Goal: Information Seeking & Learning: Learn about a topic

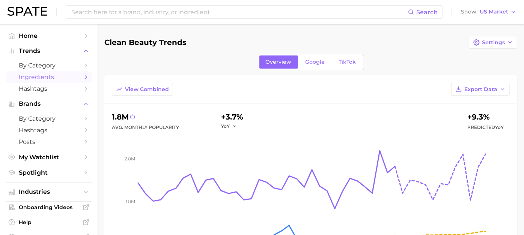
click at [48, 76] on span "Ingredients" at bounding box center [49, 77] width 60 height 7
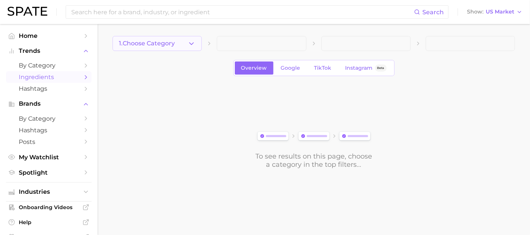
click at [192, 44] on icon "button" at bounding box center [192, 44] width 8 height 8
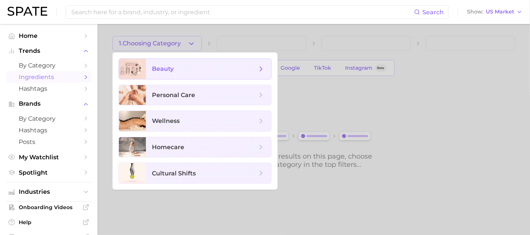
click at [191, 73] on span "beauty" at bounding box center [204, 69] width 105 height 8
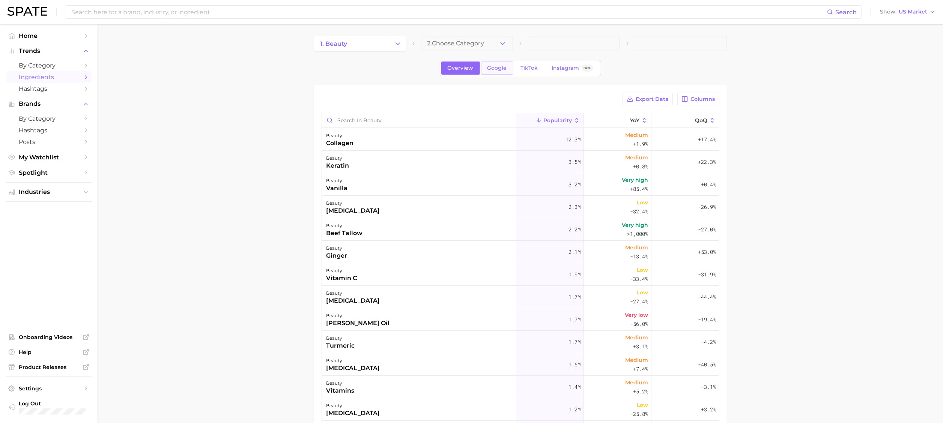
click at [502, 71] on span "Google" at bounding box center [498, 68] width 20 height 6
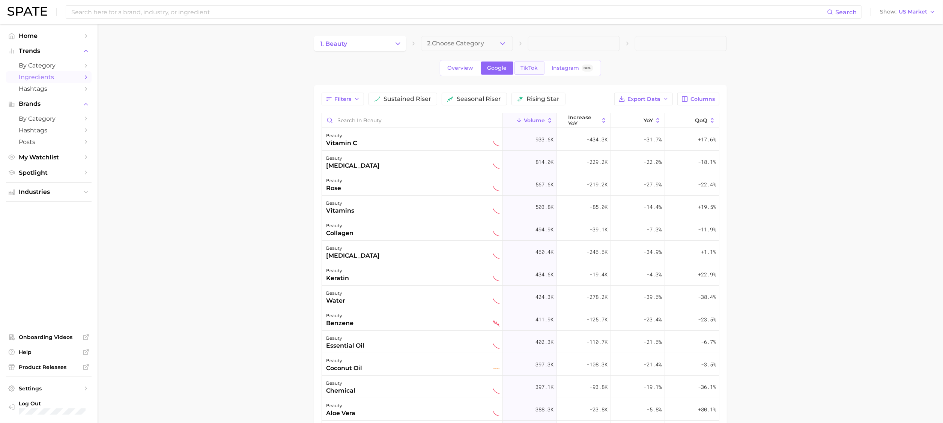
click at [529, 71] on span "TikTok" at bounding box center [529, 68] width 17 height 6
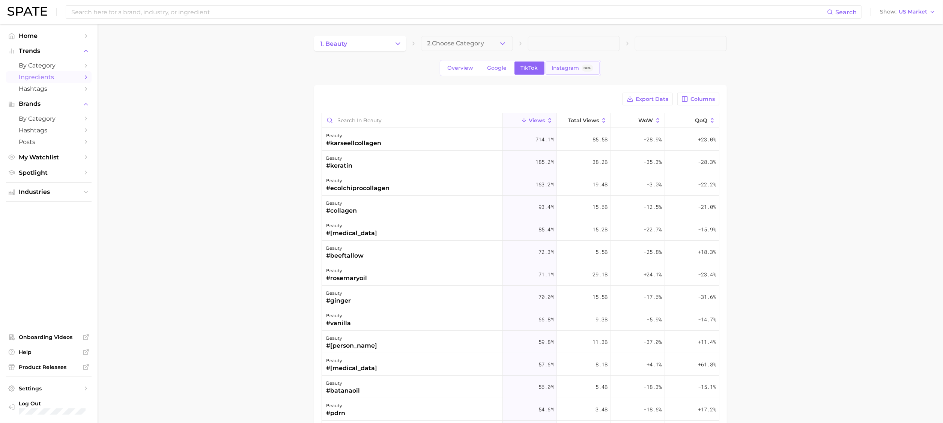
click at [530, 73] on link "Instagram Beta" at bounding box center [573, 68] width 54 height 13
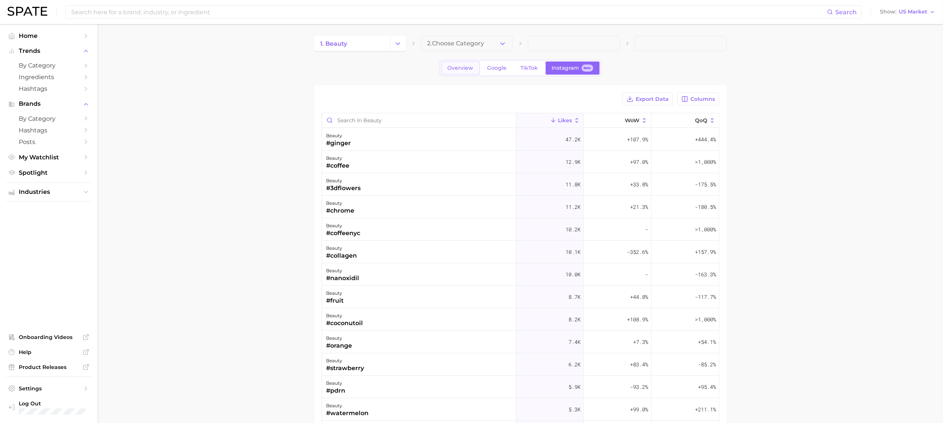
click at [459, 71] on link "Overview" at bounding box center [460, 68] width 39 height 13
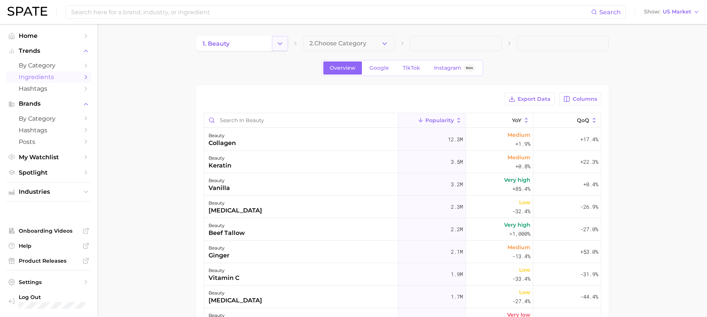
click at [279, 43] on polyline "Change Category" at bounding box center [280, 43] width 4 height 2
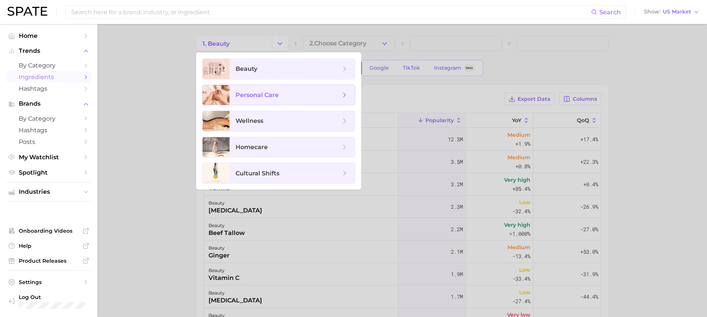
click at [348, 98] on icon at bounding box center [345, 95] width 8 height 8
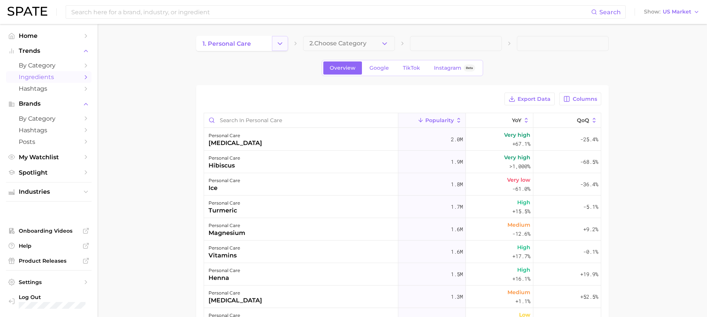
click at [281, 49] on button "Change Category" at bounding box center [280, 43] width 16 height 15
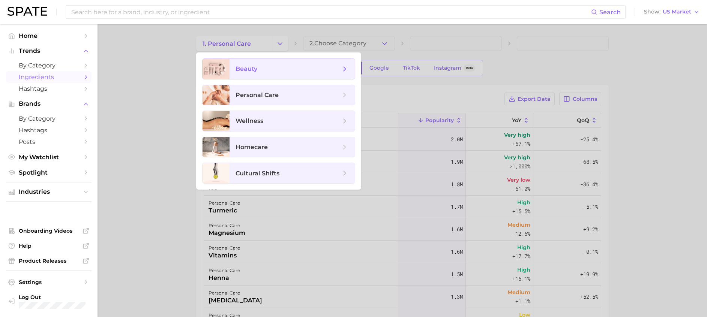
click at [262, 69] on span "beauty" at bounding box center [288, 69] width 105 height 8
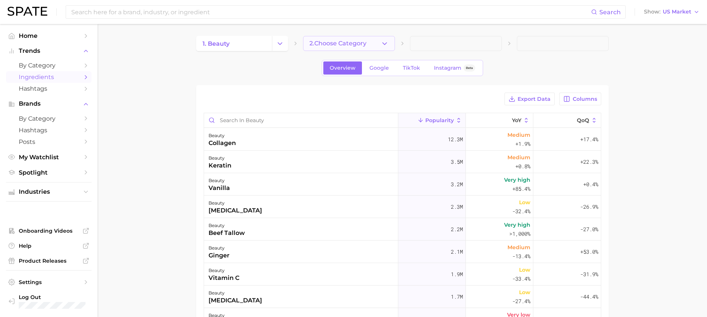
click at [379, 42] on button "2. Choose Category" at bounding box center [349, 43] width 92 height 15
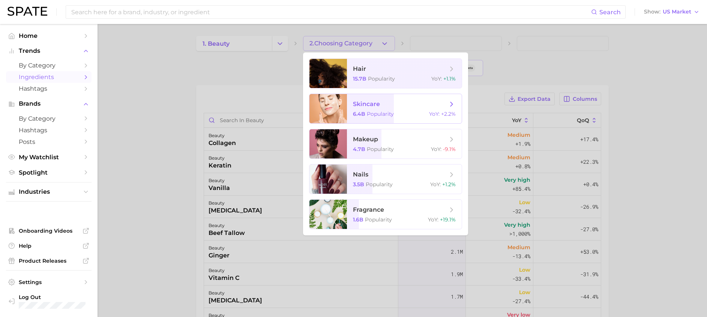
click at [426, 106] on span "skincare" at bounding box center [400, 104] width 95 height 8
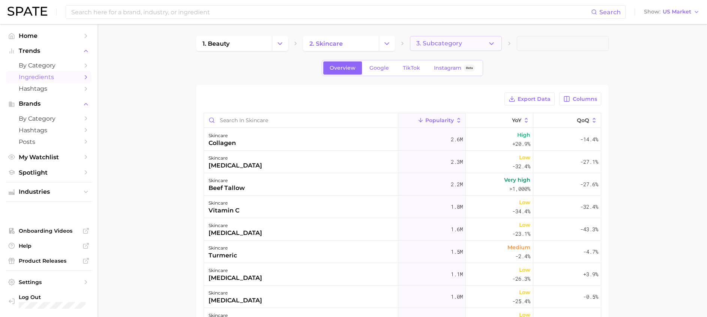
click at [458, 43] on span "3. Subcategory" at bounding box center [440, 43] width 46 height 7
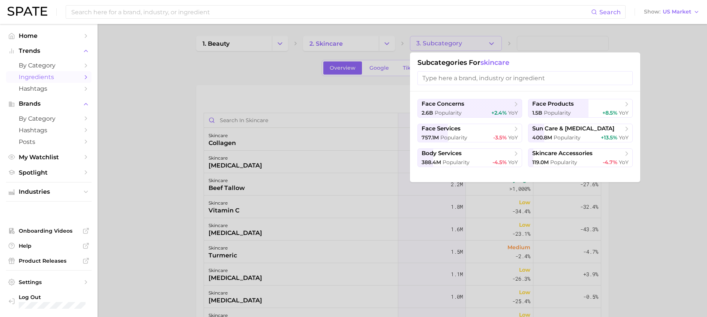
click at [458, 43] on div at bounding box center [353, 158] width 707 height 317
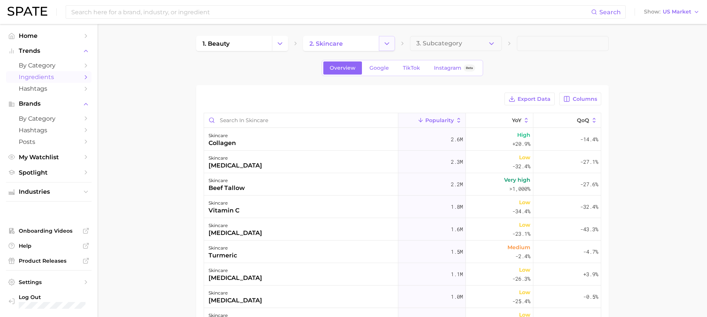
click at [388, 42] on icon "Change Category" at bounding box center [387, 44] width 8 height 8
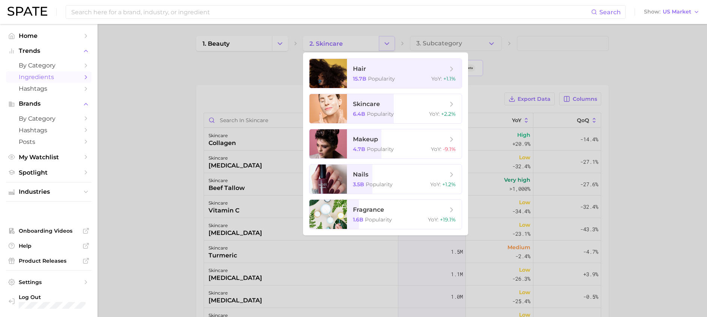
click at [388, 44] on div at bounding box center [353, 158] width 707 height 317
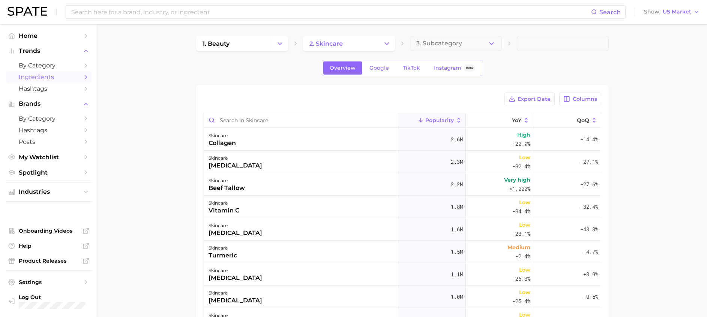
click at [530, 44] on span at bounding box center [563, 43] width 92 height 15
click at [530, 99] on span "Export Data" at bounding box center [534, 99] width 33 height 6
click at [268, 97] on div "Export Data Columns" at bounding box center [403, 99] width 398 height 13
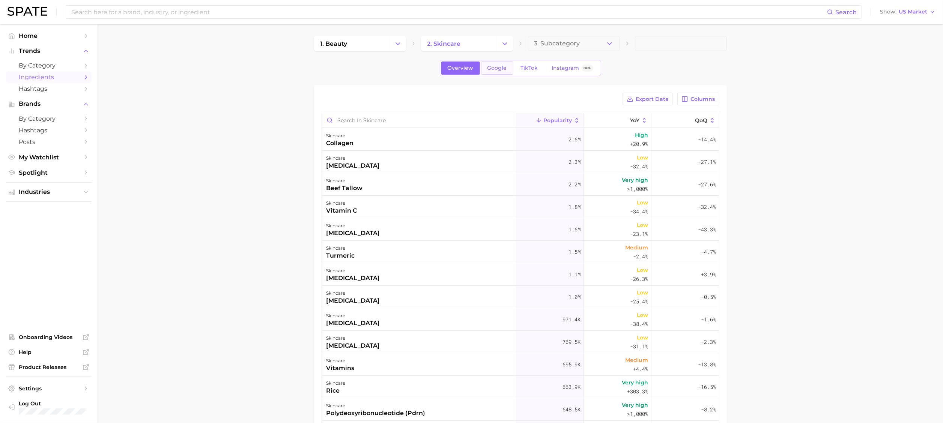
click at [494, 67] on span "Google" at bounding box center [498, 68] width 20 height 6
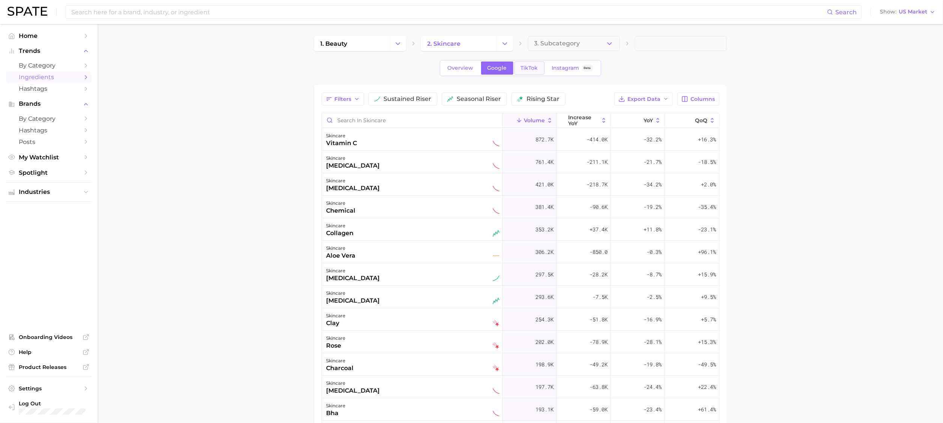
click at [527, 68] on span "TikTok" at bounding box center [529, 68] width 17 height 6
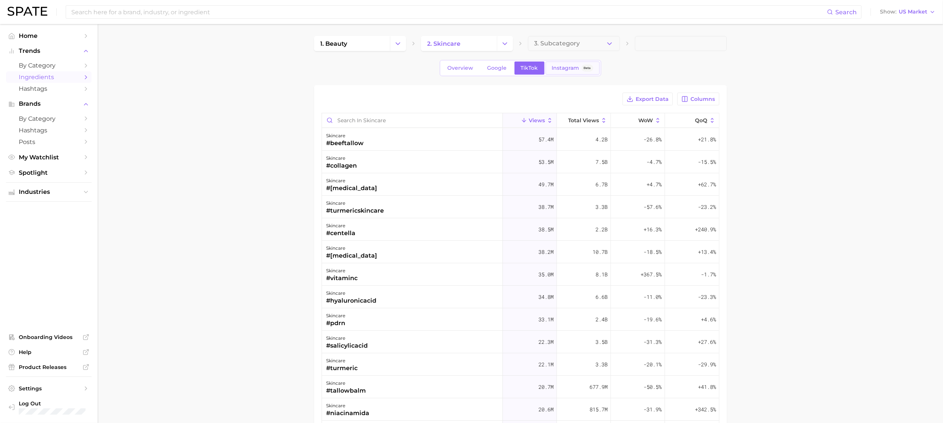
click at [530, 65] on span "Instagram" at bounding box center [565, 68] width 27 height 6
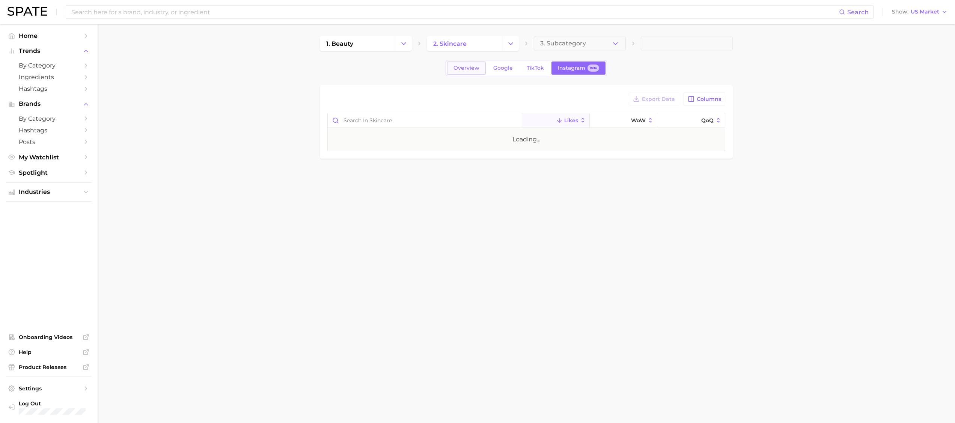
click at [469, 65] on span "Overview" at bounding box center [466, 68] width 26 height 6
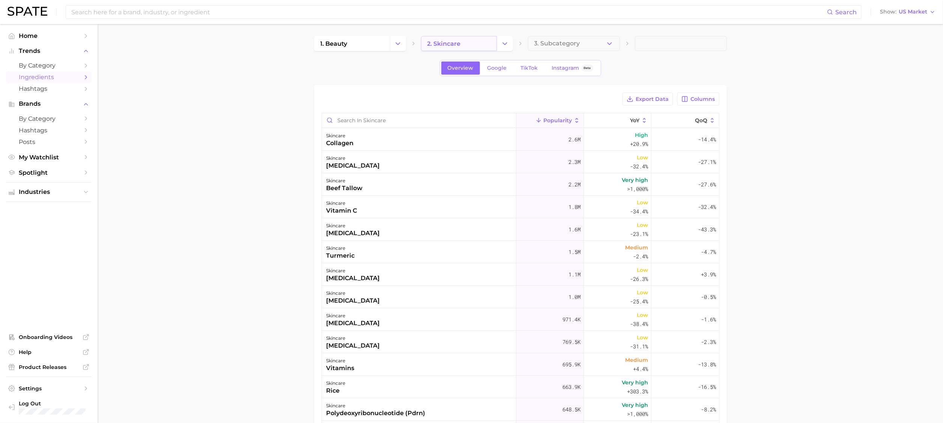
click at [464, 44] on link "2. skincare" at bounding box center [459, 43] width 76 height 15
click at [505, 44] on icon "Change Category" at bounding box center [505, 44] width 8 height 8
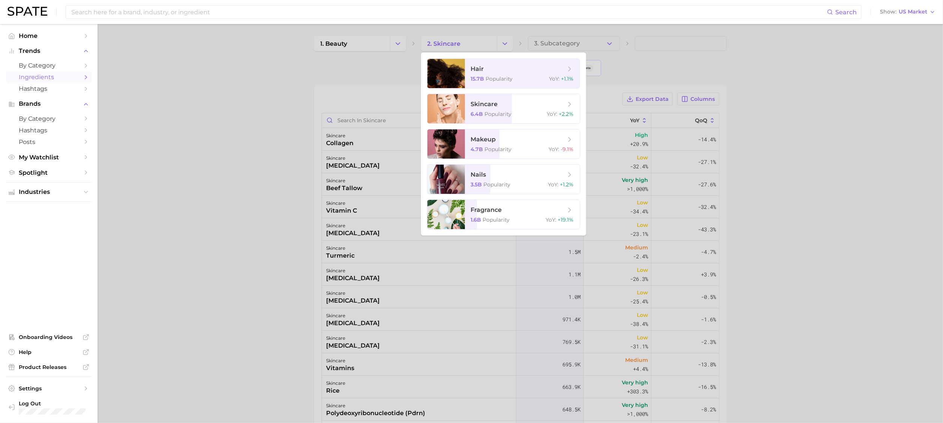
click at [504, 42] on div at bounding box center [471, 211] width 943 height 423
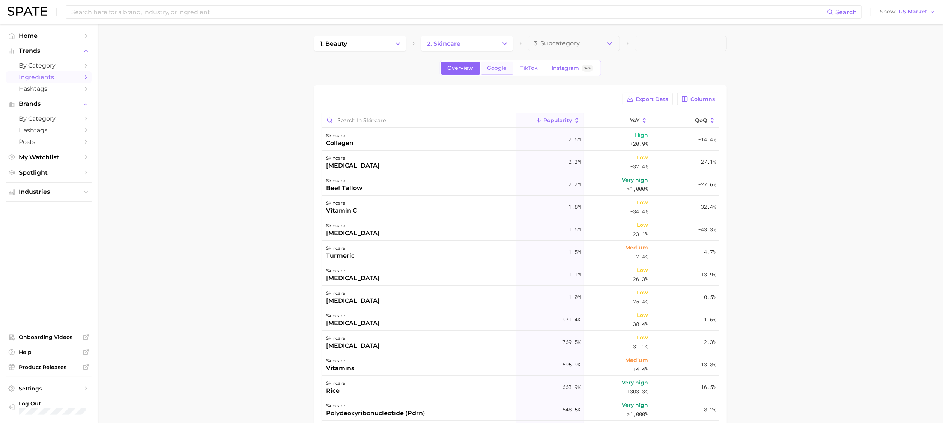
click at [498, 68] on span "Google" at bounding box center [498, 68] width 20 height 6
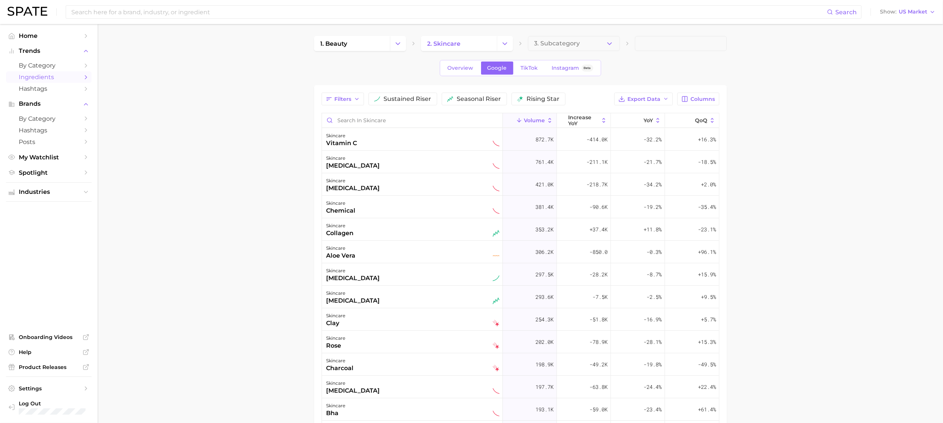
click at [451, 60] on div "Overview Google TikTok Instagram Beta" at bounding box center [520, 68] width 161 height 16
click at [453, 66] on span "Overview" at bounding box center [461, 68] width 26 height 6
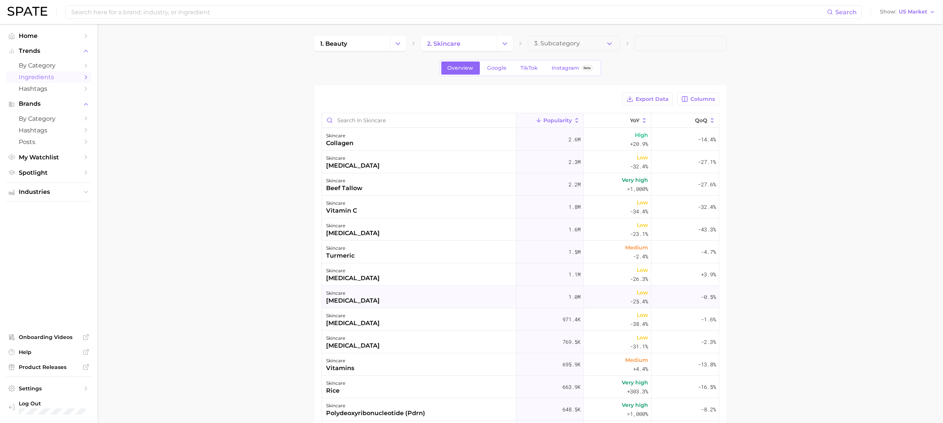
drag, startPoint x: 587, startPoint y: 311, endPoint x: 625, endPoint y: 299, distance: 39.6
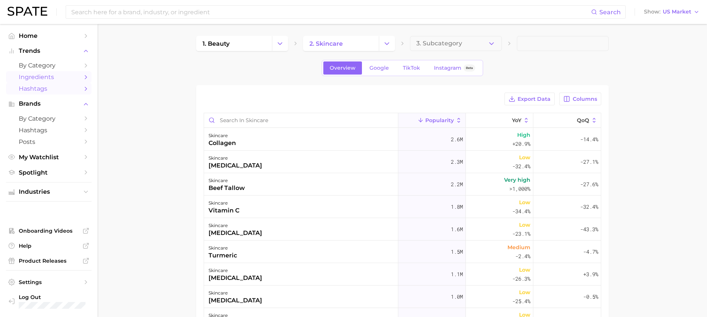
click at [51, 90] on span "Hashtags" at bounding box center [49, 88] width 60 height 7
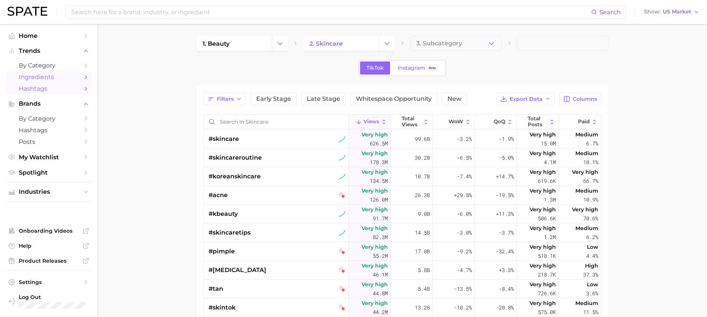
click at [52, 76] on span "Ingredients" at bounding box center [49, 77] width 60 height 7
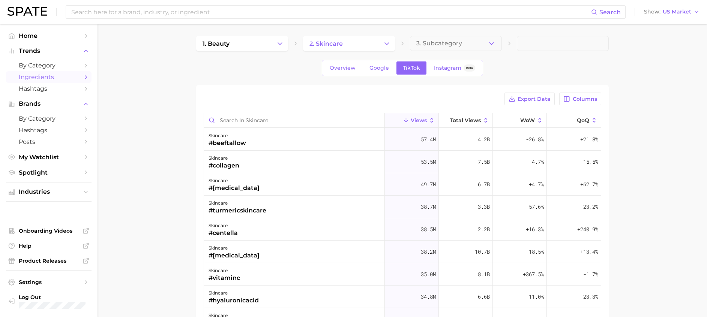
click at [53, 77] on span "Ingredients" at bounding box center [49, 77] width 60 height 7
click at [438, 68] on span "Instagram" at bounding box center [447, 68] width 27 height 6
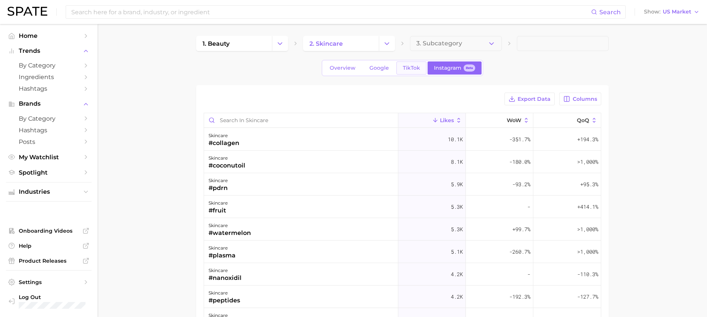
click at [402, 68] on link "TikTok" at bounding box center [412, 68] width 30 height 13
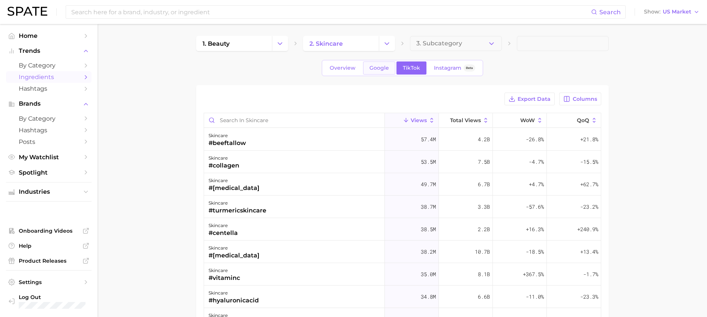
click at [383, 71] on link "Google" at bounding box center [379, 68] width 32 height 13
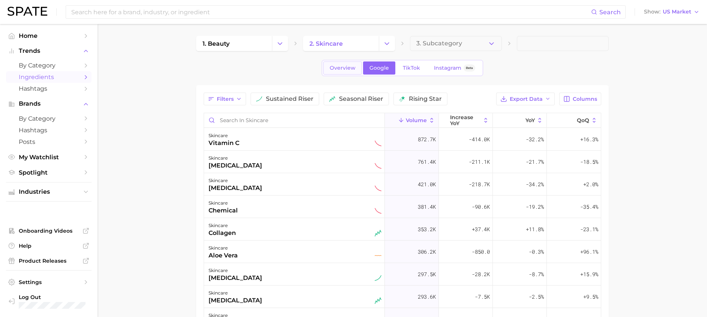
click at [348, 66] on span "Overview" at bounding box center [343, 68] width 26 height 6
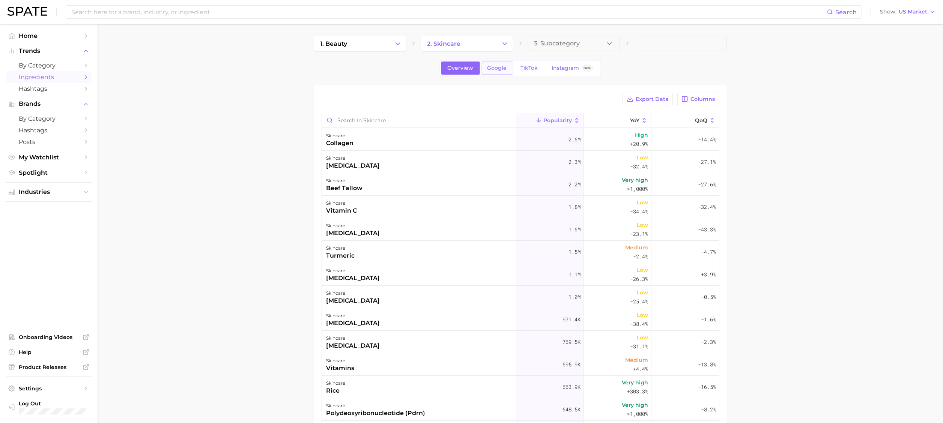
click at [509, 69] on link "Google" at bounding box center [497, 68] width 32 height 13
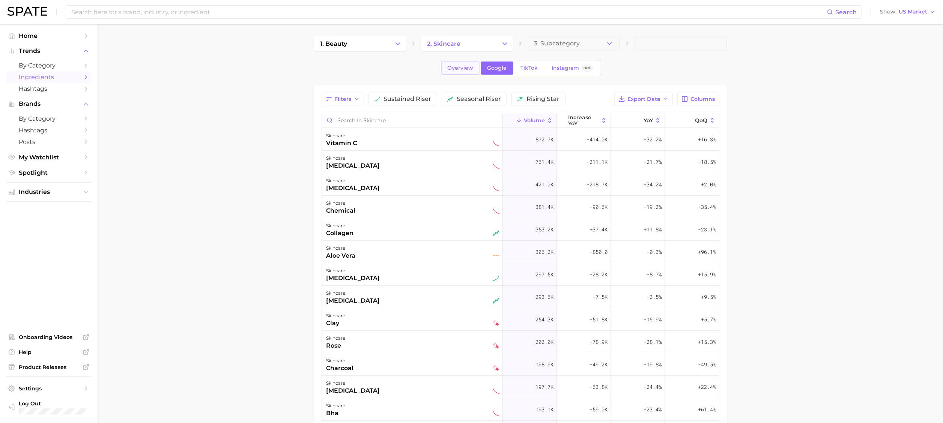
click at [462, 65] on span "Overview" at bounding box center [461, 68] width 26 height 6
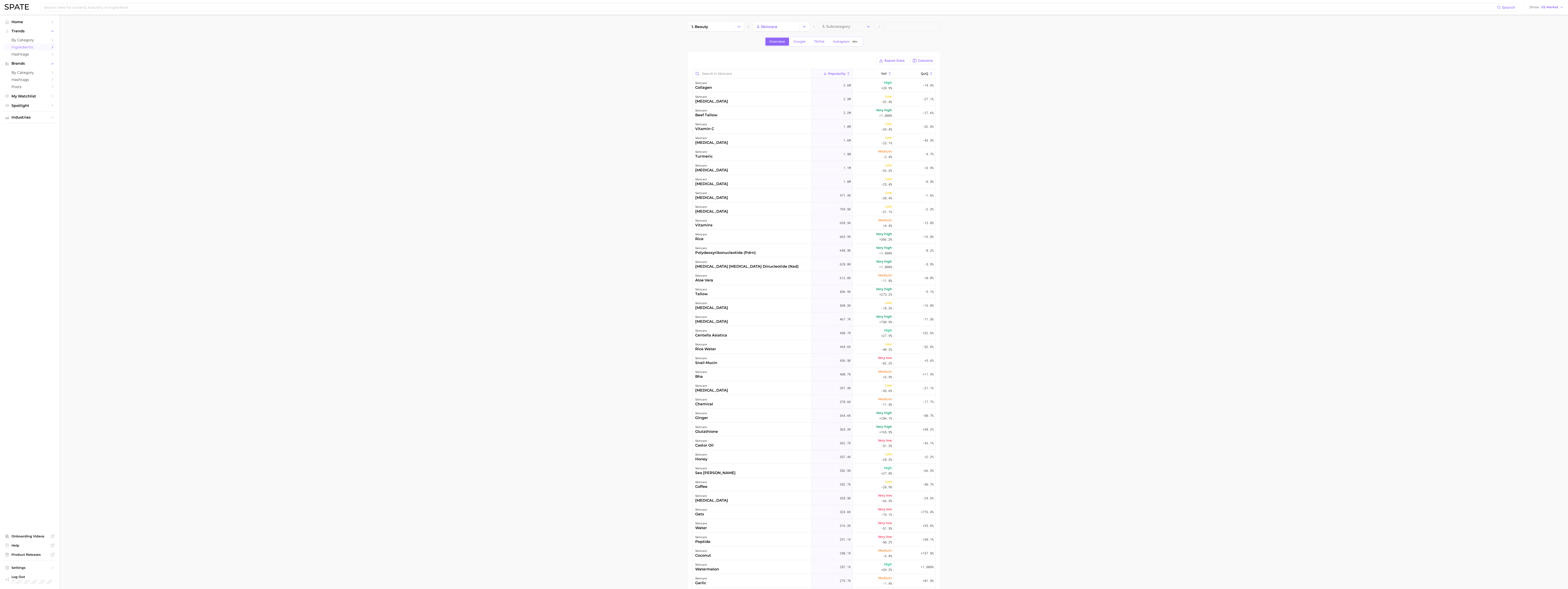
click at [324, 144] on main "1. beauty 2. skincare 3. Subcategory Overview Google TikTok Instagram Beta Expo…" at bounding box center [814, 350] width 1508 height 671
click at [324, 44] on link "Google" at bounding box center [800, 42] width 20 height 8
click at [324, 43] on link "Overview" at bounding box center [777, 42] width 24 height 8
click at [324, 114] on main "1. beauty 2. skincare 3. Subcategory Overview Google TikTok Instagram Beta Expo…" at bounding box center [814, 350] width 1508 height 671
click at [324, 40] on span "Google" at bounding box center [800, 42] width 12 height 4
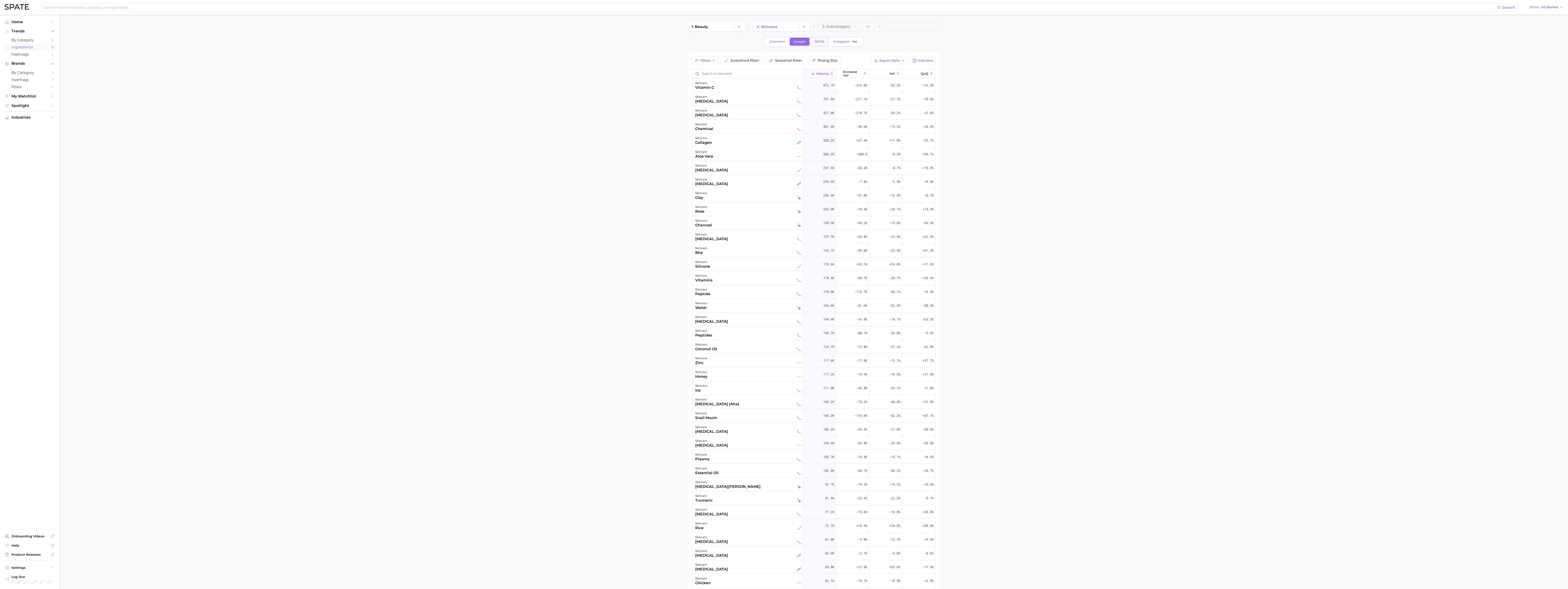
click at [324, 38] on link "TikTok" at bounding box center [819, 42] width 18 height 8
click at [324, 40] on span "Instagram" at bounding box center [841, 42] width 17 height 4
click at [324, 84] on div "skincare #collagen" at bounding box center [752, 85] width 119 height 14
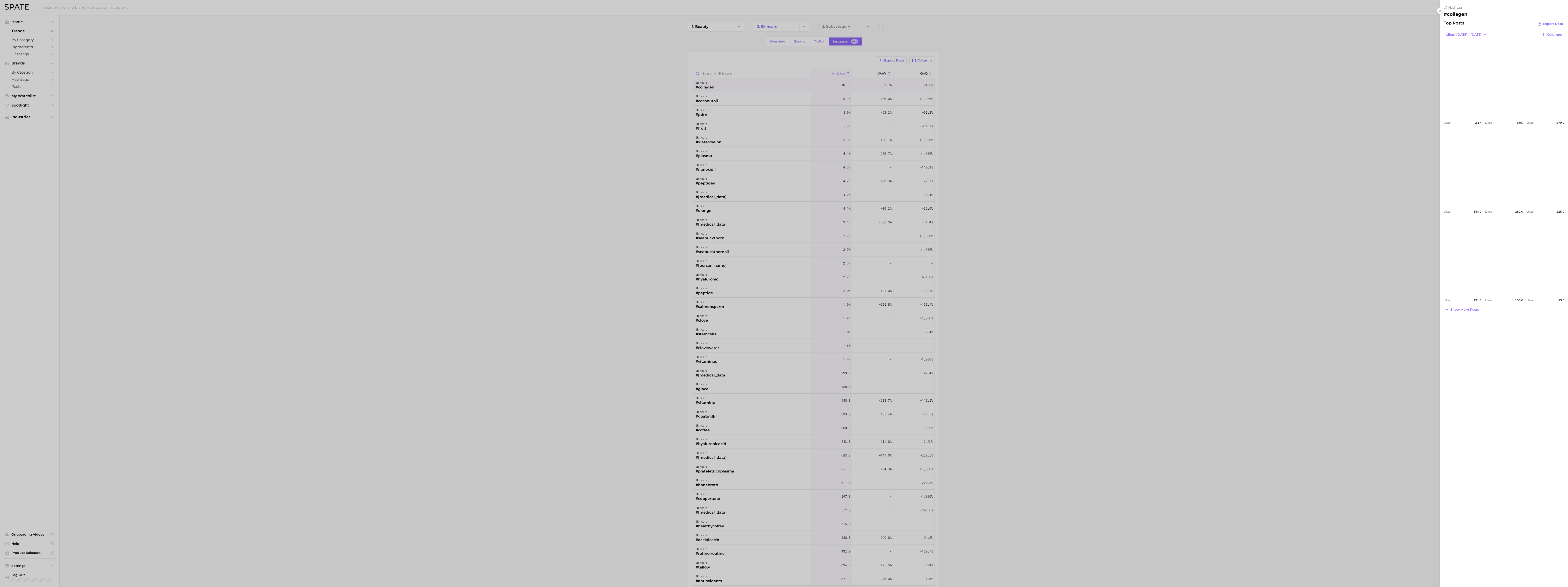
click at [323, 40] on div at bounding box center [784, 294] width 1568 height 587
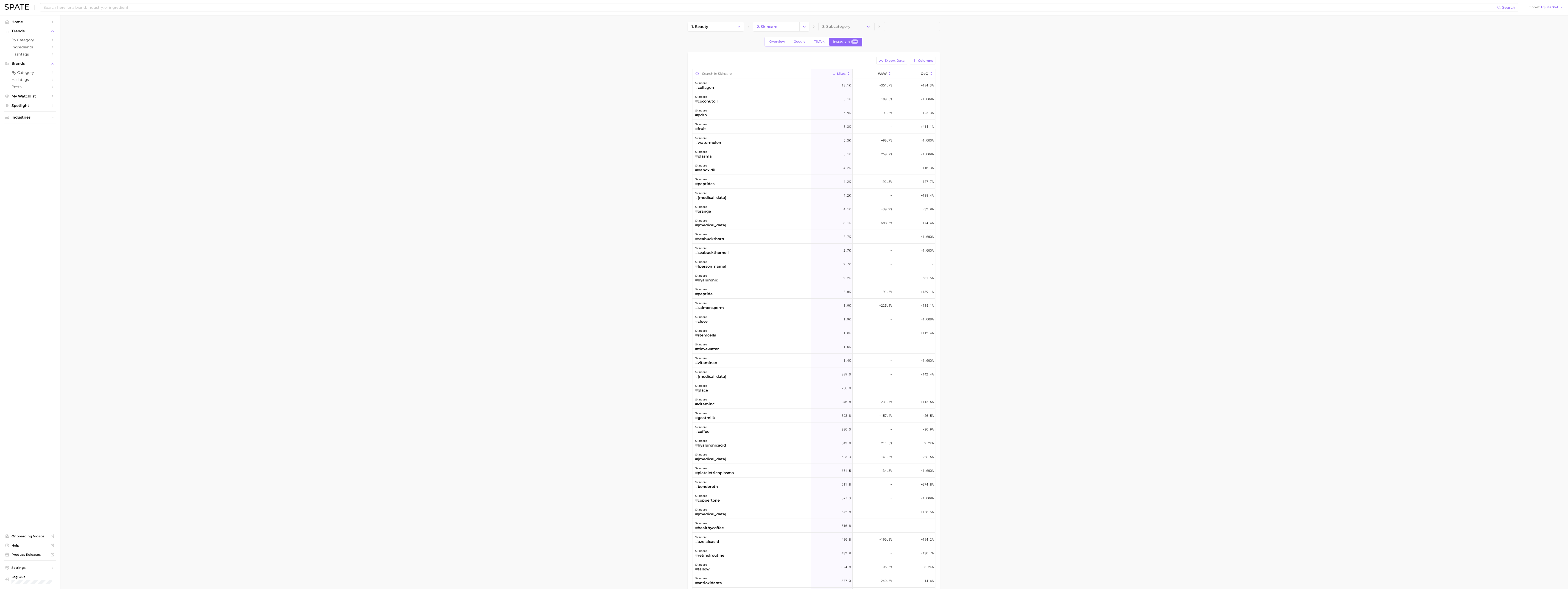
click at [324, 41] on span "TikTok" at bounding box center [819, 42] width 10 height 4
click at [324, 45] on link "Google" at bounding box center [800, 42] width 20 height 8
click at [324, 84] on div "skincare vitamin c" at bounding box center [748, 85] width 106 height 10
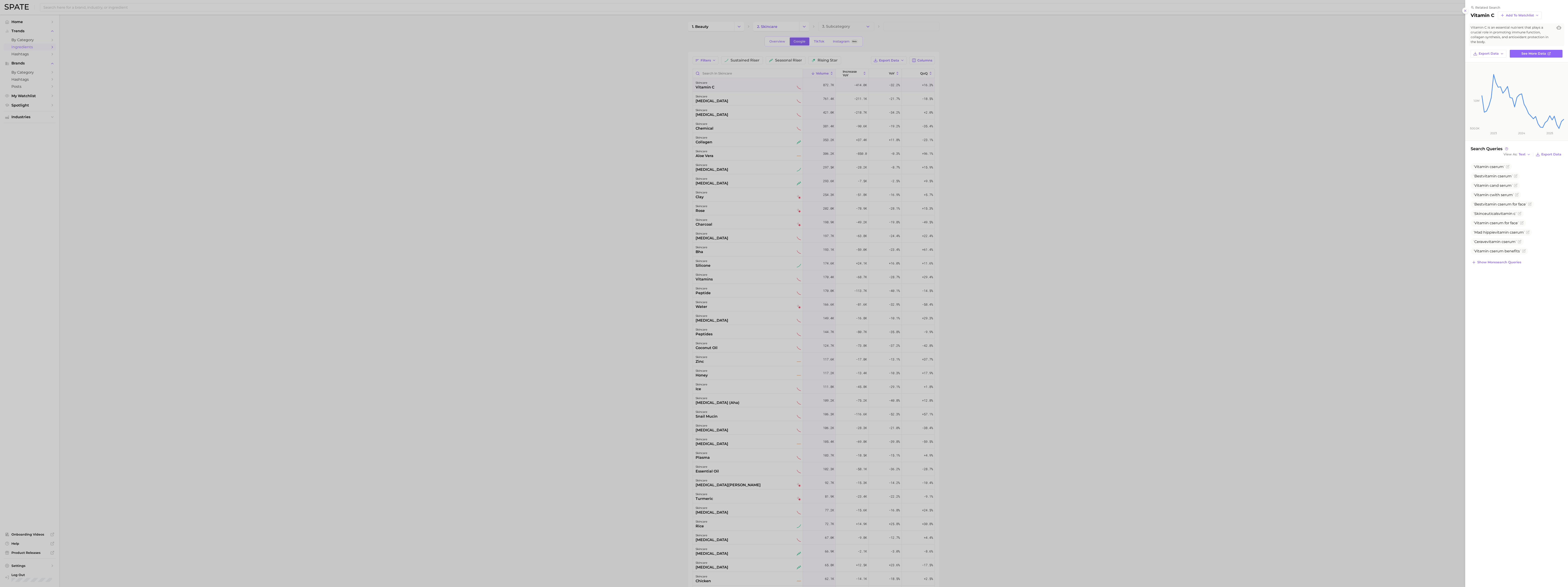
click at [323, 41] on div at bounding box center [784, 294] width 1568 height 587
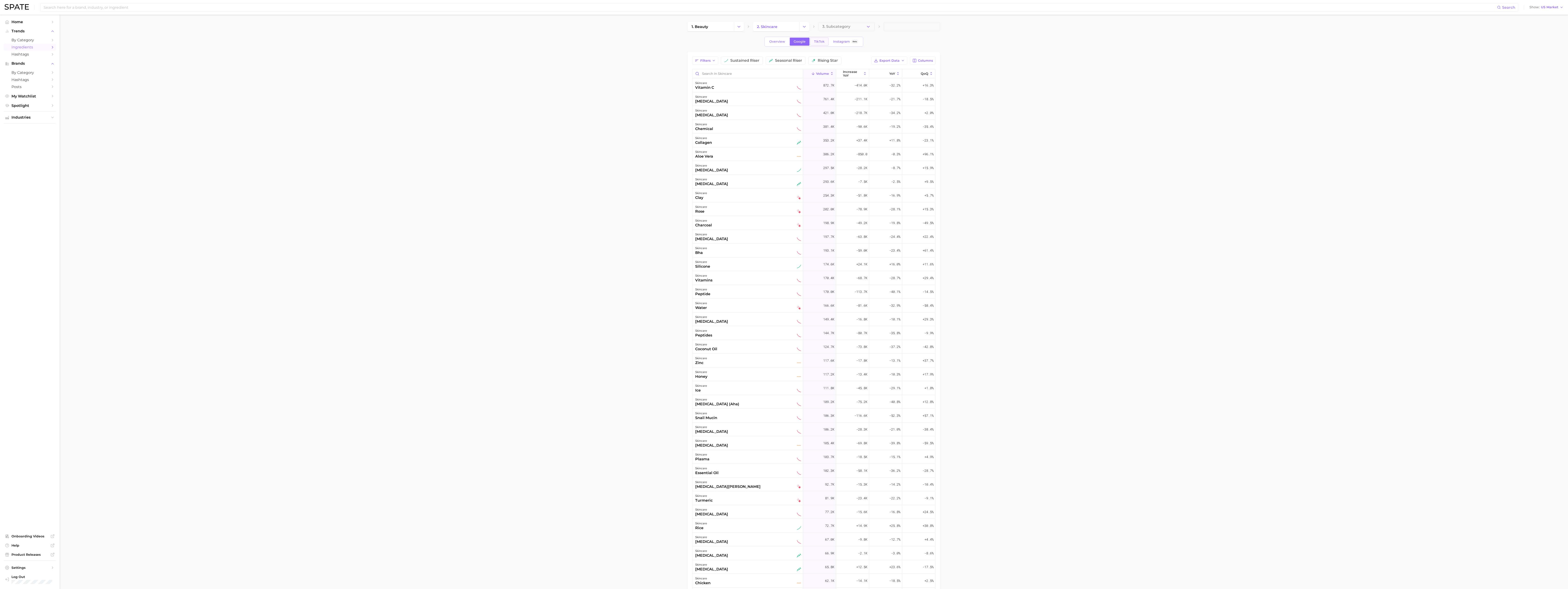
click at [324, 40] on span "TikTok" at bounding box center [819, 42] width 10 height 4
click at [324, 104] on div "skincare #collagen" at bounding box center [748, 99] width 111 height 14
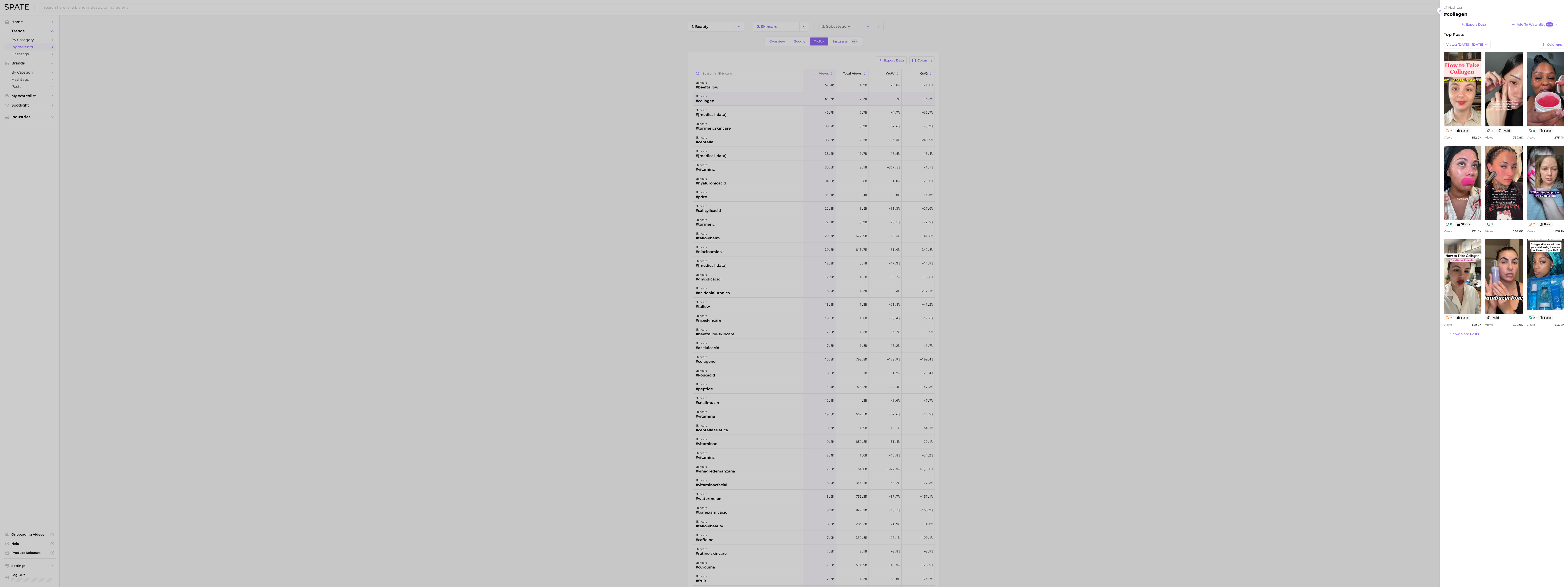
click at [323, 38] on div at bounding box center [784, 294] width 1568 height 587
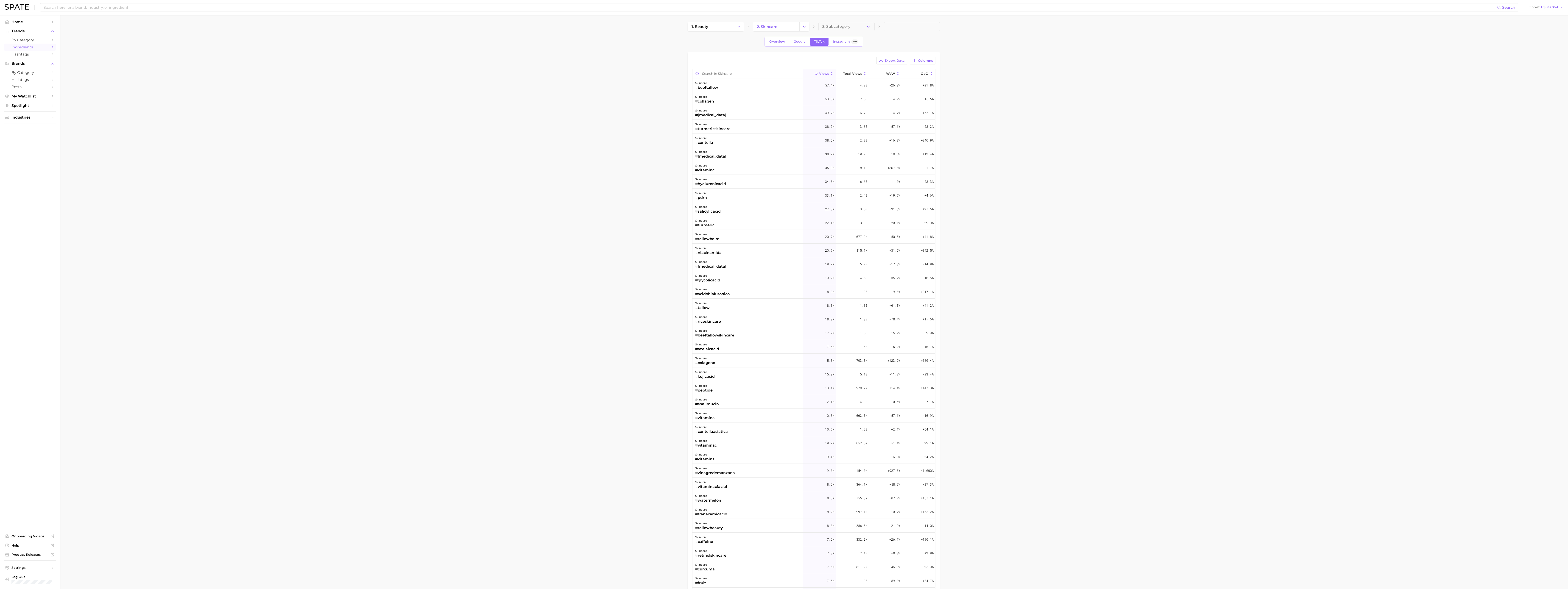
drag, startPoint x: 775, startPoint y: 42, endPoint x: 752, endPoint y: 49, distance: 24.0
click at [324, 49] on div "1. beauty 2. skincare 3. Subcategory Overview Google TikTok Instagram Beta Expo…" at bounding box center [814, 342] width 252 height 640
click at [324, 40] on span "Overview" at bounding box center [777, 42] width 16 height 4
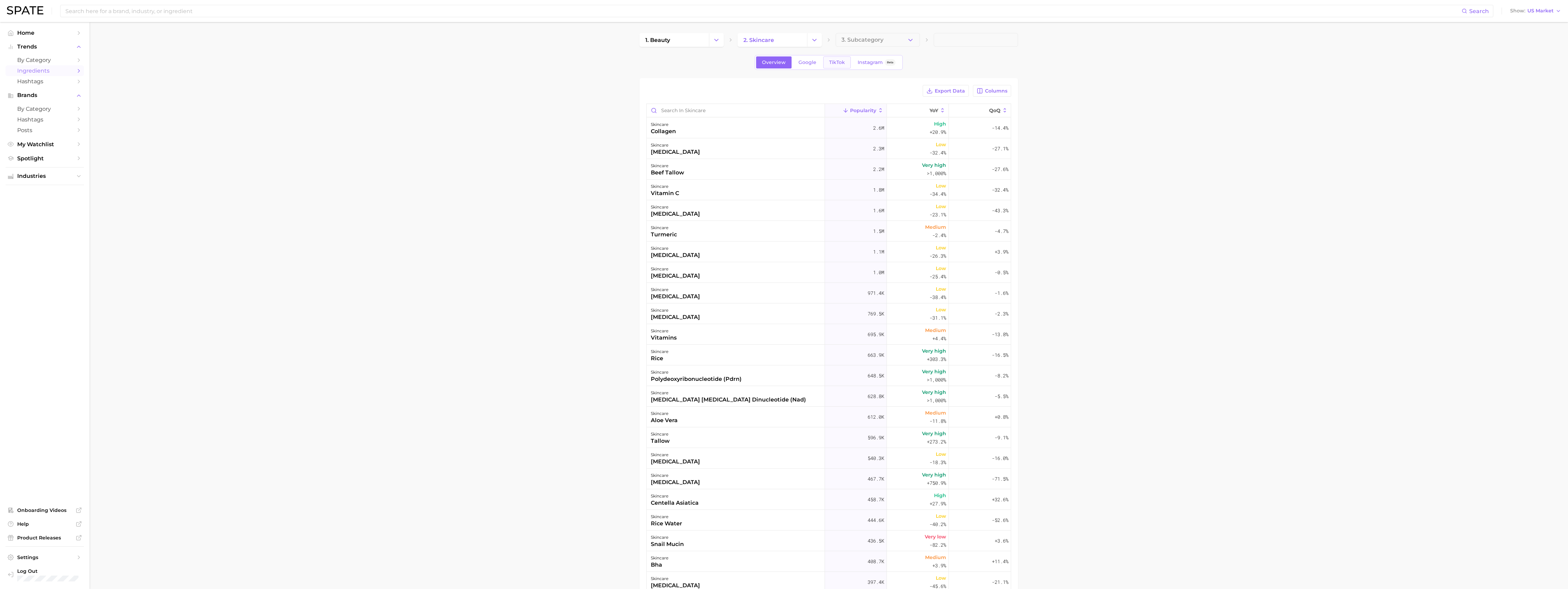
click at [486, 58] on link "TikTok" at bounding box center [837, 62] width 28 height 12
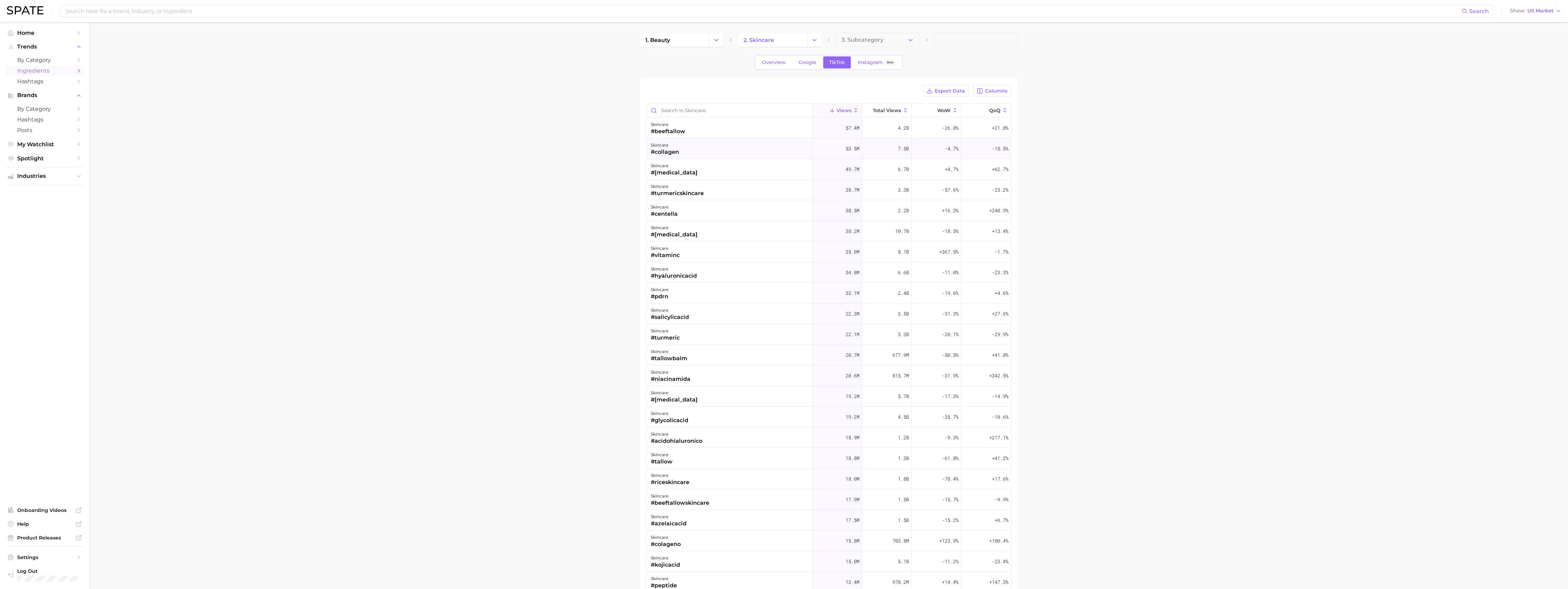
click at [486, 151] on div "#collagen" at bounding box center [665, 151] width 28 height 8
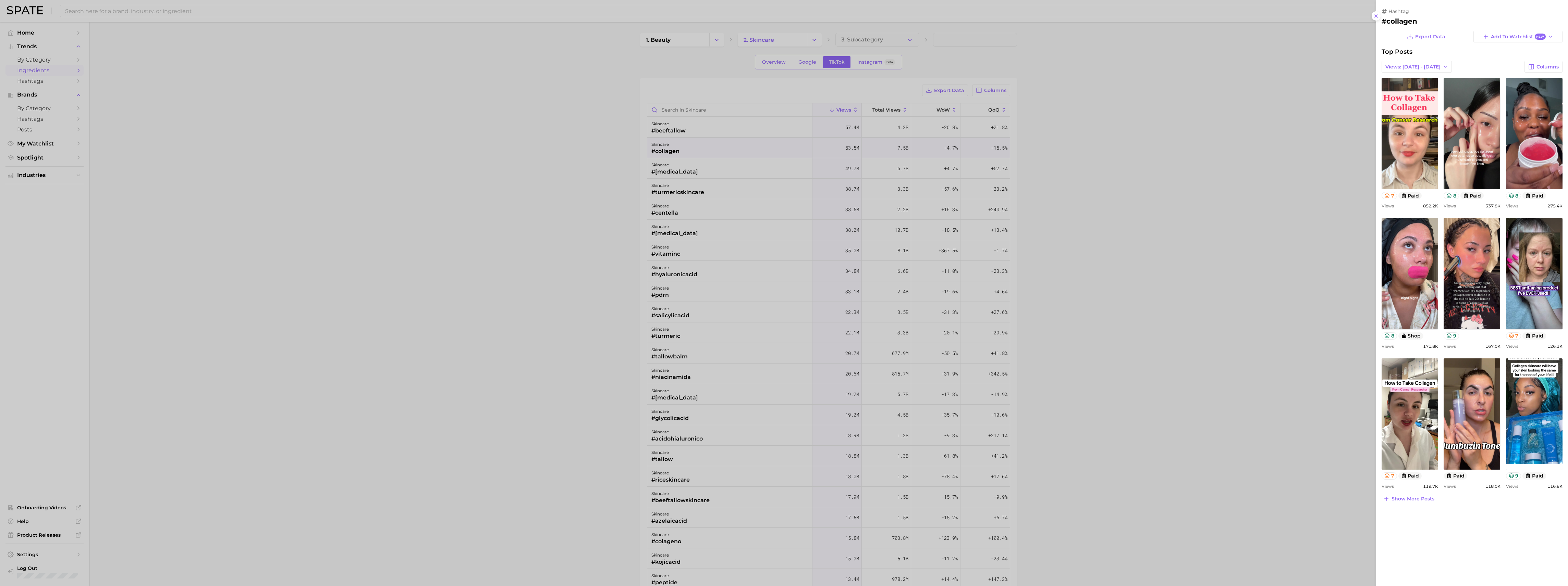
click at [484, 62] on div at bounding box center [784, 293] width 1568 height 586
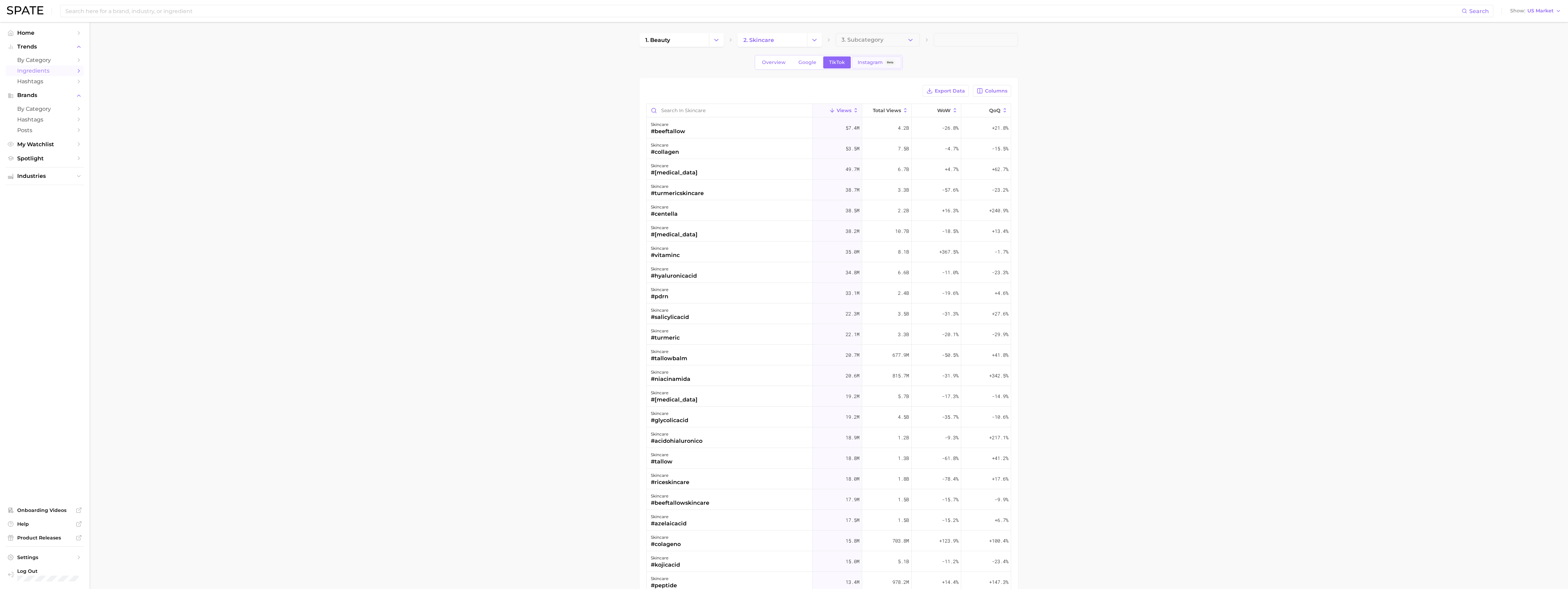
click at [486, 60] on span "Instagram" at bounding box center [869, 62] width 25 height 6
click at [486, 127] on div "skincare #collagen" at bounding box center [735, 128] width 178 height 21
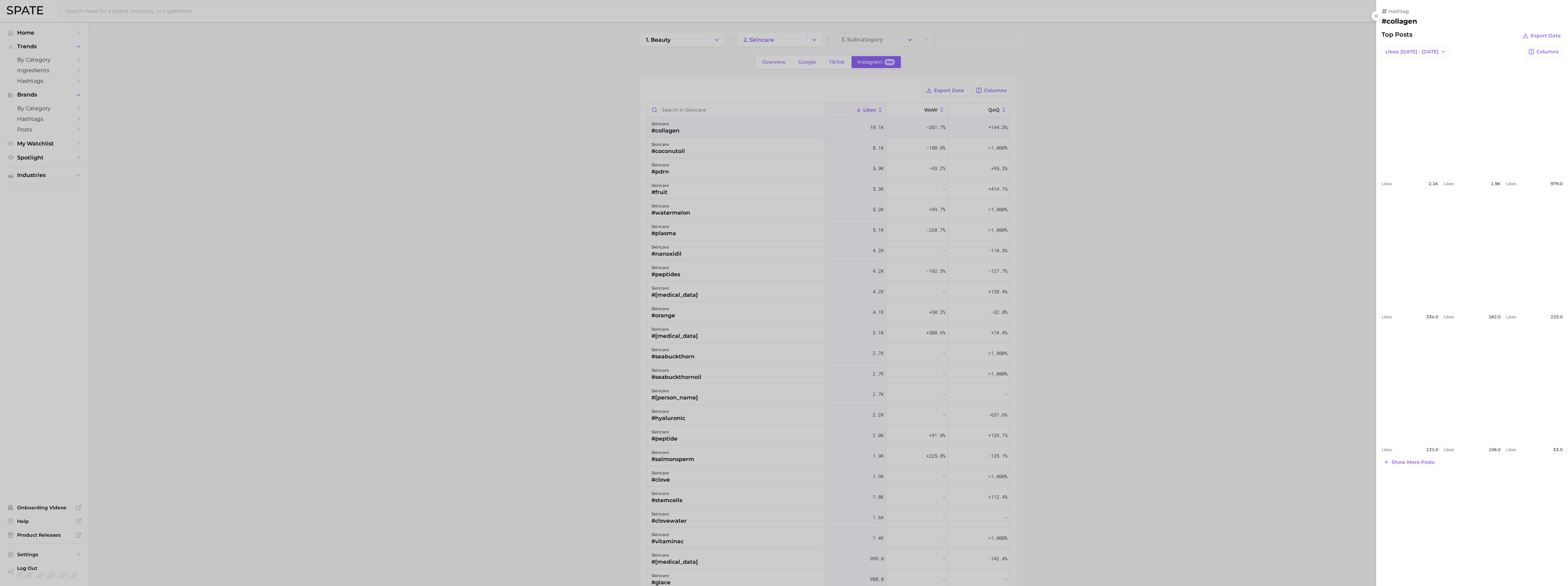
click at [484, 59] on div at bounding box center [784, 293] width 1568 height 586
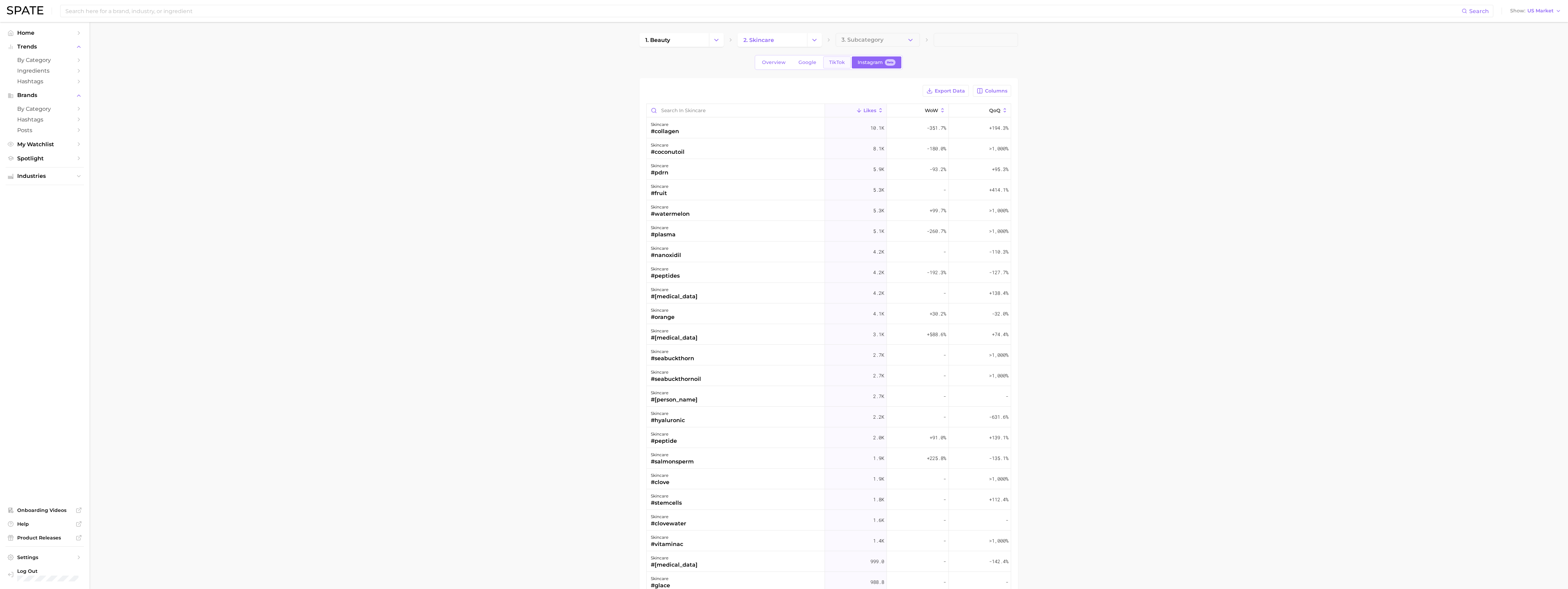
click at [486, 60] on span "TikTok" at bounding box center [836, 62] width 16 height 6
click at [486, 152] on div "#collagen" at bounding box center [665, 151] width 28 height 8
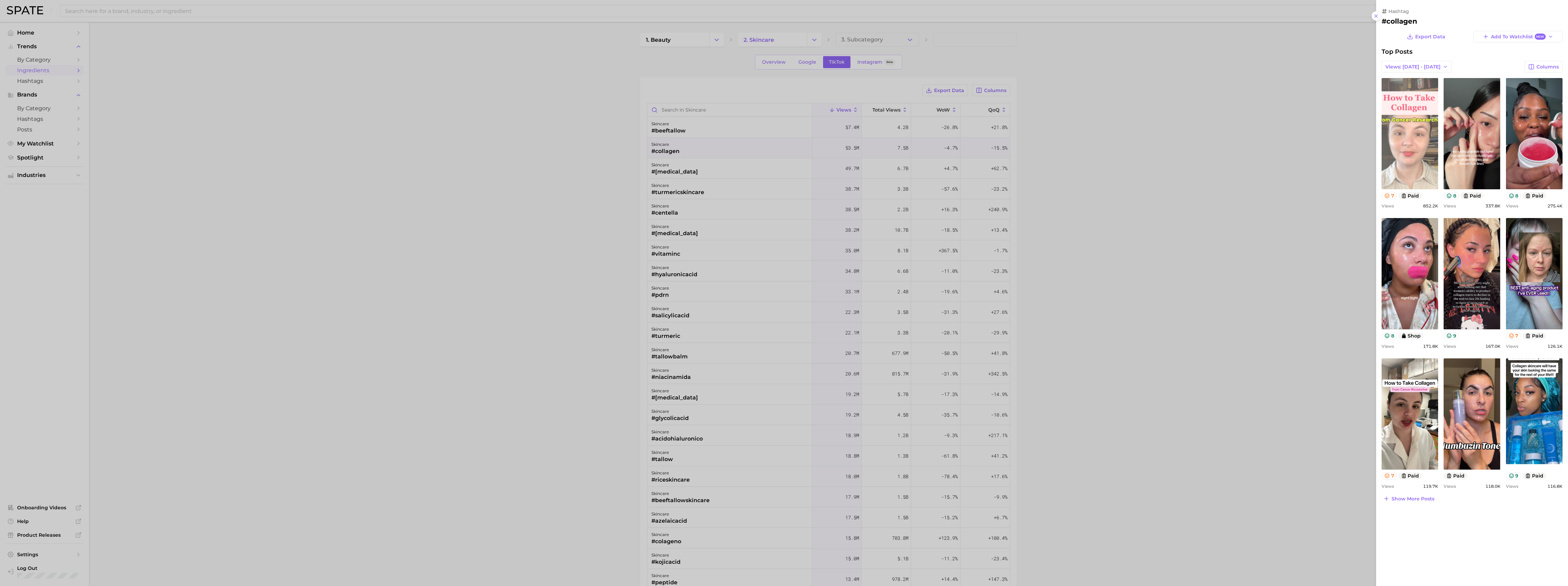
click at [484, 162] on link "view post on TikTok" at bounding box center [1410, 134] width 57 height 111
click at [484, 66] on icon "button" at bounding box center [1446, 67] width 5 height 5
click at [484, 89] on button "Total Views" at bounding box center [1419, 92] width 76 height 13
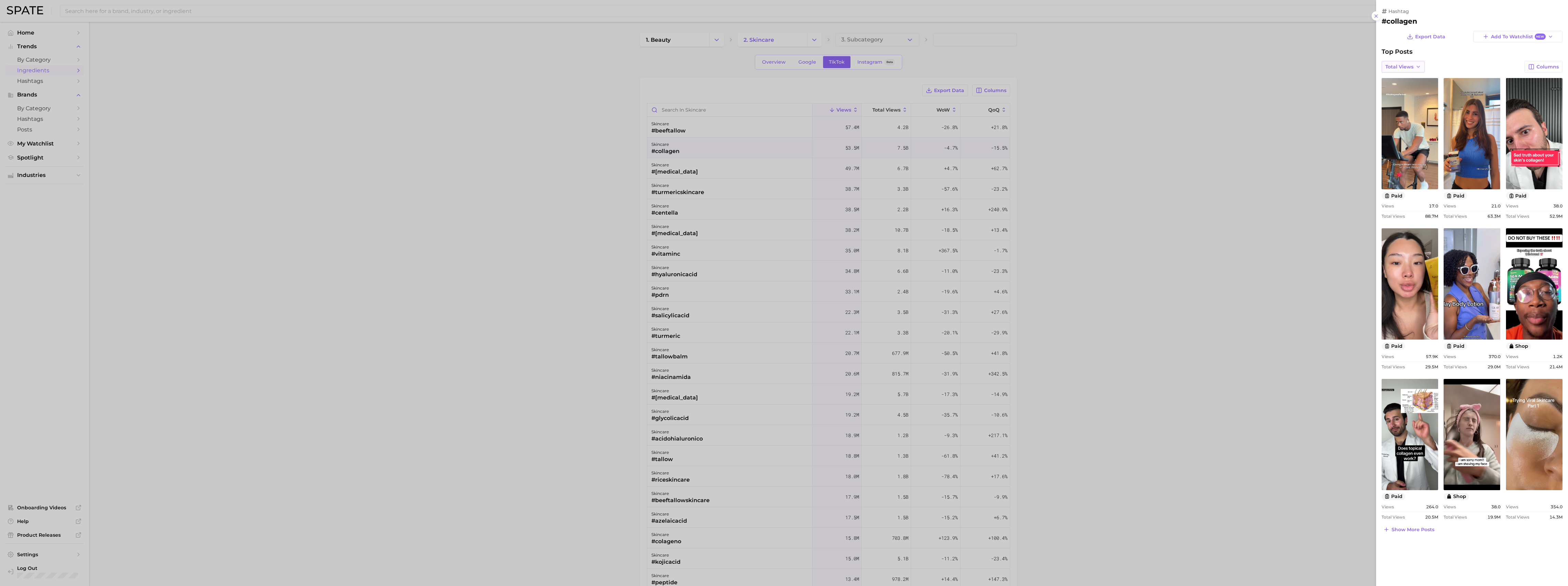
click at [484, 64] on button "Total Views" at bounding box center [1403, 67] width 43 height 12
click at [484, 76] on button "Views: Aug 31 - Sep 7" at bounding box center [1419, 79] width 76 height 13
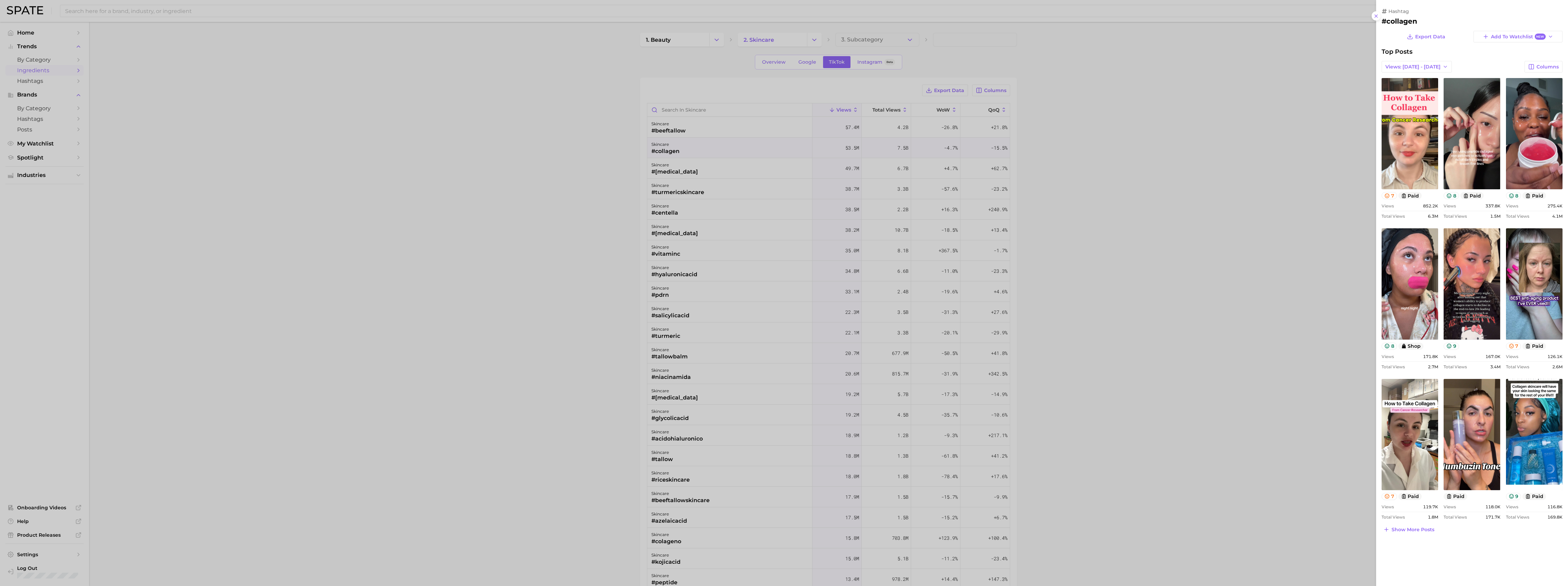
click at [484, 215] on div at bounding box center [784, 293] width 1568 height 586
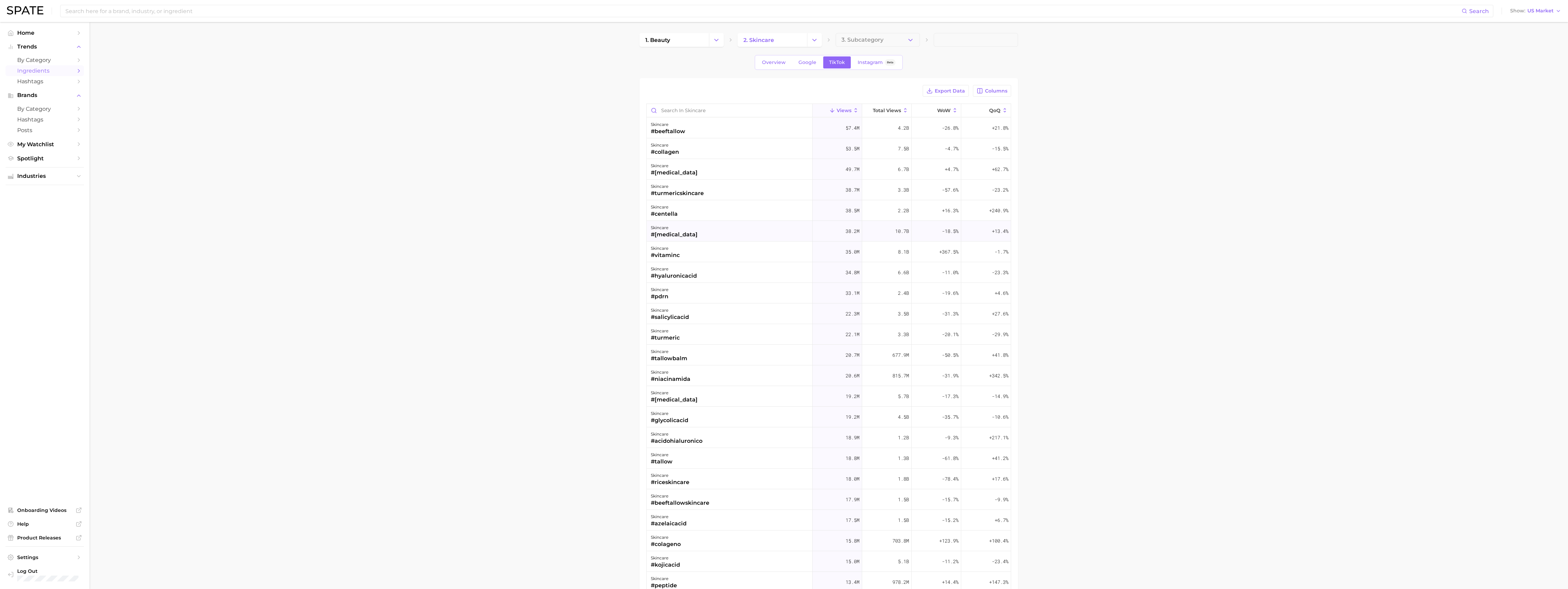
click at [486, 216] on div "#retinol" at bounding box center [674, 234] width 47 height 8
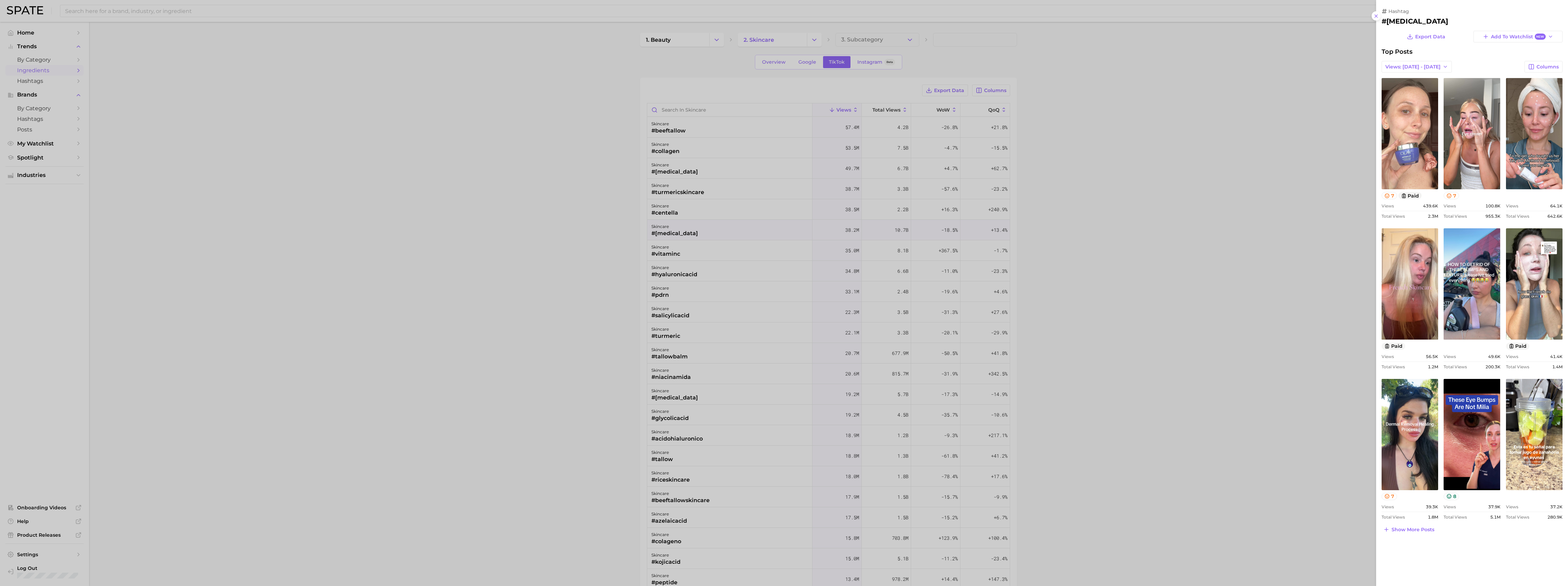
click at [484, 63] on div at bounding box center [784, 293] width 1568 height 586
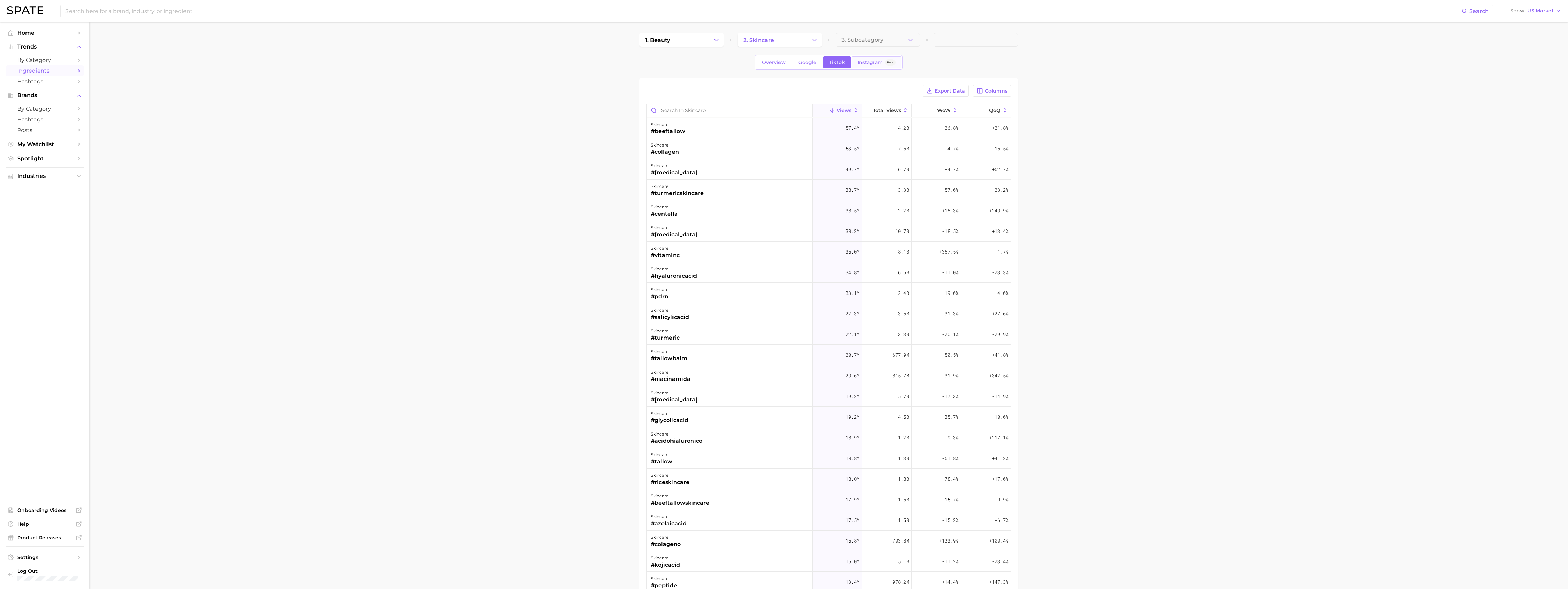
click at [486, 63] on span "Instagram" at bounding box center [869, 62] width 25 height 6
click at [486, 216] on div "skincare #retinol" at bounding box center [735, 335] width 178 height 21
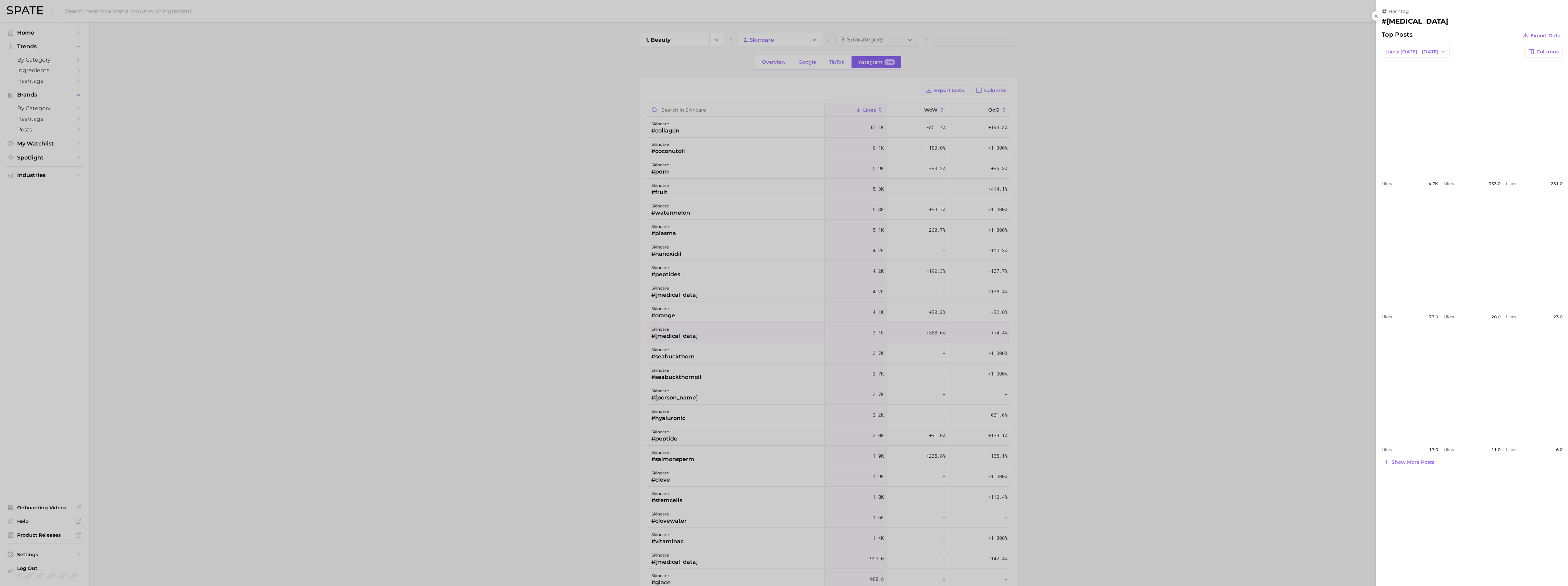
drag, startPoint x: 826, startPoint y: 64, endPoint x: 834, endPoint y: 64, distance: 8.0
click at [484, 64] on div at bounding box center [784, 293] width 1568 height 586
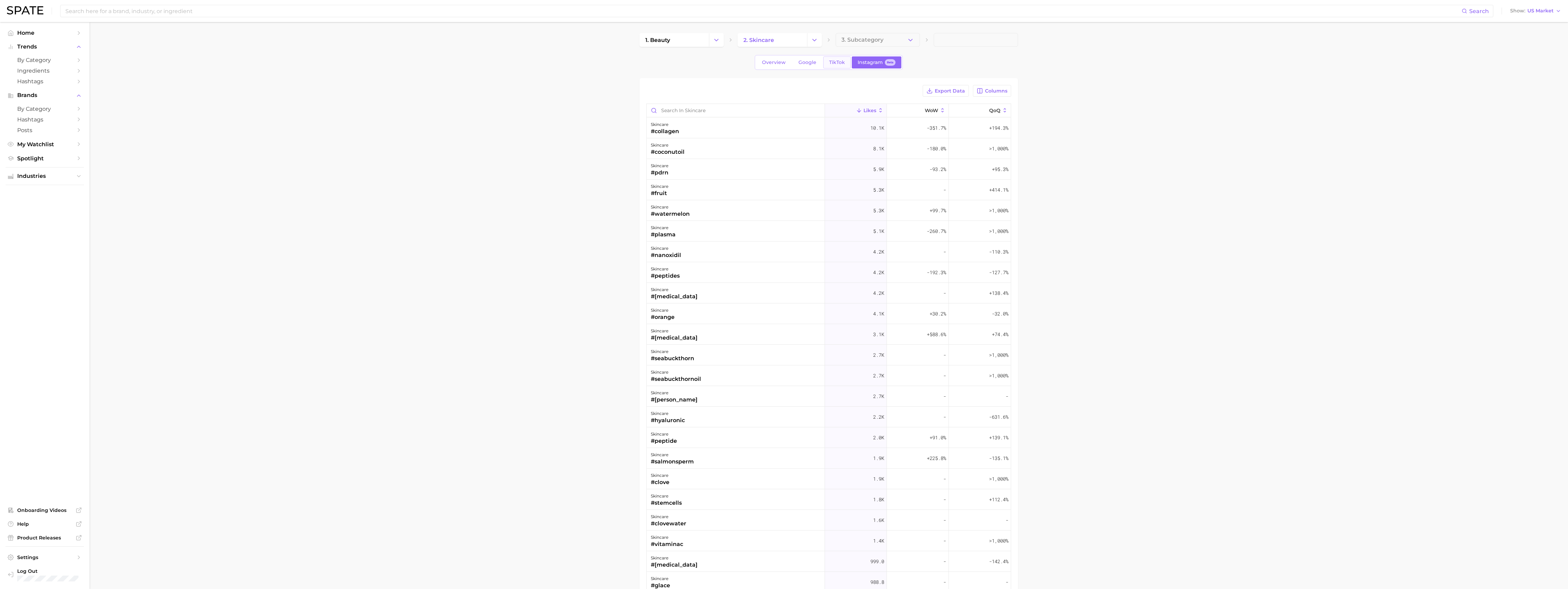
click at [486, 60] on span "TikTok" at bounding box center [836, 62] width 16 height 6
click at [486, 152] on div "skincare #collagen" at bounding box center [729, 149] width 166 height 21
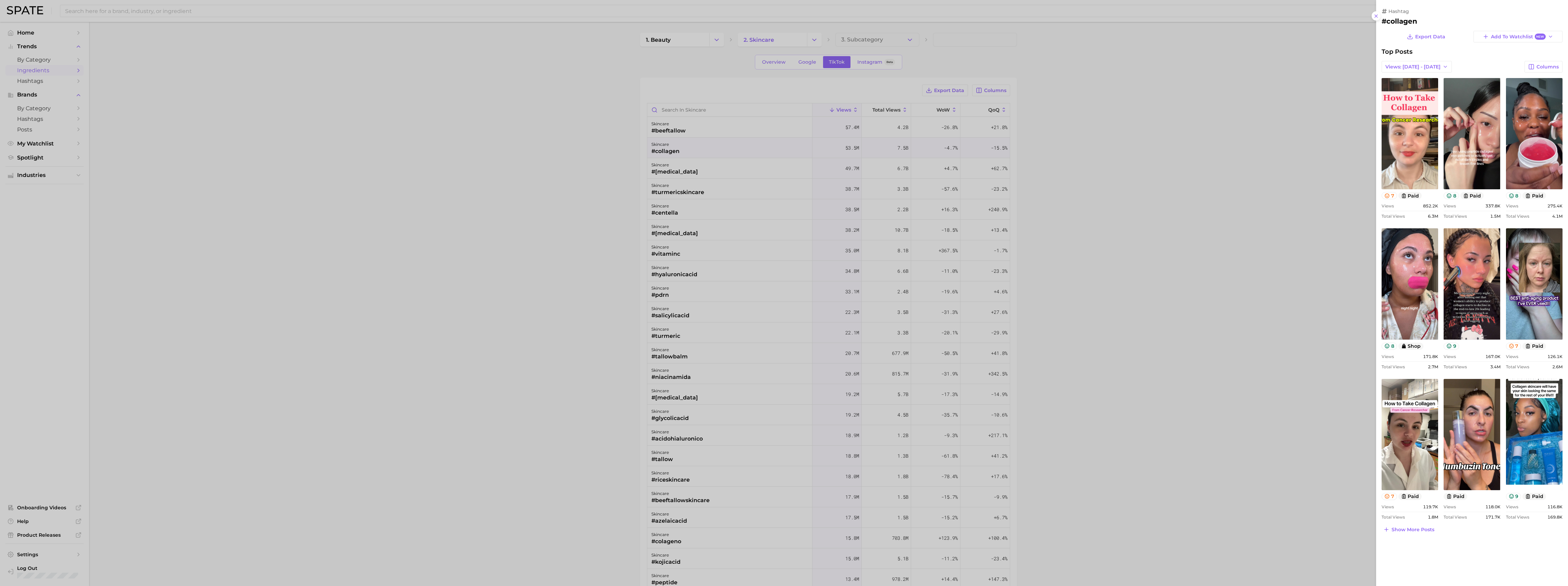
click at [484, 173] on div at bounding box center [784, 293] width 1568 height 586
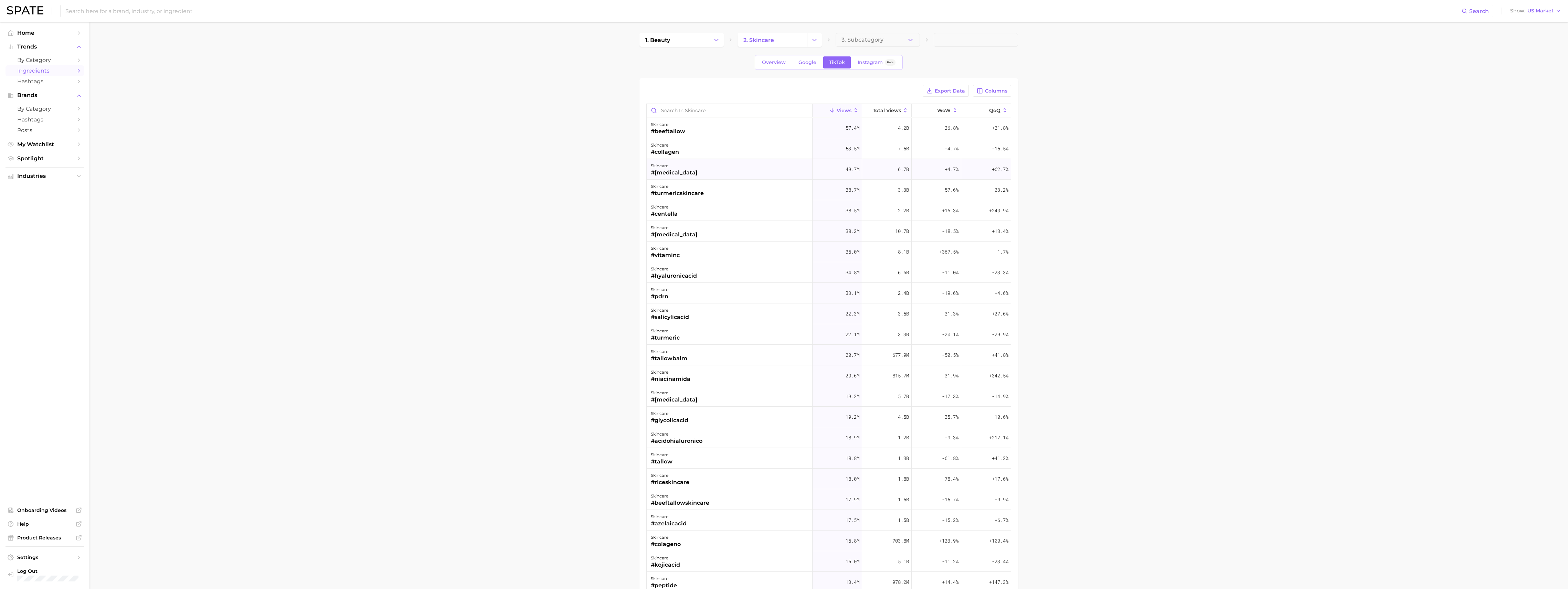
click at [486, 170] on div "#niacinamide" at bounding box center [674, 172] width 47 height 8
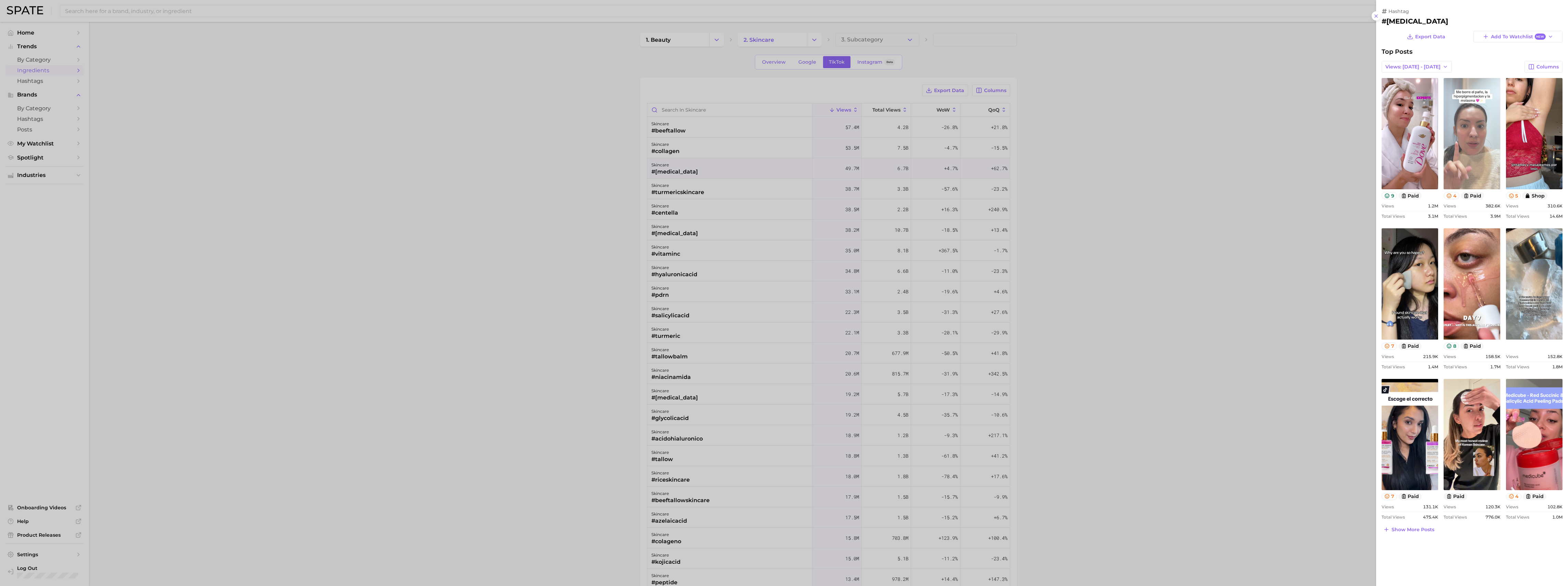
click at [484, 182] on link "view post on TikTok" at bounding box center [1472, 134] width 57 height 111
click at [484, 60] on div at bounding box center [784, 293] width 1568 height 586
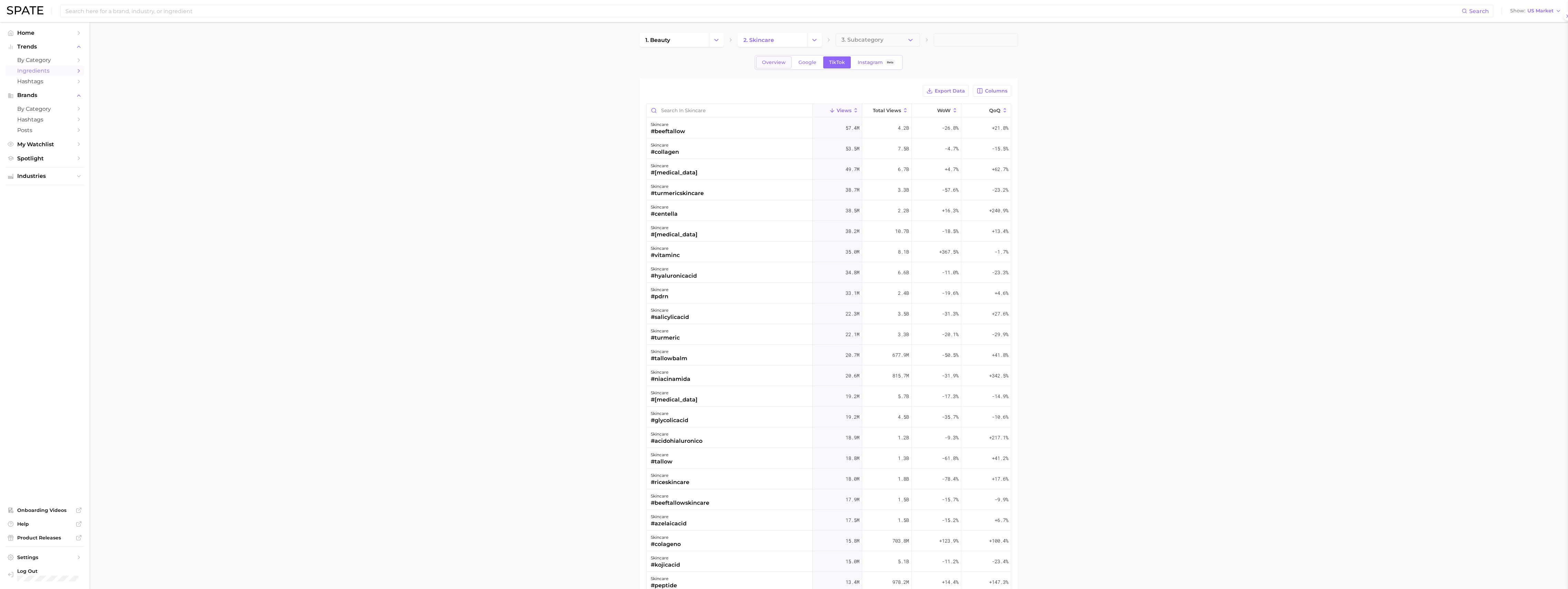
click at [486, 62] on span "Overview" at bounding box center [774, 62] width 24 height 6
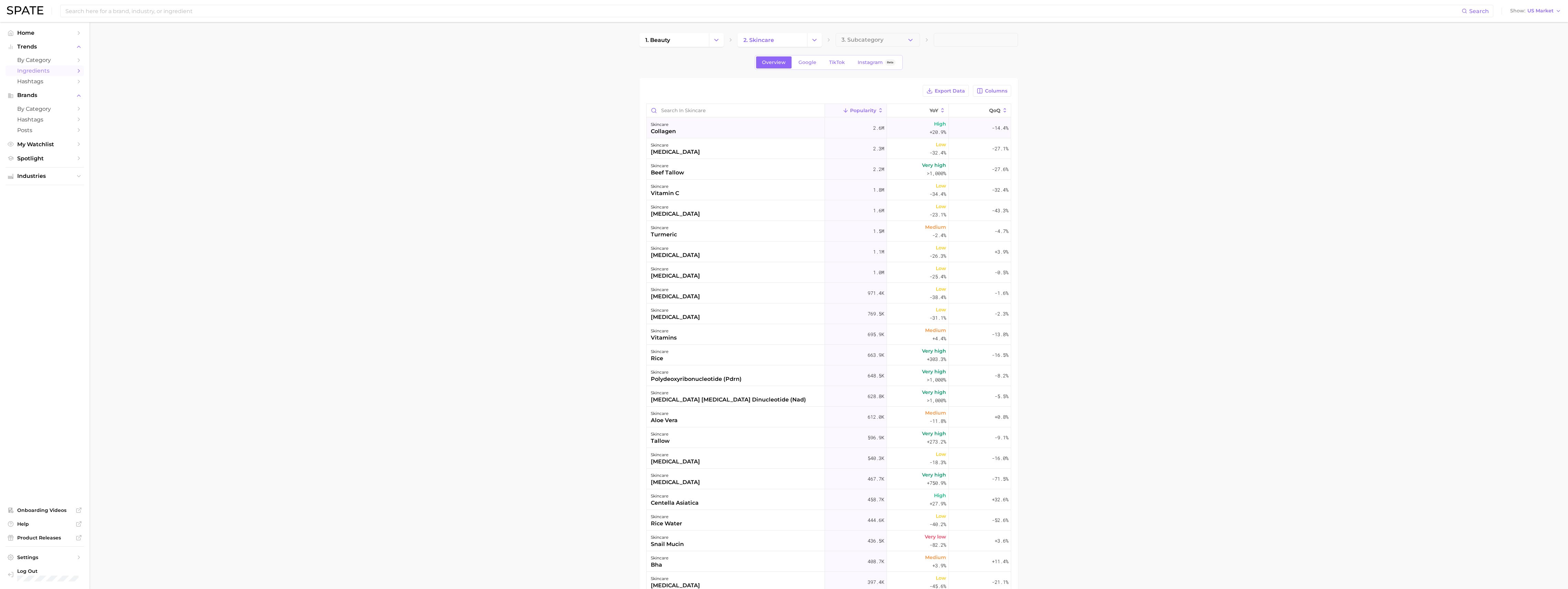
click at [486, 128] on div "collagen" at bounding box center [663, 131] width 25 height 8
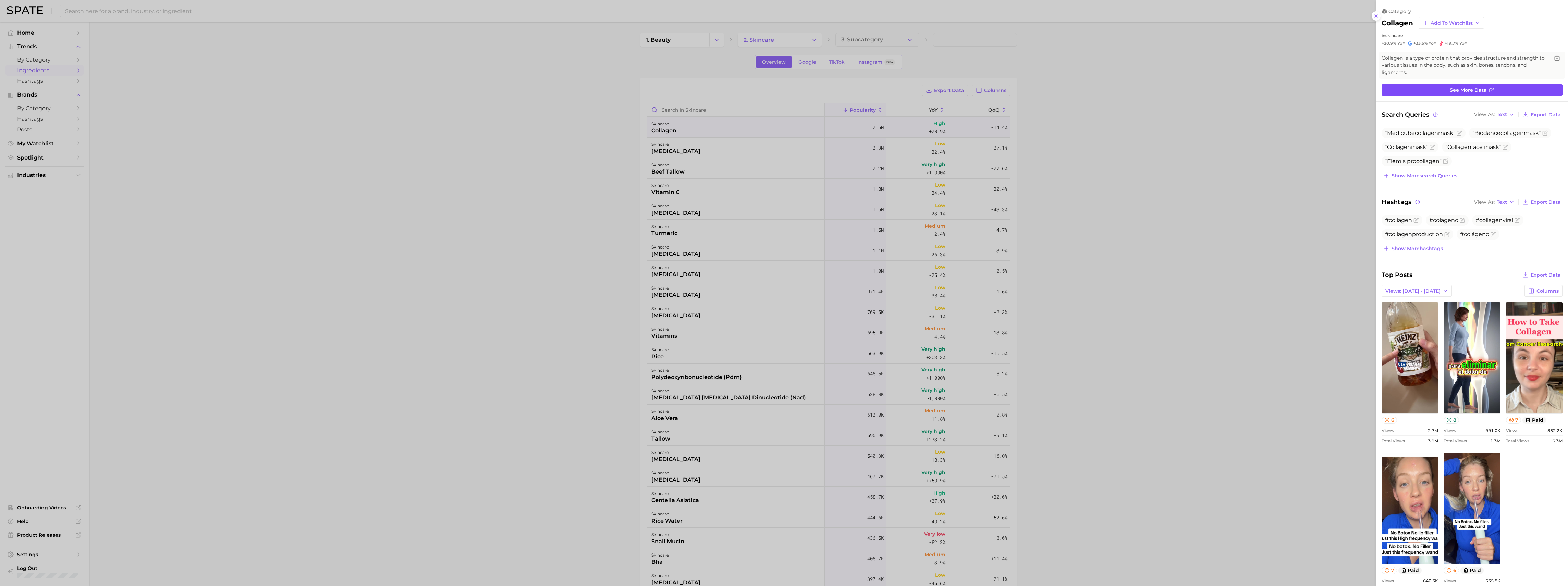
click at [484, 95] on link "See more data" at bounding box center [1472, 89] width 181 height 12
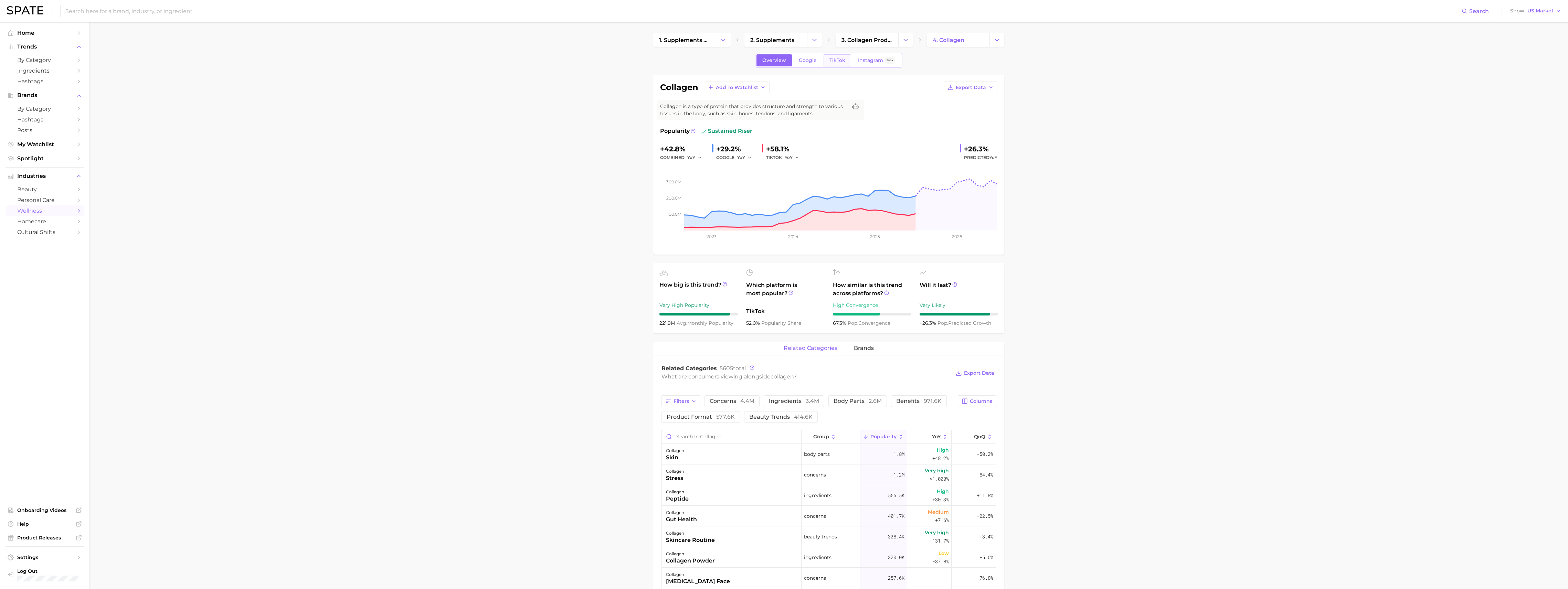
click at [486, 60] on span "TikTok" at bounding box center [836, 61] width 16 height 6
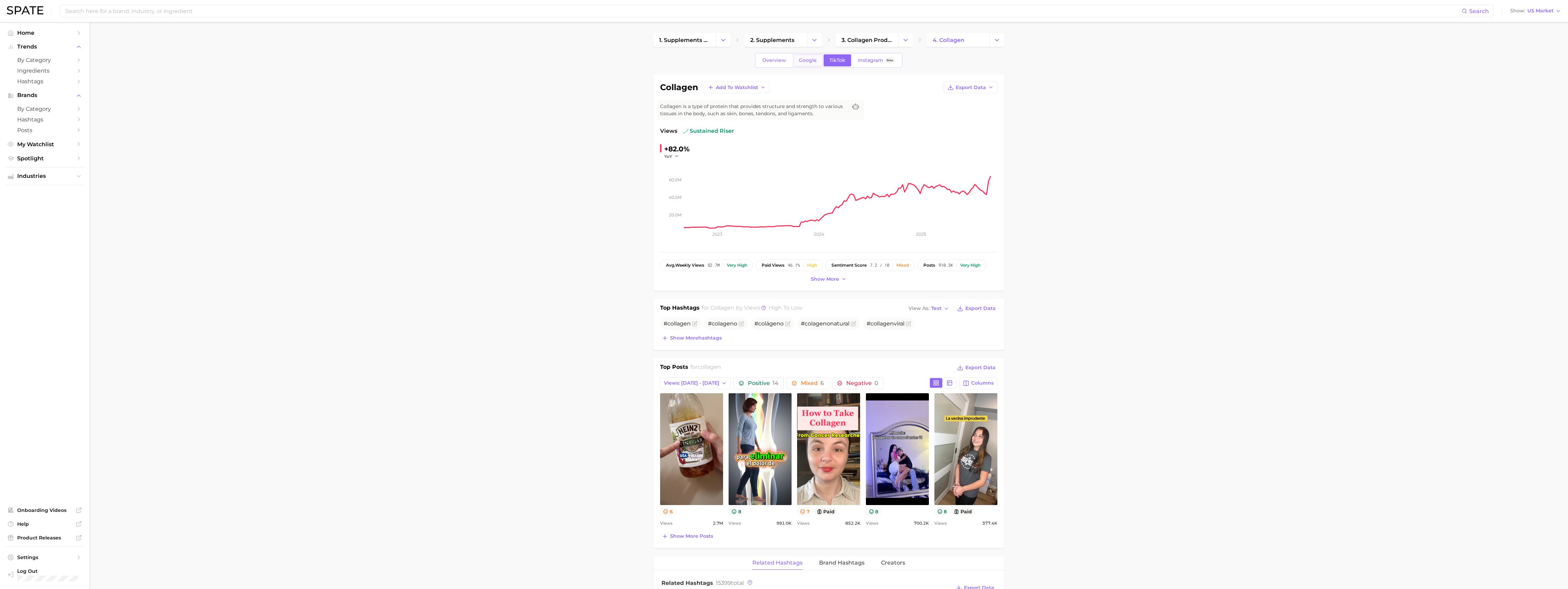
click at [486, 61] on span "Google" at bounding box center [808, 61] width 18 height 6
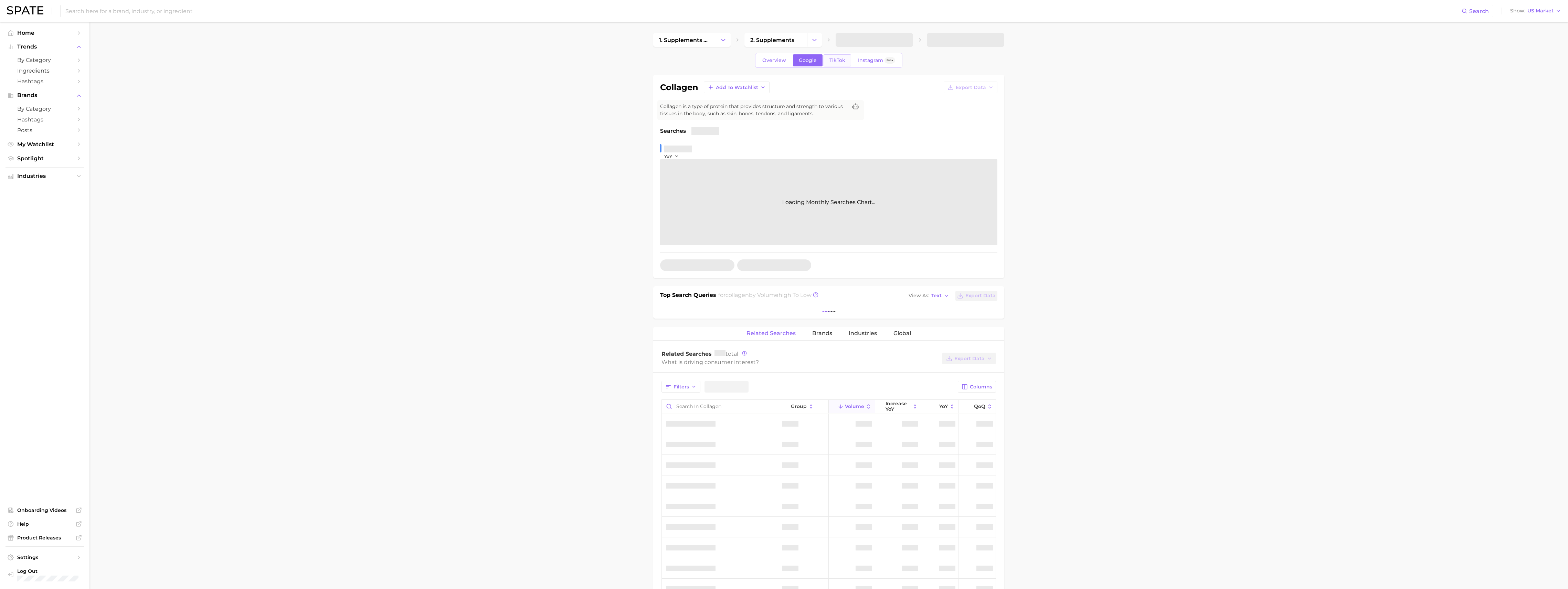
click at [486, 61] on span "TikTok" at bounding box center [836, 61] width 16 height 6
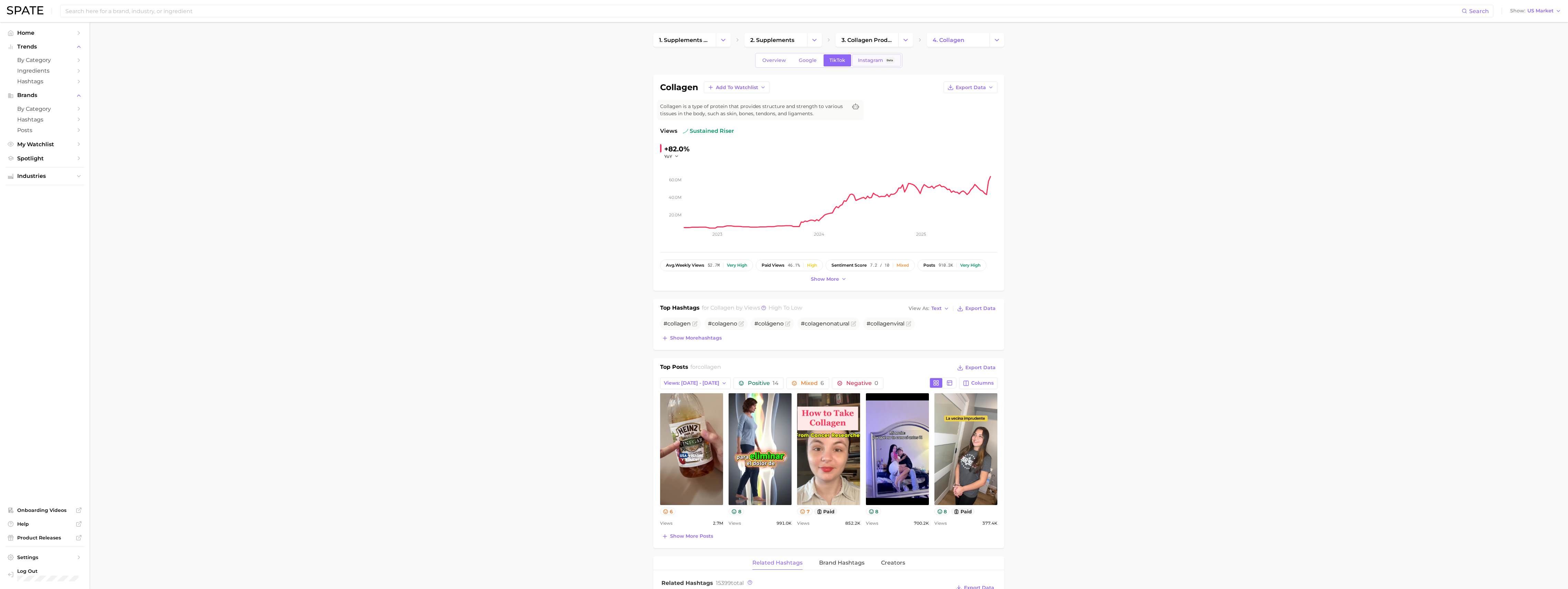
click at [486, 62] on span "Instagram" at bounding box center [870, 61] width 25 height 6
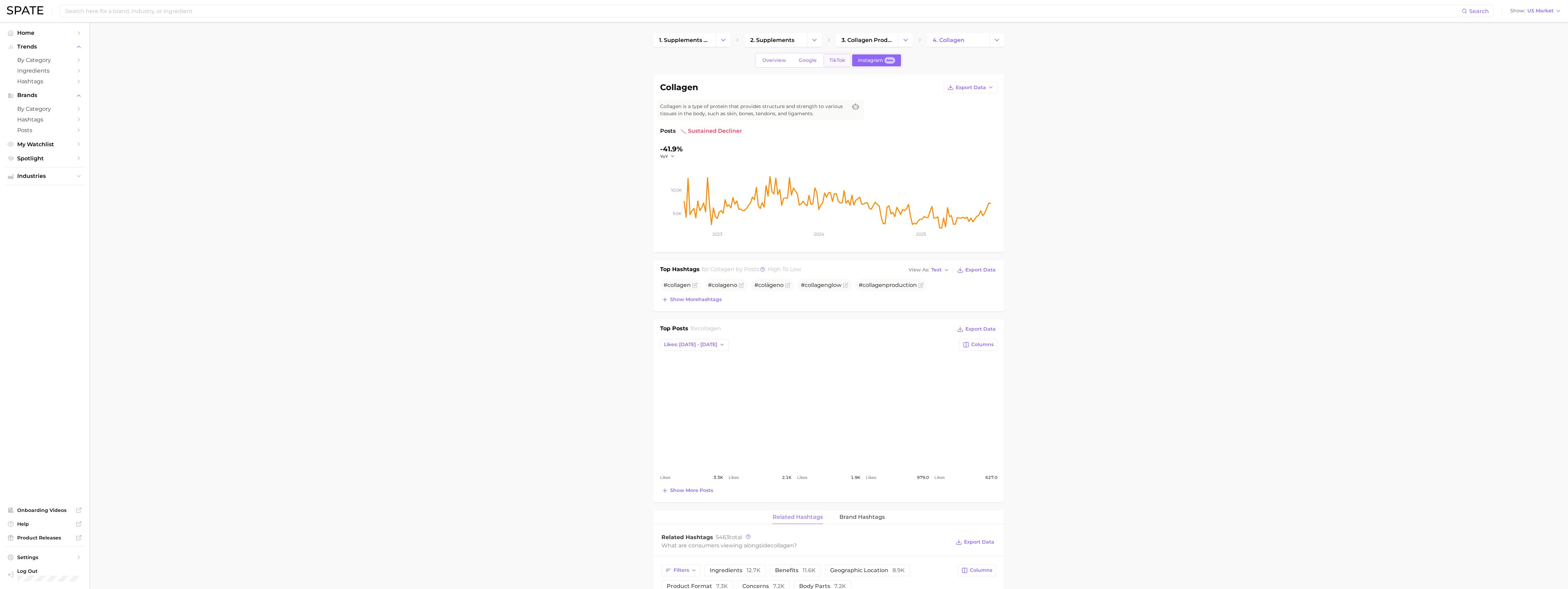
click at [486, 64] on link "TikTok" at bounding box center [837, 60] width 28 height 12
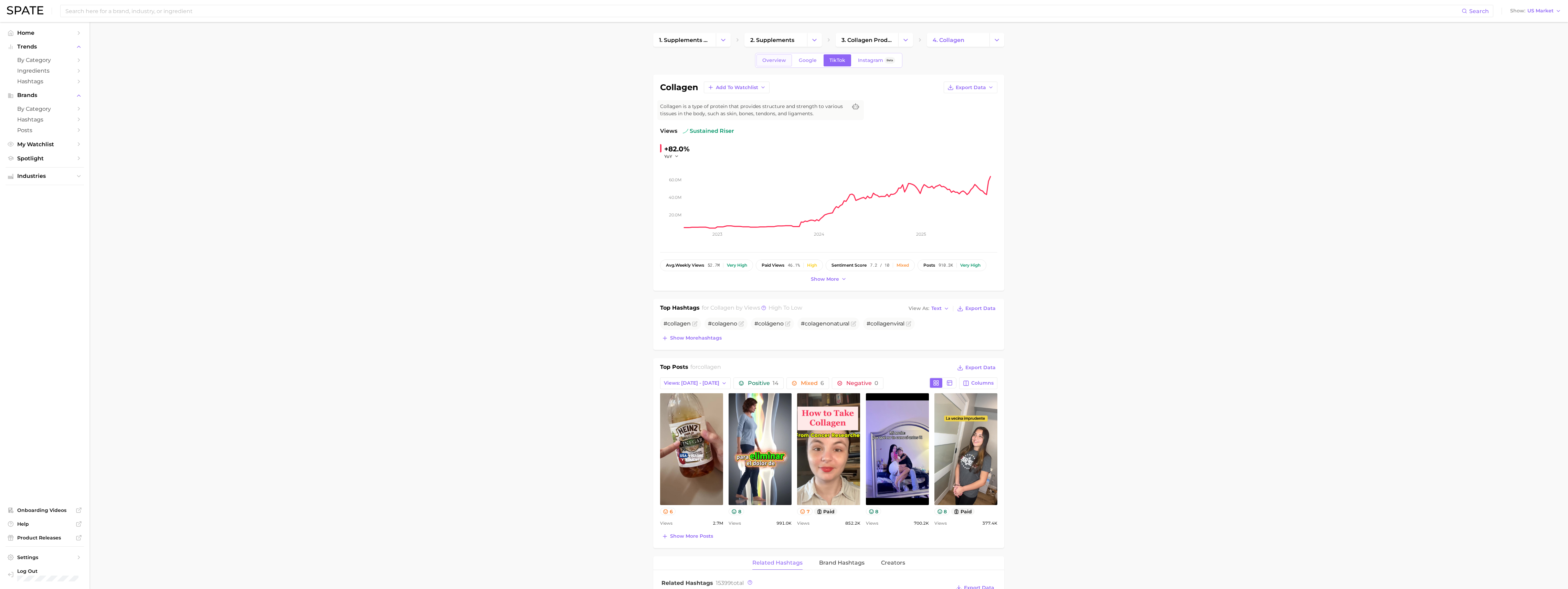
click at [486, 60] on span "Overview" at bounding box center [774, 61] width 24 height 6
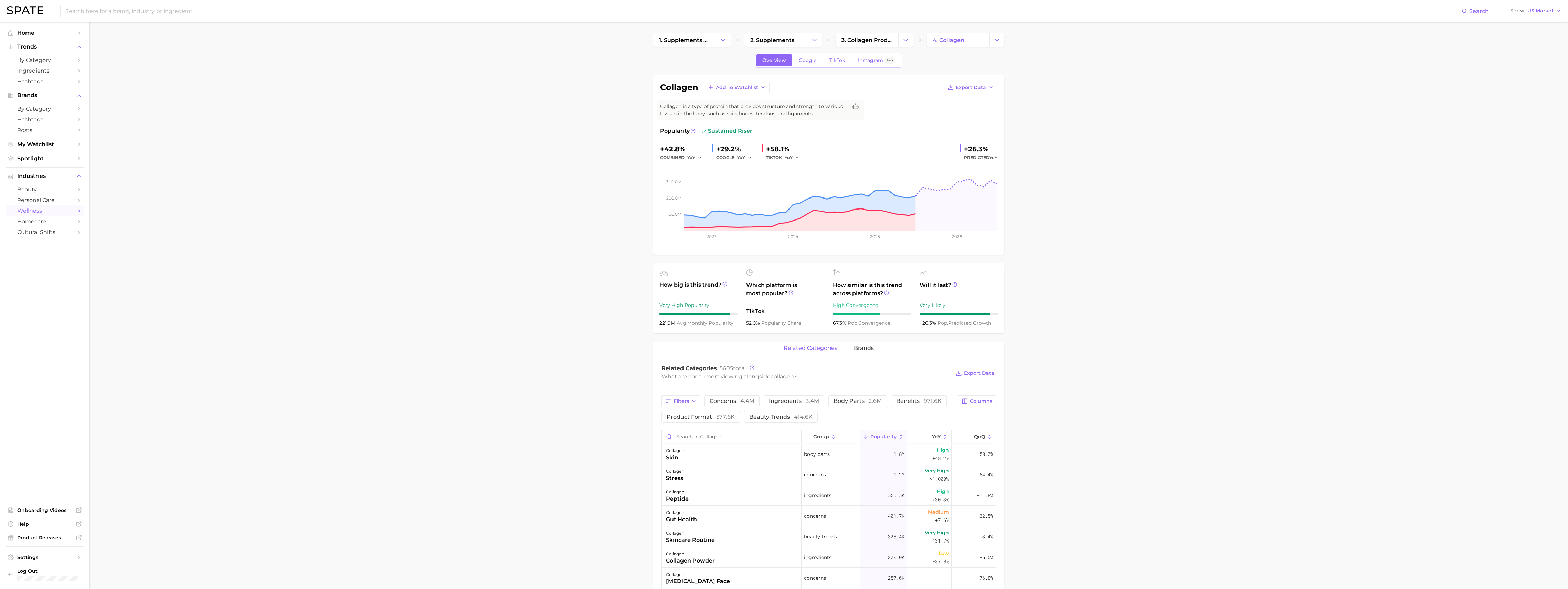
click at [486, 113] on span "Collagen is a type of protein that provides structure and strength to various t…" at bounding box center [754, 110] width 187 height 15
drag, startPoint x: 817, startPoint y: 113, endPoint x: 650, endPoint y: 109, distance: 167.0
click at [486, 109] on main "1. supplements & ingestibles 2. supplements 3. collagen products 4. collagen Ov…" at bounding box center [829, 542] width 1478 height 1040
click at [486, 107] on icon at bounding box center [856, 107] width 7 height 7
click at [486, 134] on div "Popularity sustained riser" at bounding box center [829, 130] width 337 height 8
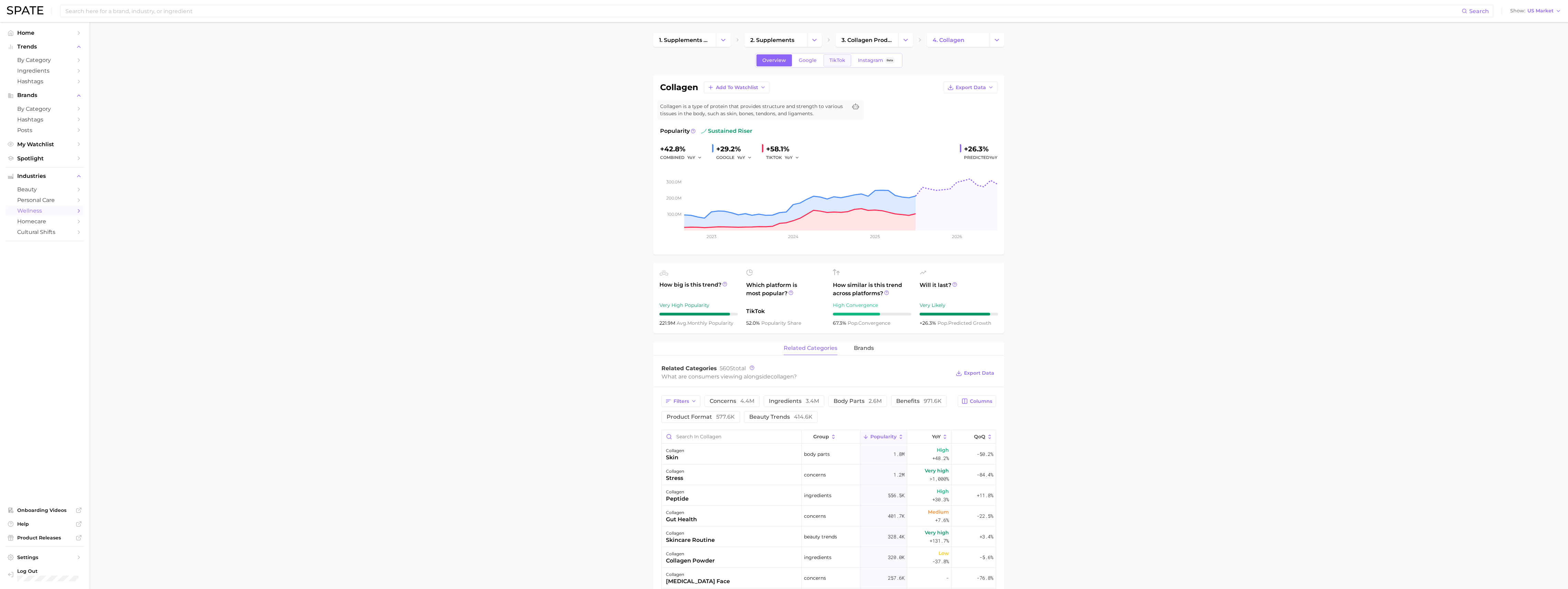
click at [486, 63] on span "TikTok" at bounding box center [836, 61] width 16 height 6
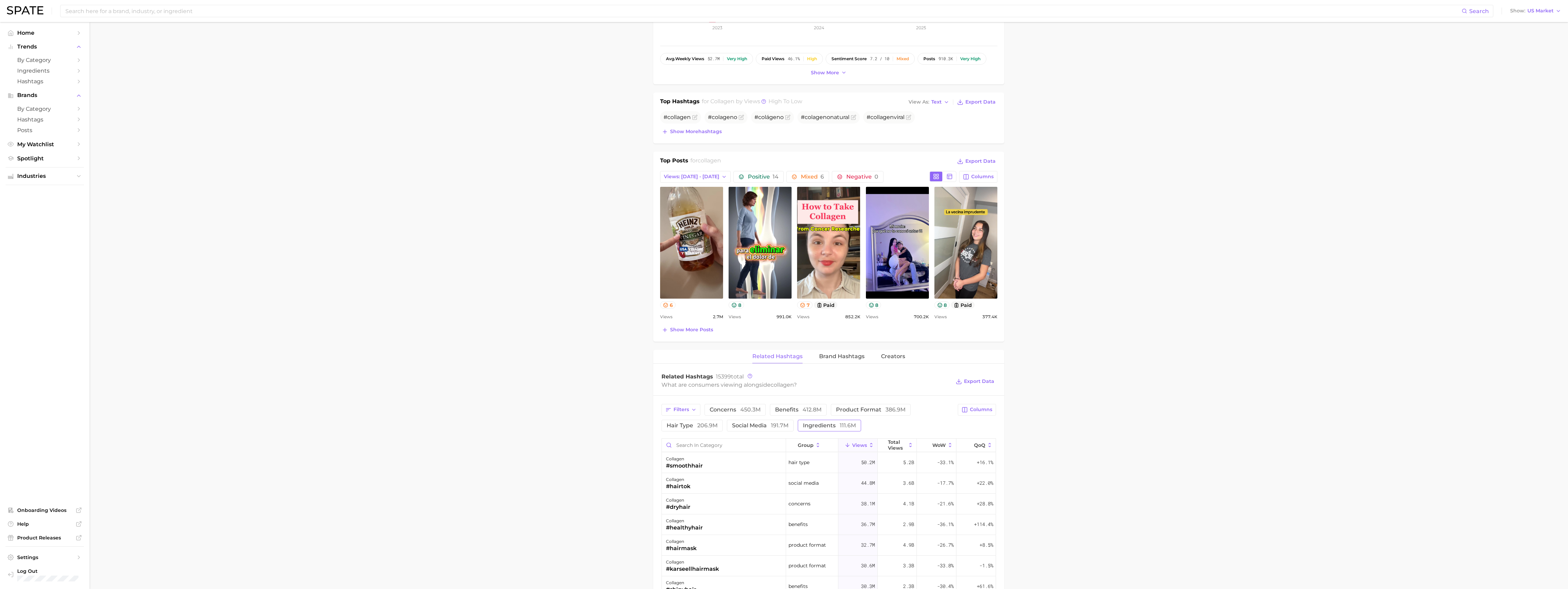
scroll to position [229, 0]
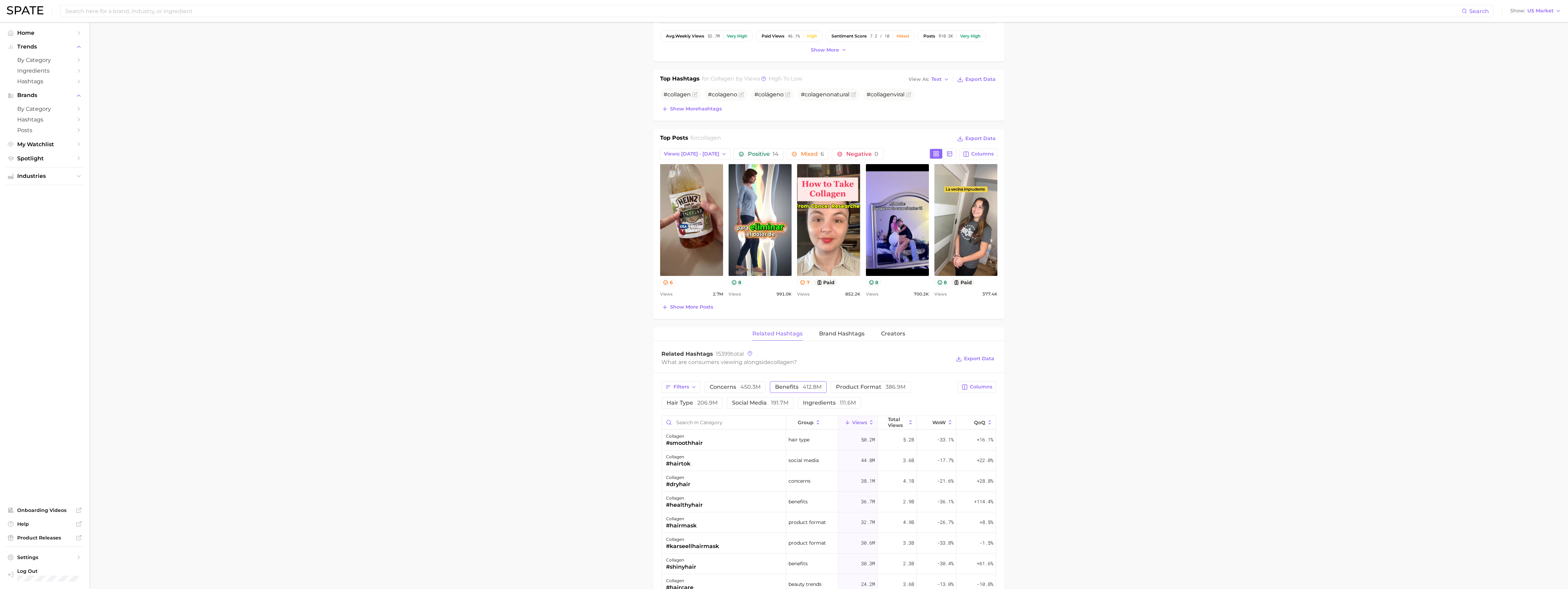
click at [486, 216] on span "412.8m" at bounding box center [812, 386] width 19 height 6
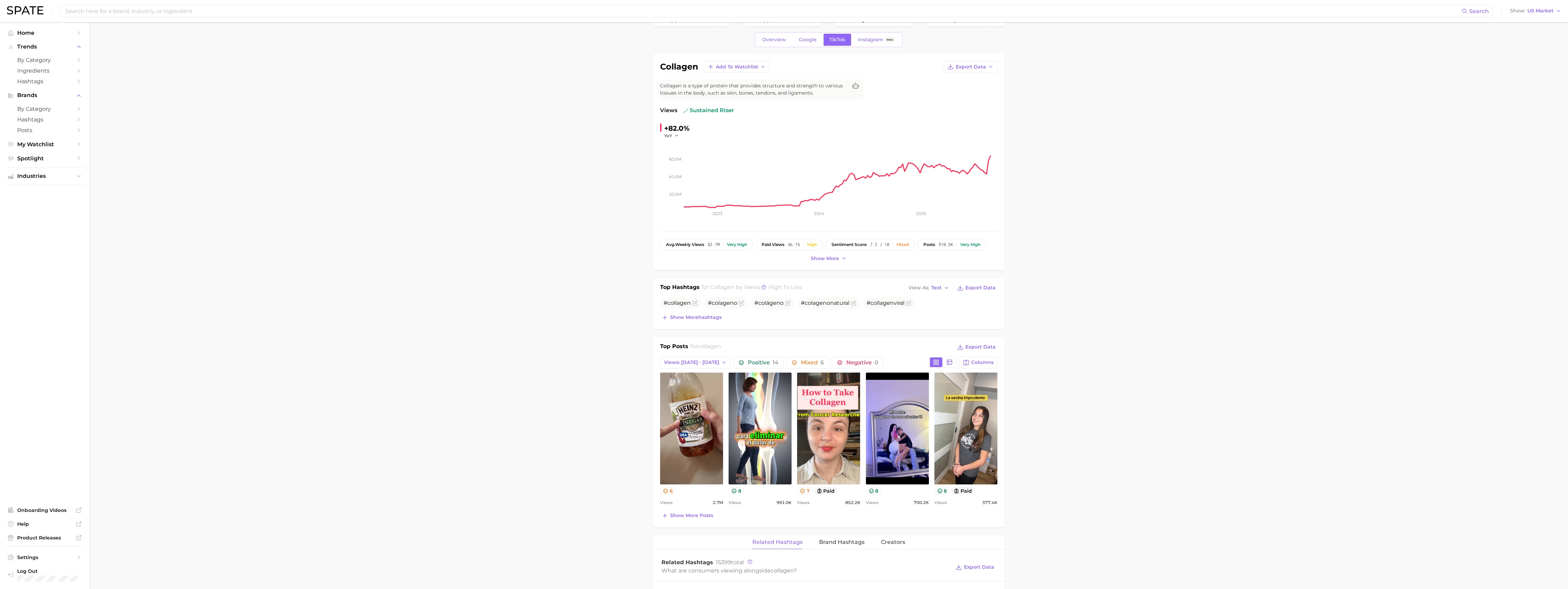
scroll to position [0, 0]
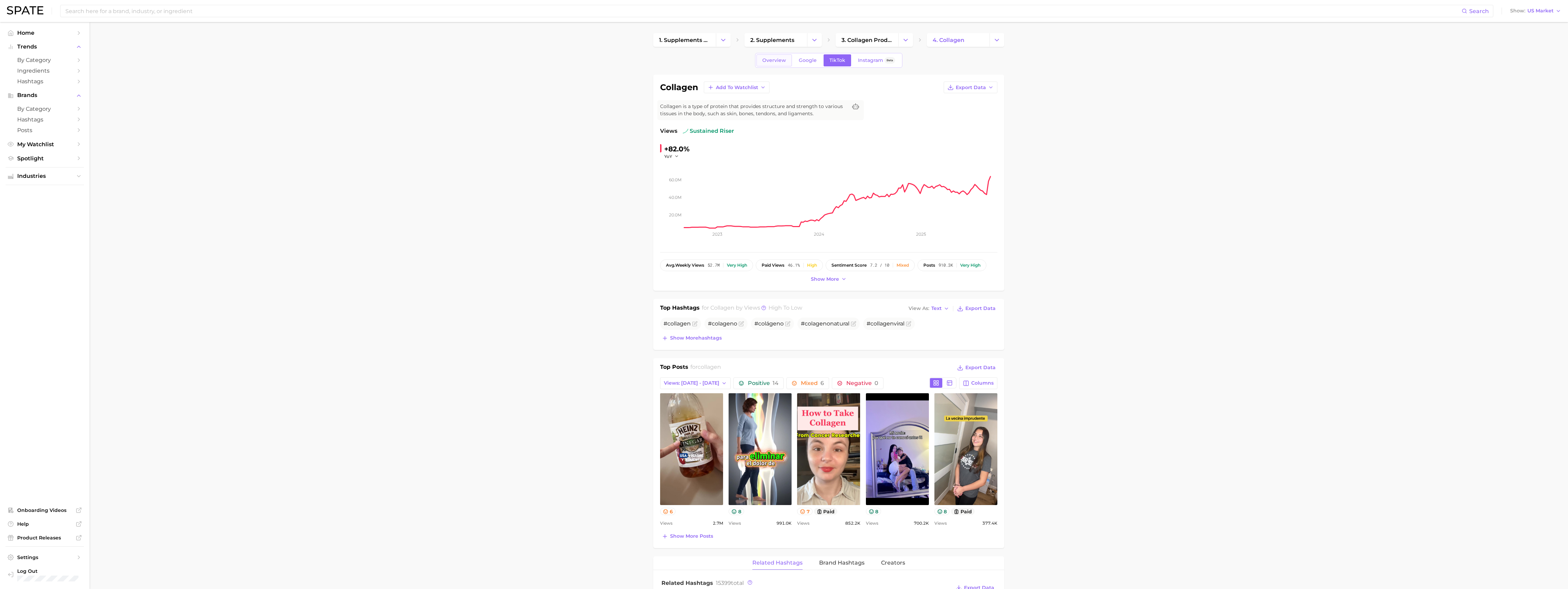
click at [486, 65] on link "Overview" at bounding box center [774, 60] width 36 height 12
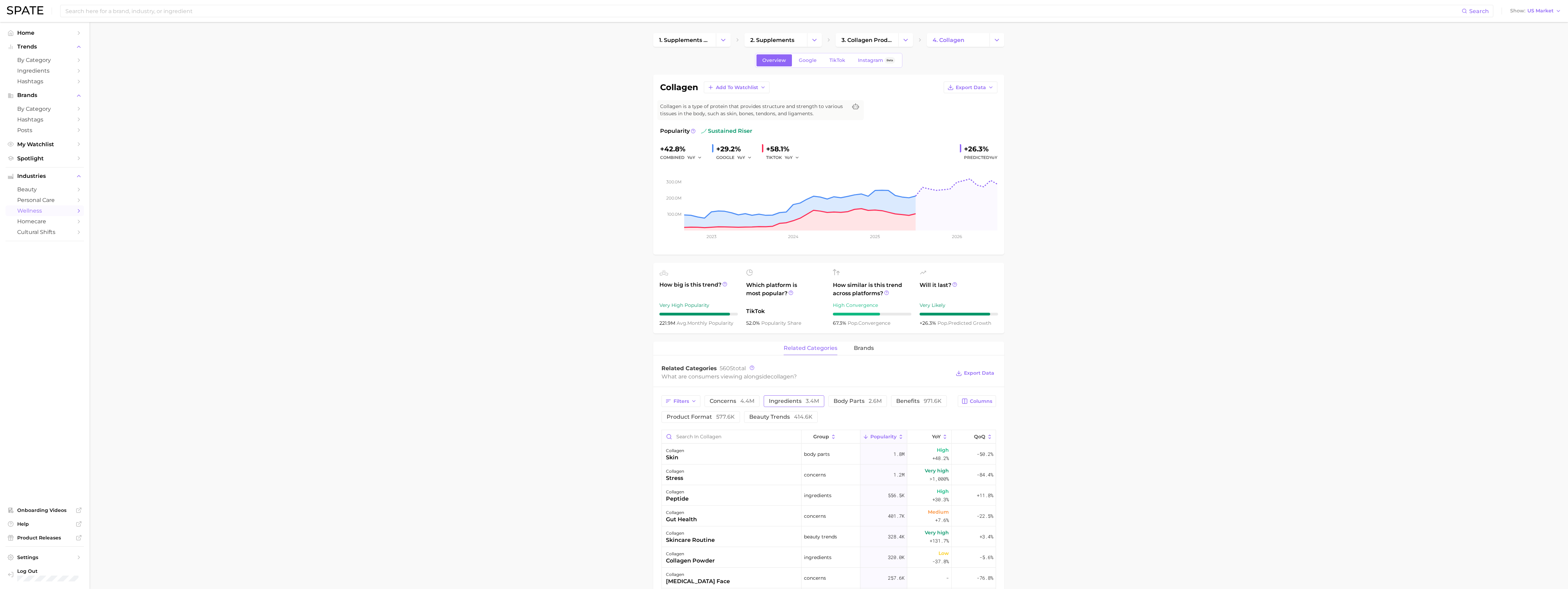
click at [486, 216] on span "ingredients 3.4m" at bounding box center [793, 402] width 50 height 6
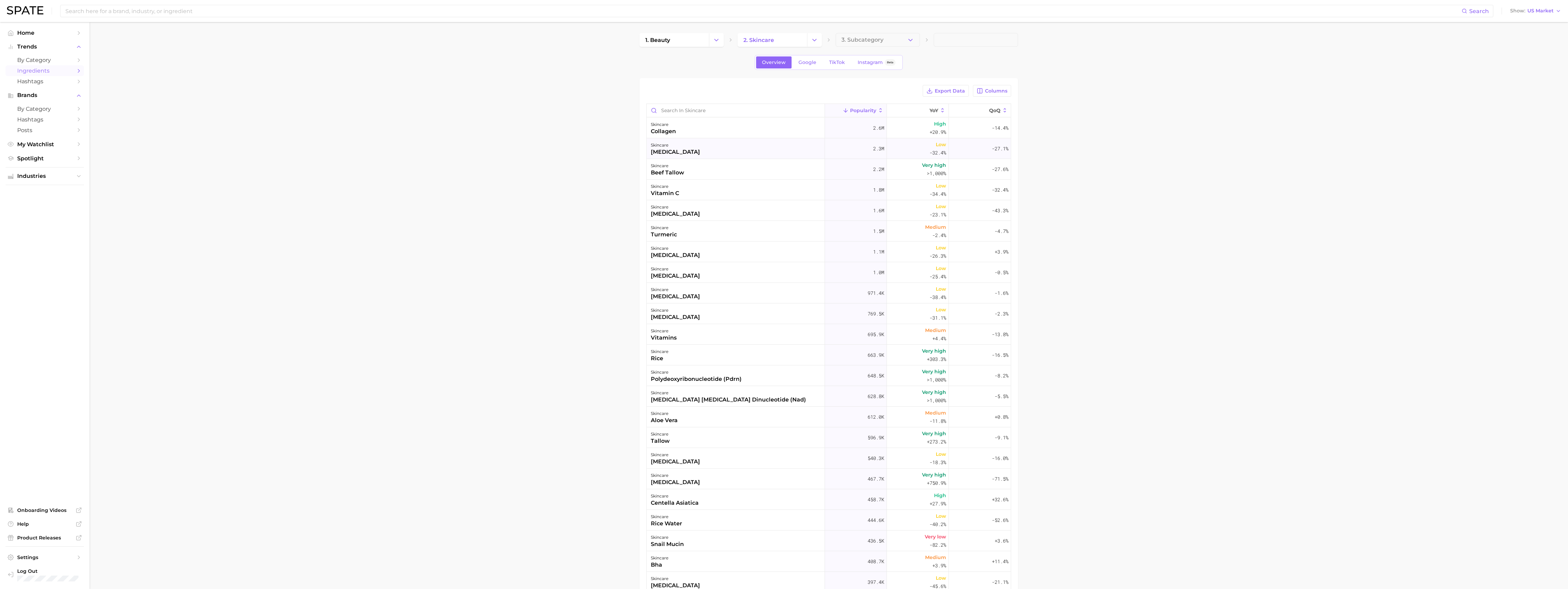
click at [486, 150] on div "retinol" at bounding box center [676, 151] width 50 height 8
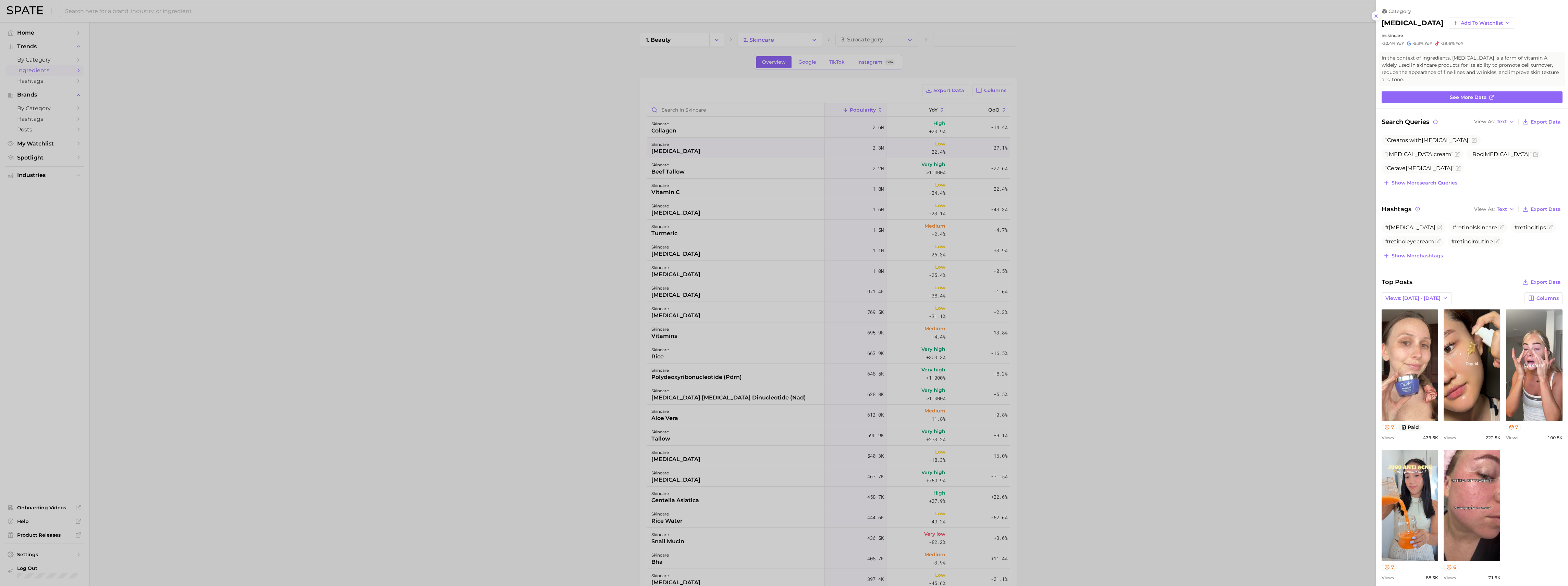
click at [484, 215] on div at bounding box center [784, 293] width 1568 height 586
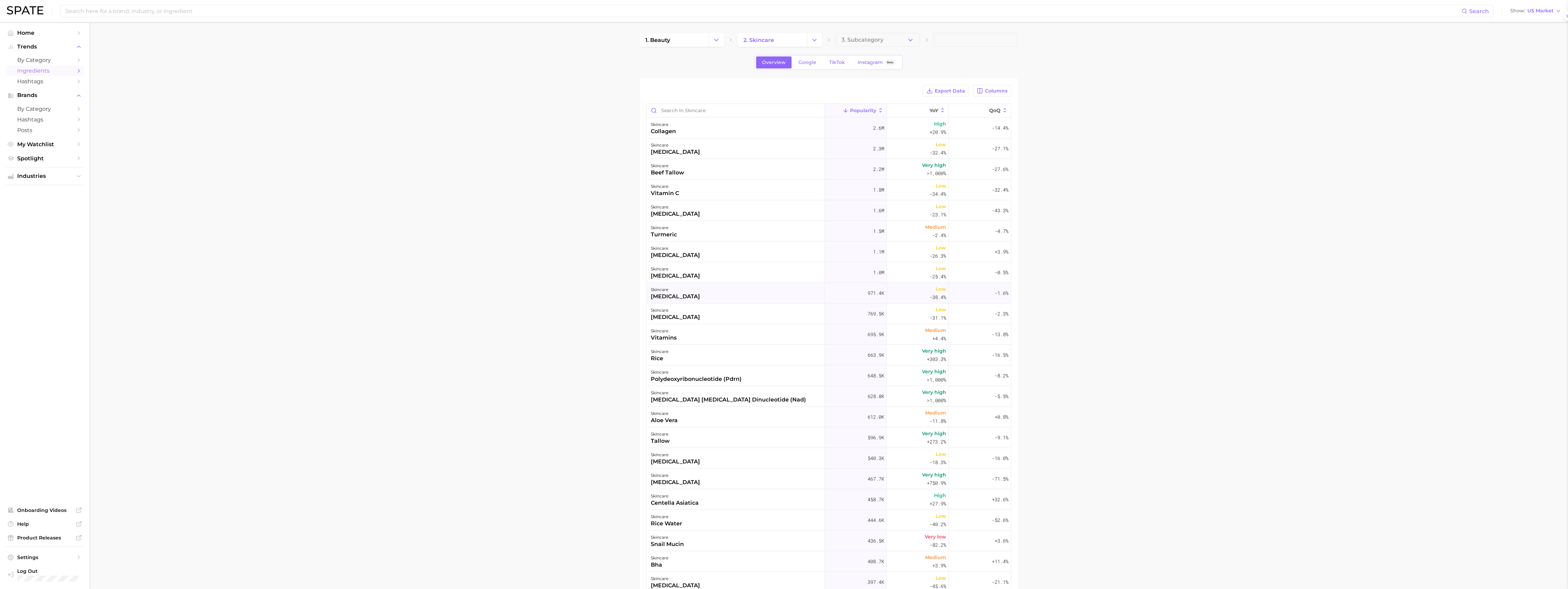
click at [486, 216] on div "tretinoin" at bounding box center [676, 296] width 50 height 8
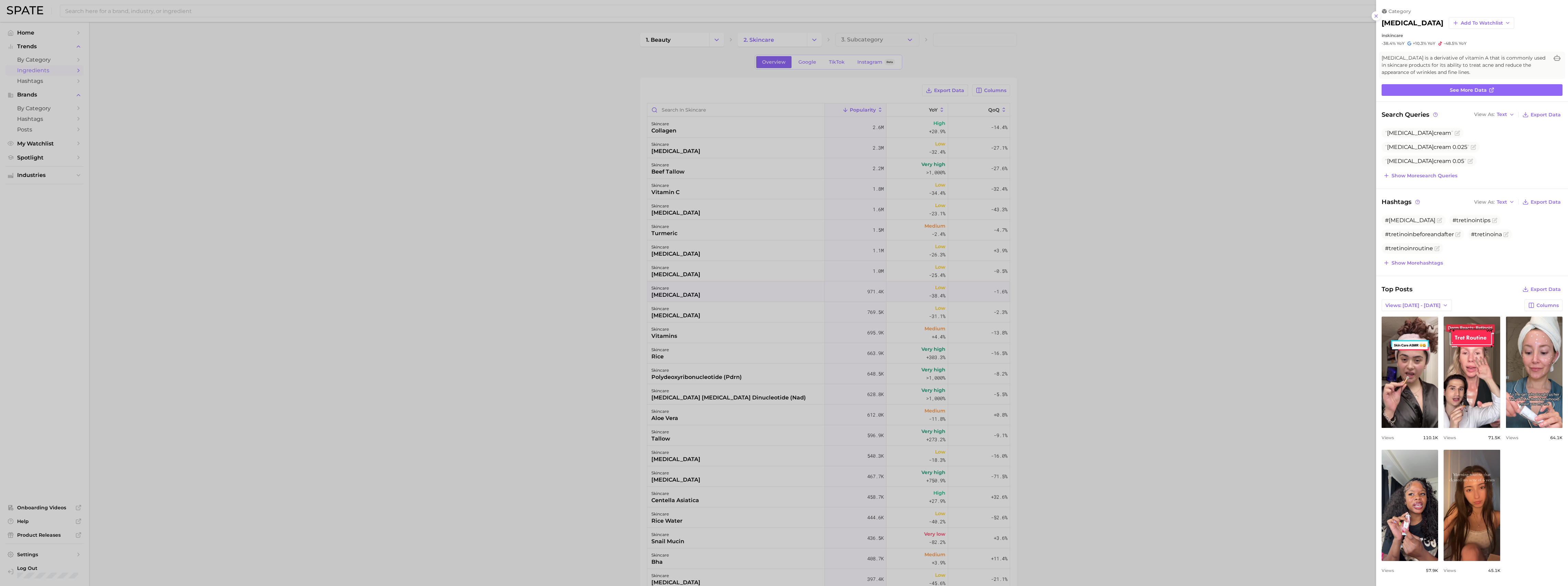
click at [484, 59] on div at bounding box center [784, 293] width 1568 height 586
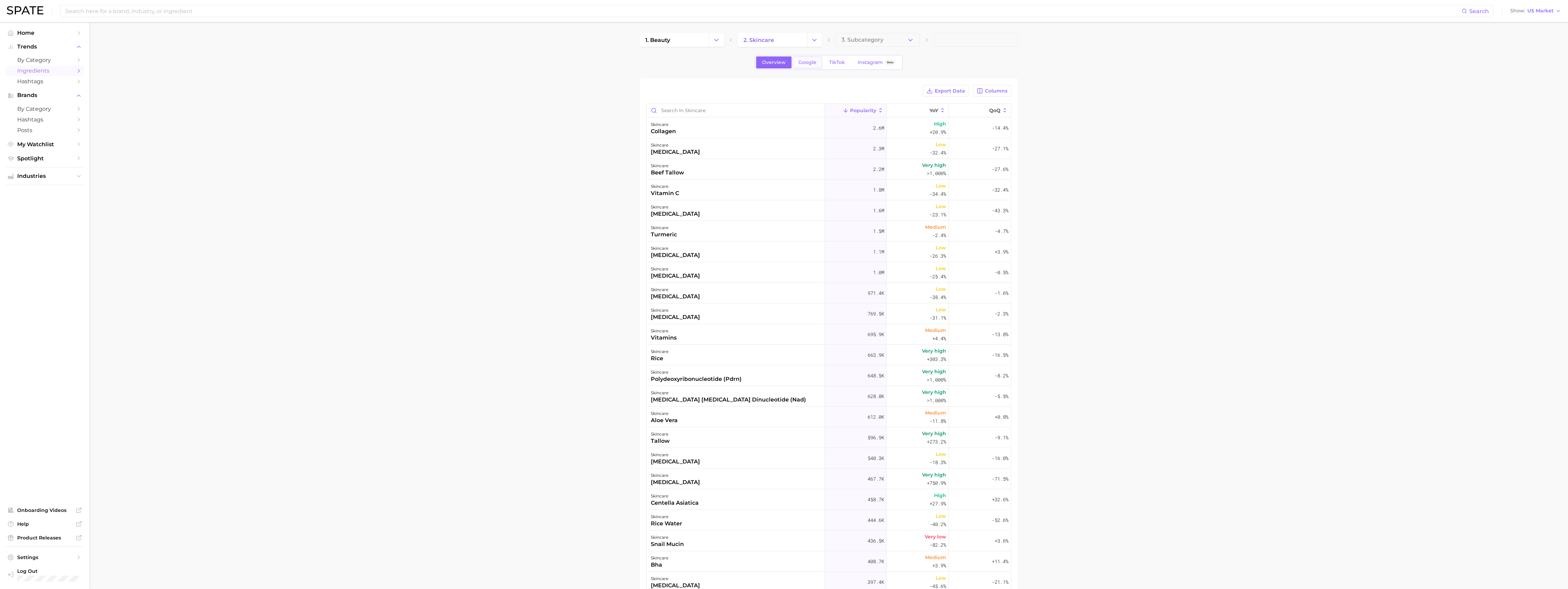
click at [486, 61] on span "Google" at bounding box center [808, 62] width 18 height 6
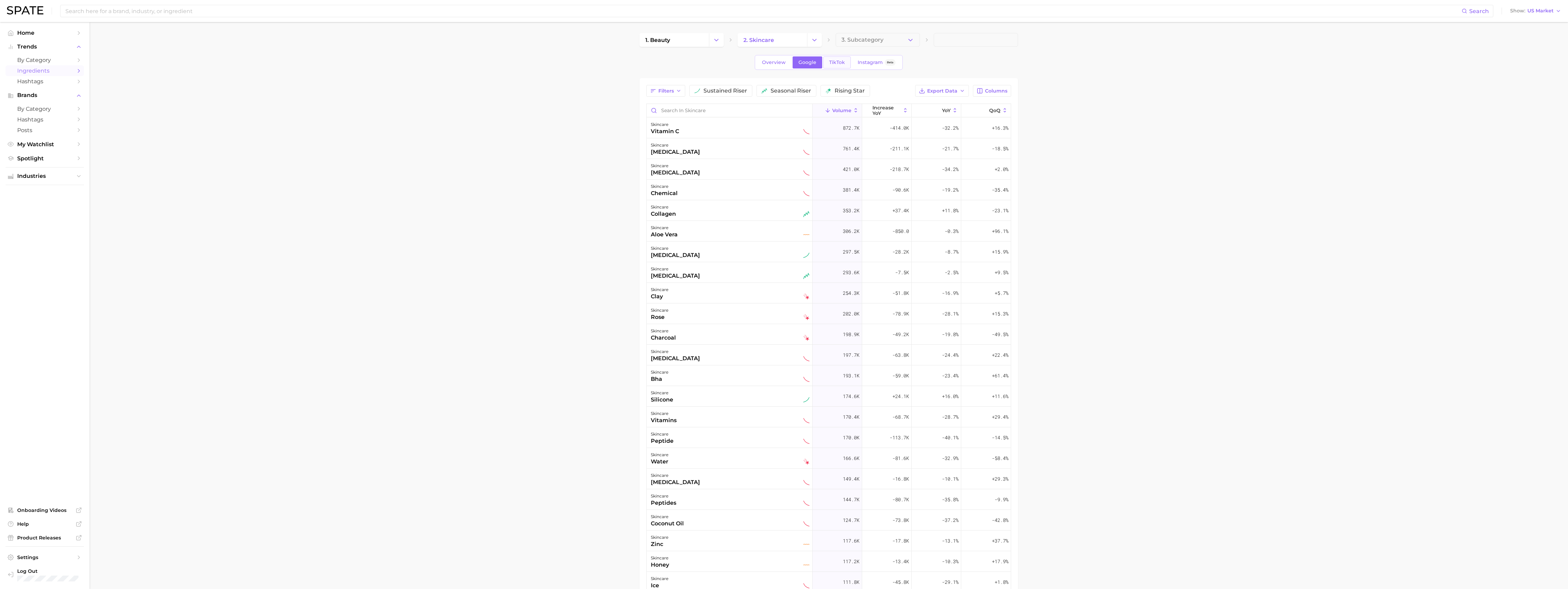
click at [486, 61] on span "TikTok" at bounding box center [836, 62] width 16 height 6
click at [486, 216] on div "skincare" at bounding box center [674, 393] width 47 height 8
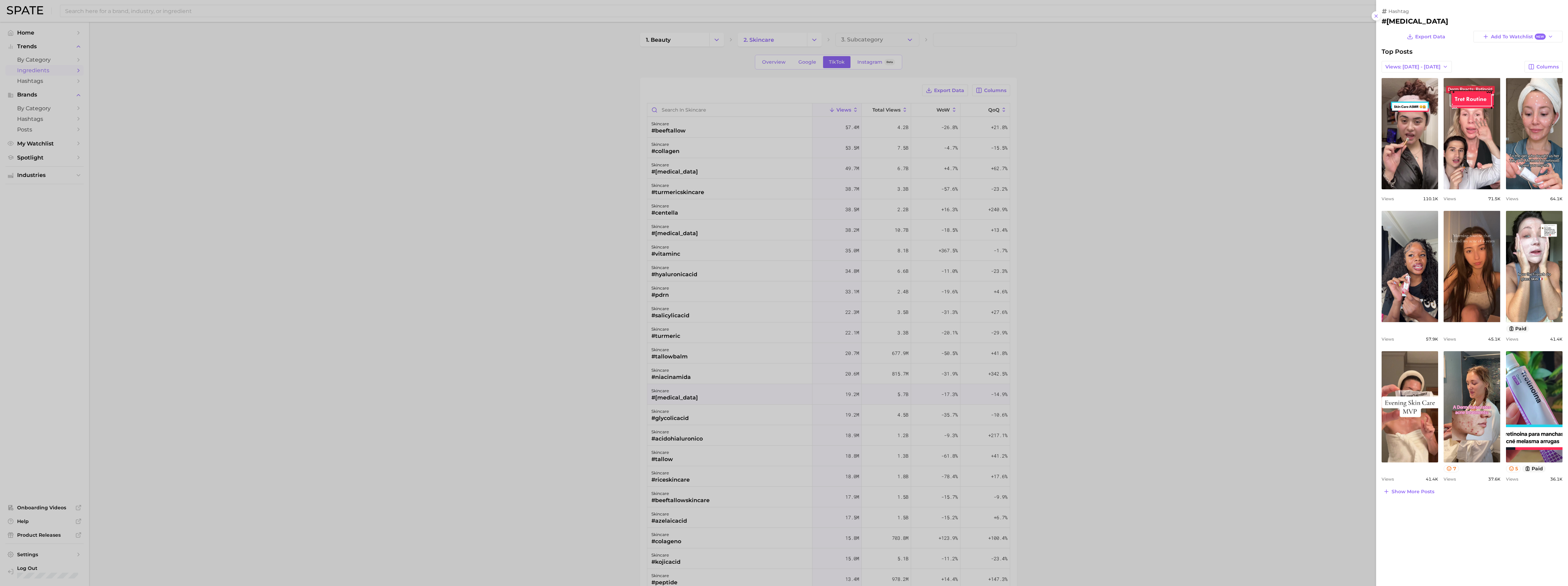
click at [484, 63] on div at bounding box center [784, 293] width 1568 height 586
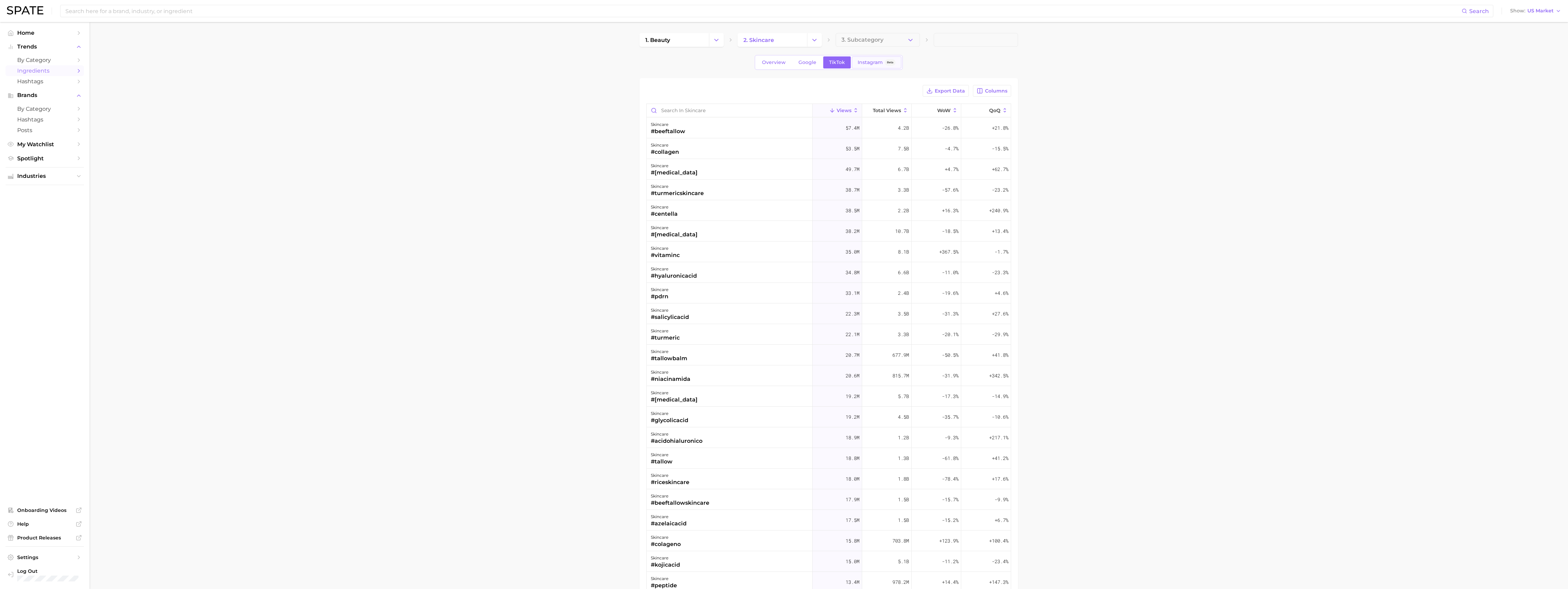
click at [486, 62] on span "Instagram" at bounding box center [869, 62] width 25 height 6
click at [486, 59] on link "Overview" at bounding box center [774, 62] width 36 height 12
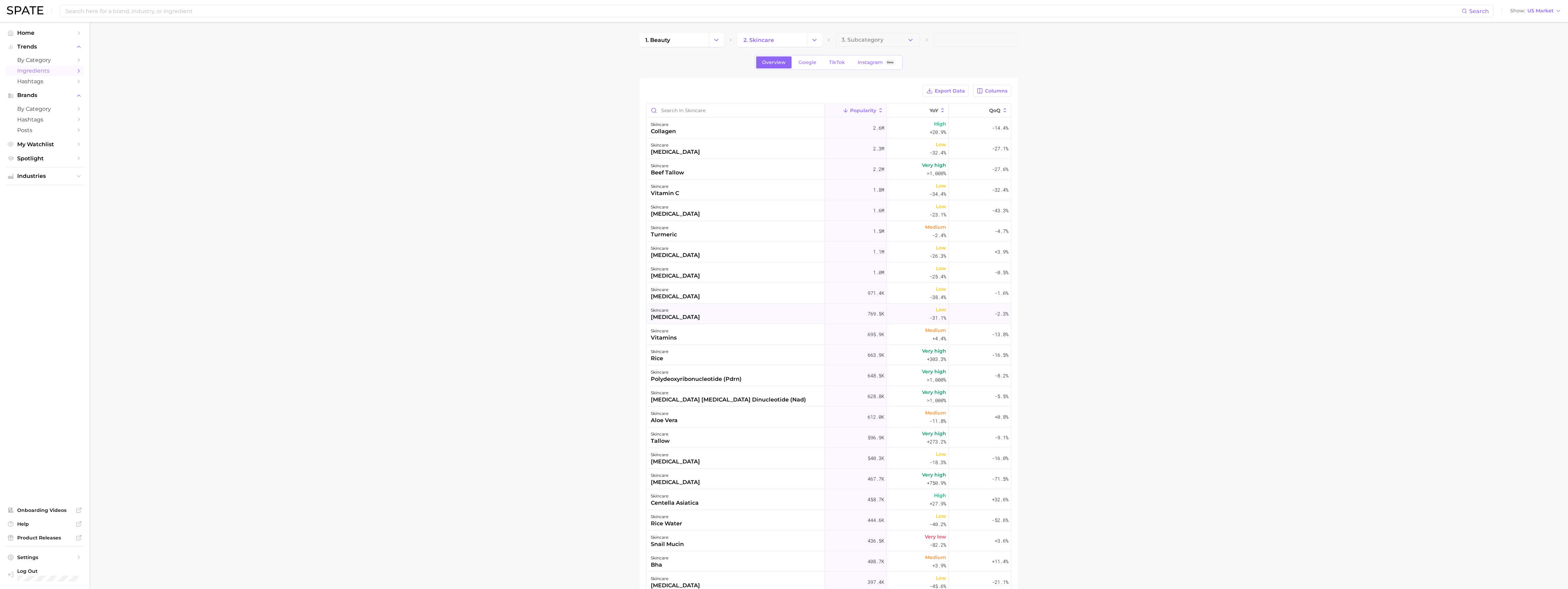
click at [486, 216] on div "kojic acid" at bounding box center [676, 317] width 50 height 8
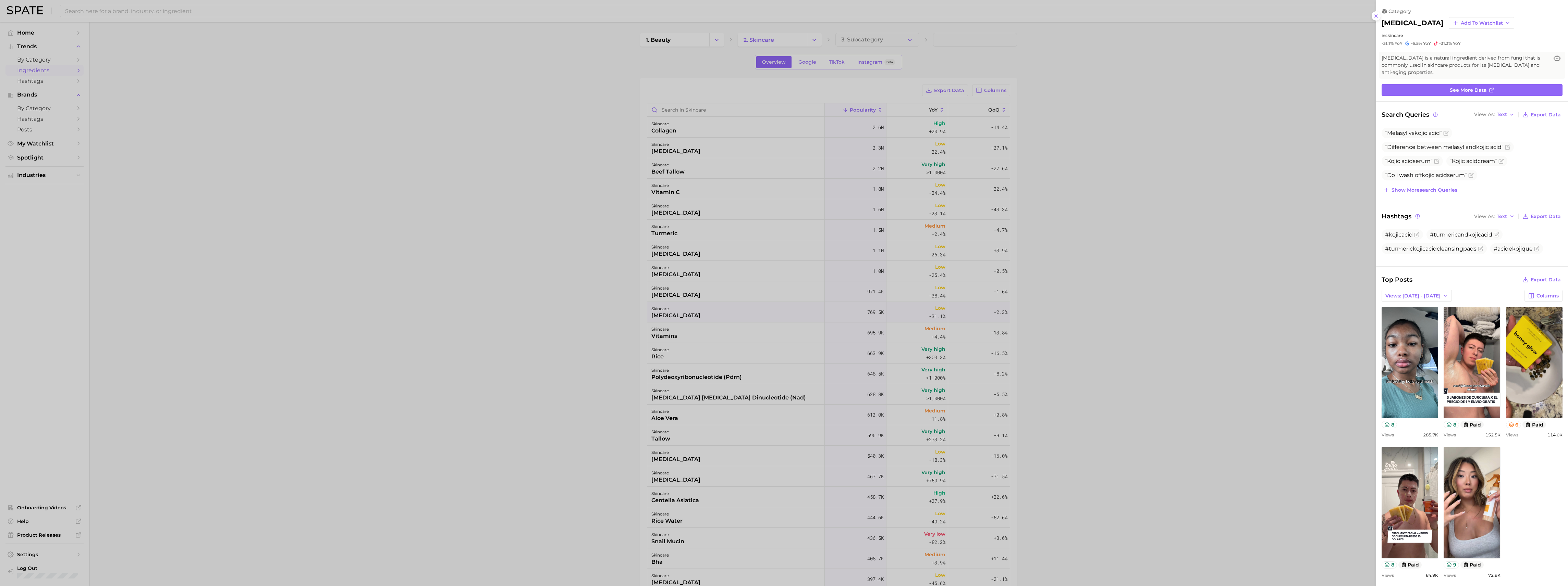
click at [484, 215] on div at bounding box center [784, 293] width 1568 height 586
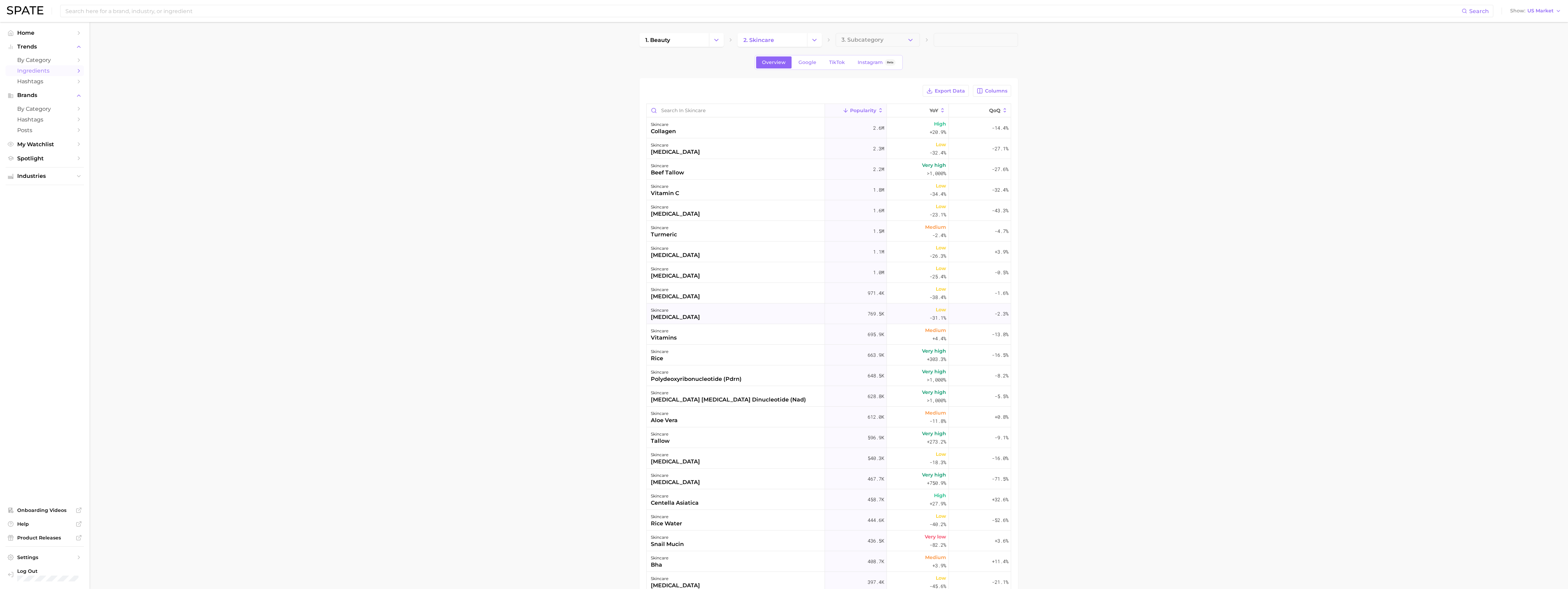
click at [486, 216] on div "kojic acid" at bounding box center [676, 317] width 50 height 8
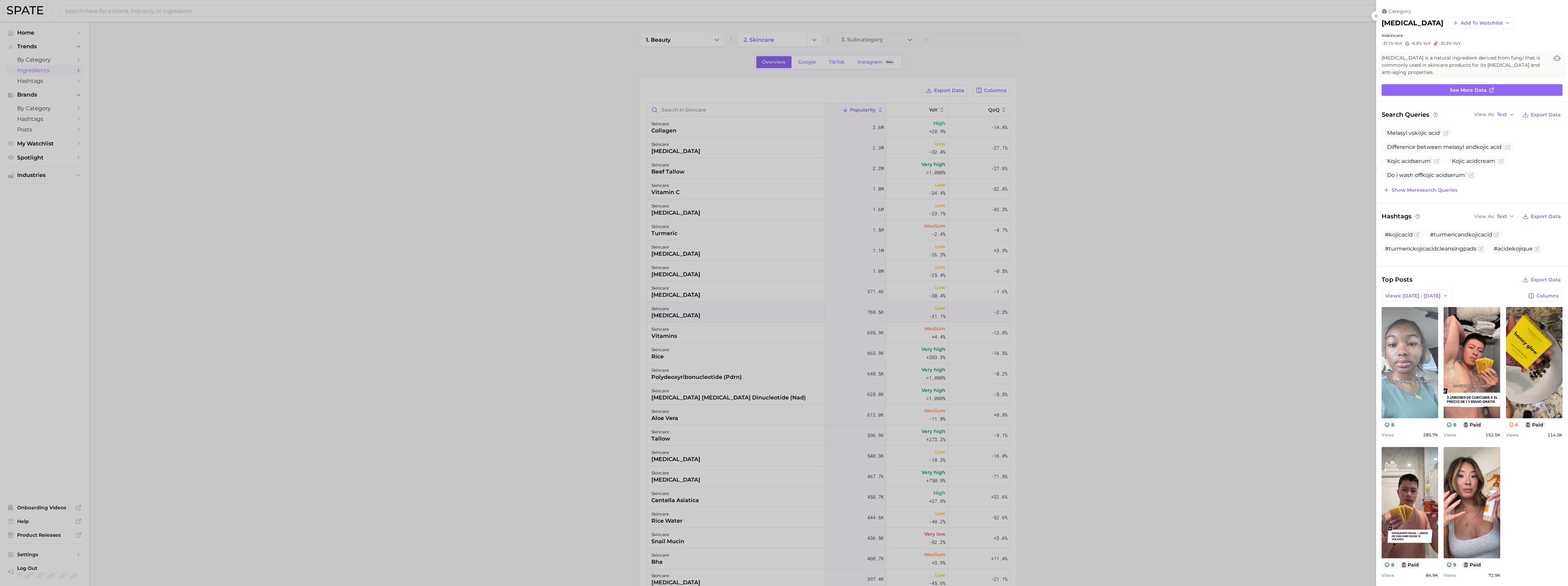
click at [484, 215] on link "view post on TikTok" at bounding box center [1410, 363] width 57 height 111
click at [484, 215] on div at bounding box center [784, 293] width 1568 height 586
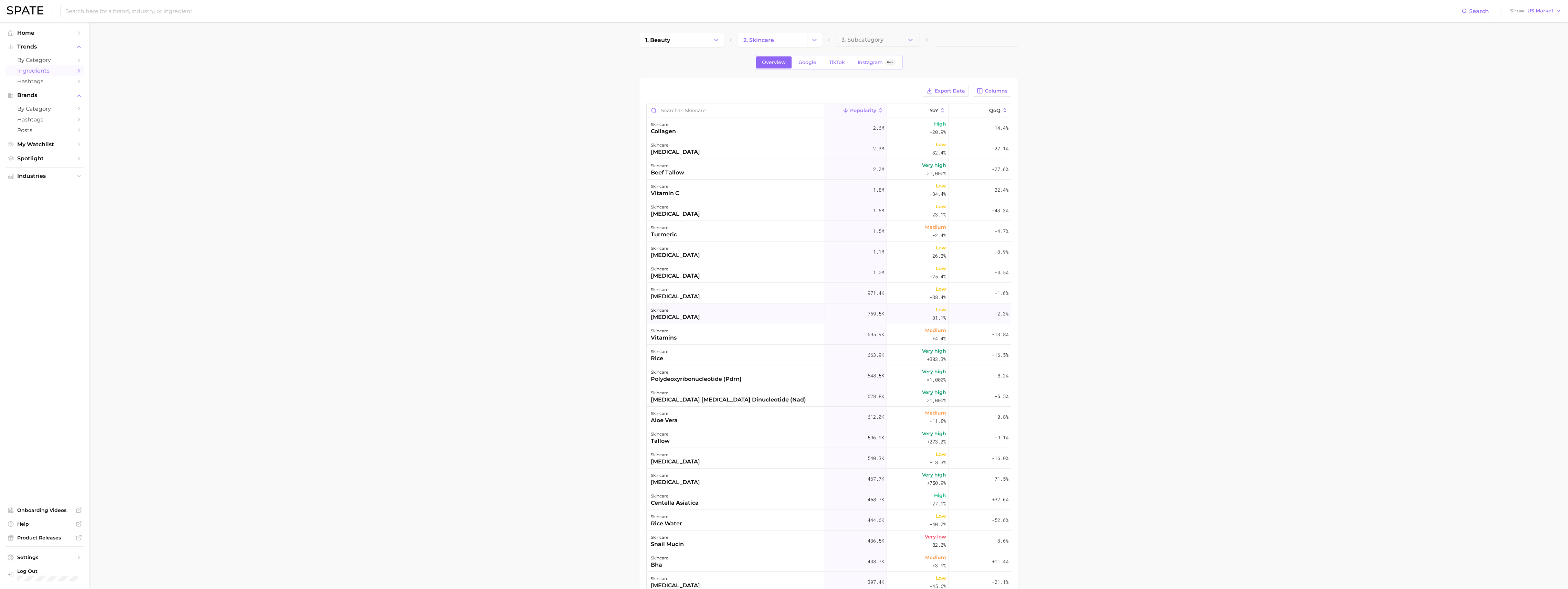
click at [486, 216] on div "kojic acid" at bounding box center [676, 317] width 50 height 8
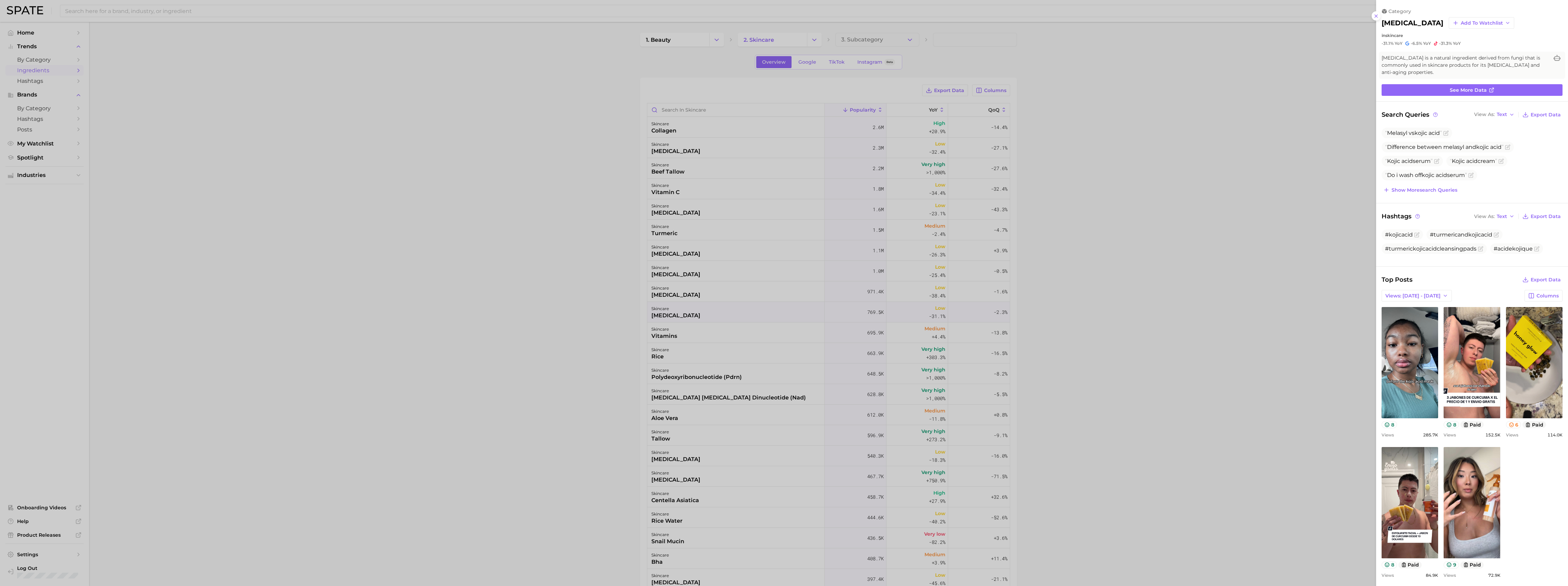
click at [484, 215] on div at bounding box center [784, 293] width 1568 height 586
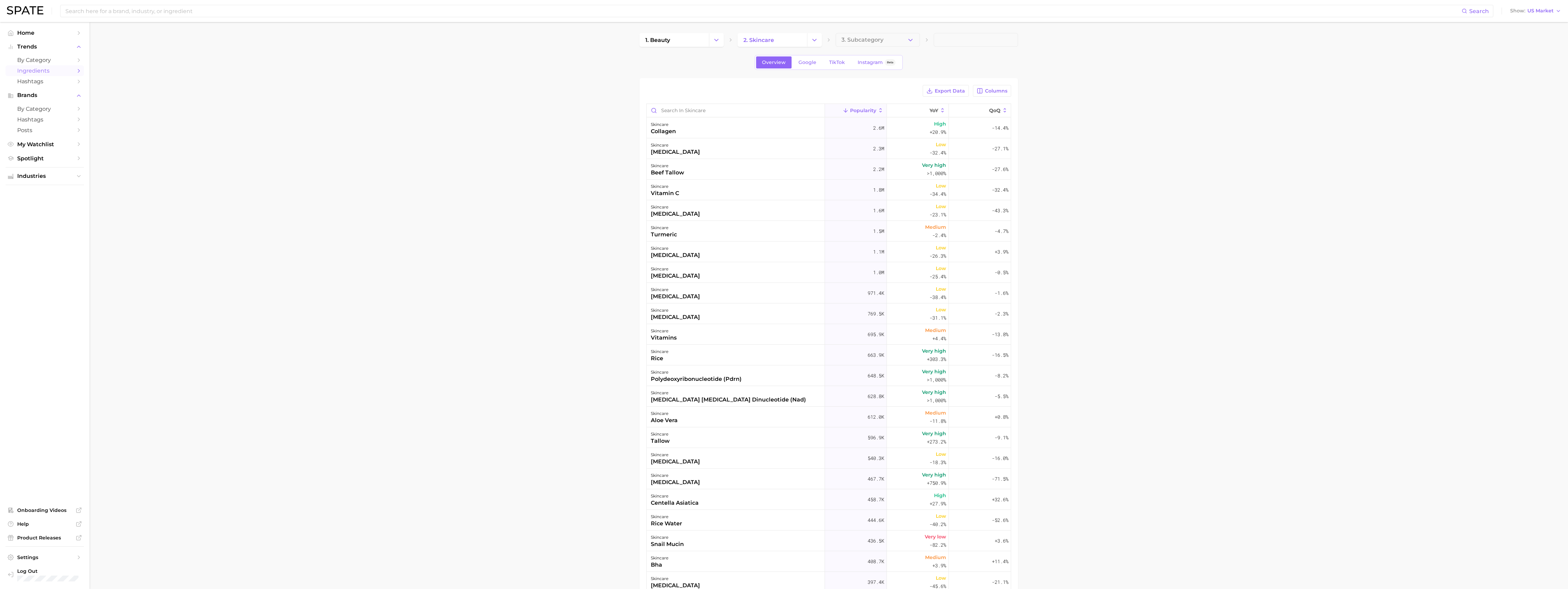
click at [486, 216] on div "tretinoin" at bounding box center [676, 296] width 50 height 8
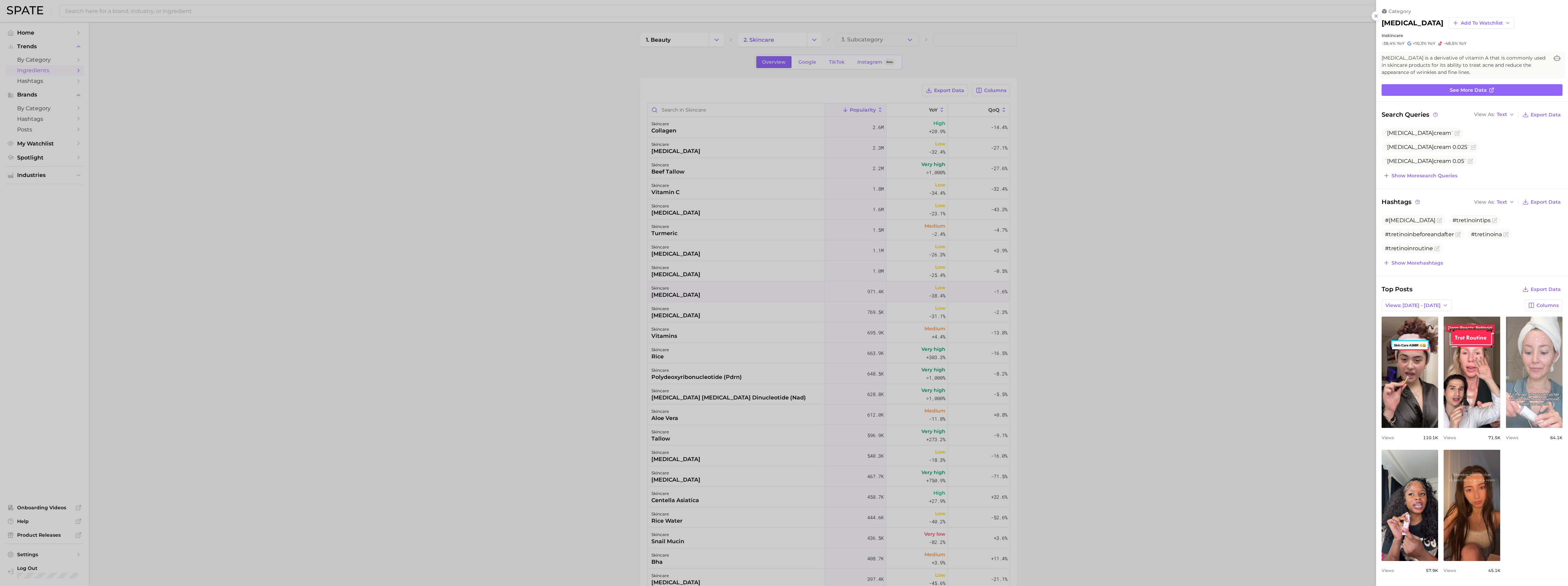
click at [484, 215] on link "view post on TikTok" at bounding box center [1534, 372] width 57 height 111
click at [484, 196] on div at bounding box center [784, 293] width 1568 height 586
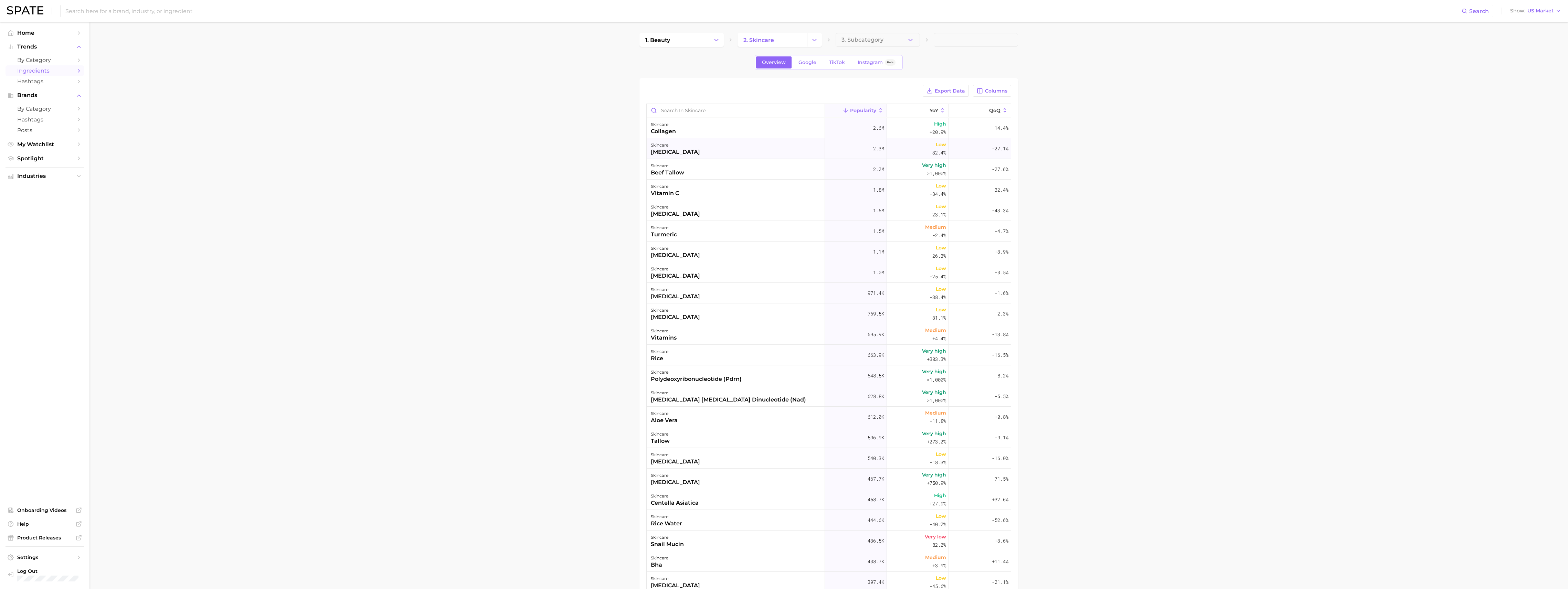
click at [486, 150] on div "retinol" at bounding box center [676, 151] width 50 height 8
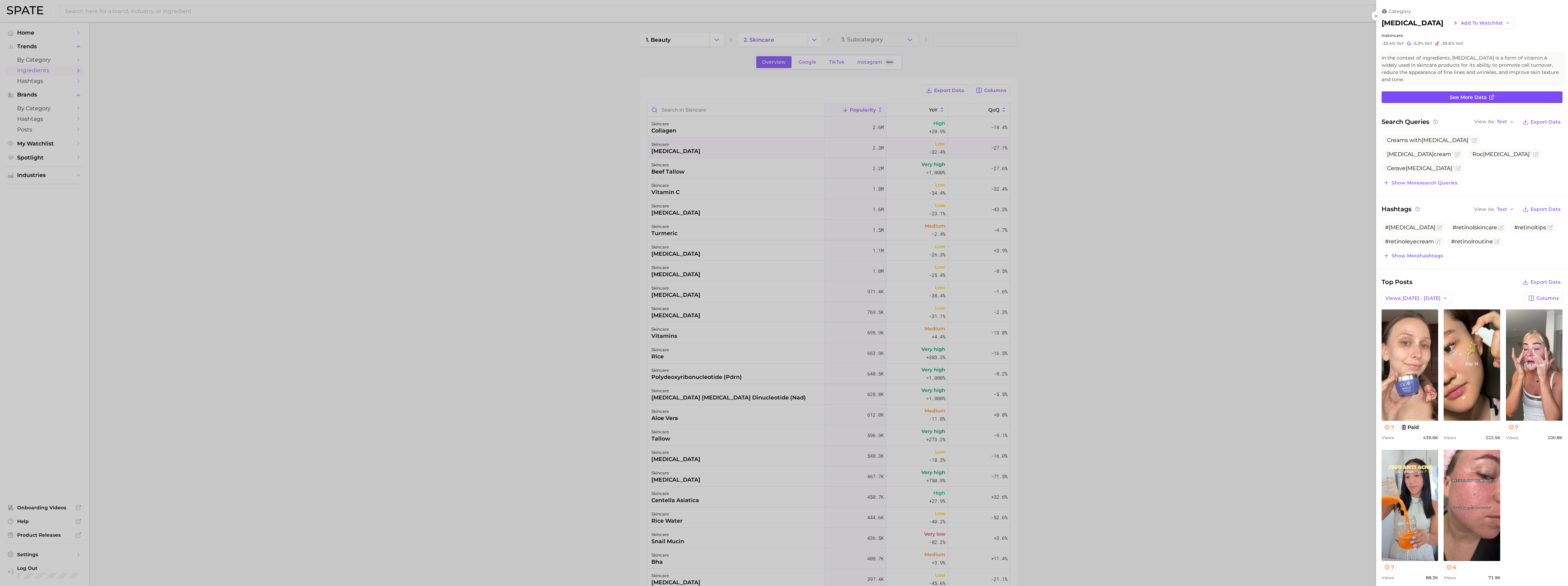
click at [484, 100] on link "See more data" at bounding box center [1472, 97] width 181 height 12
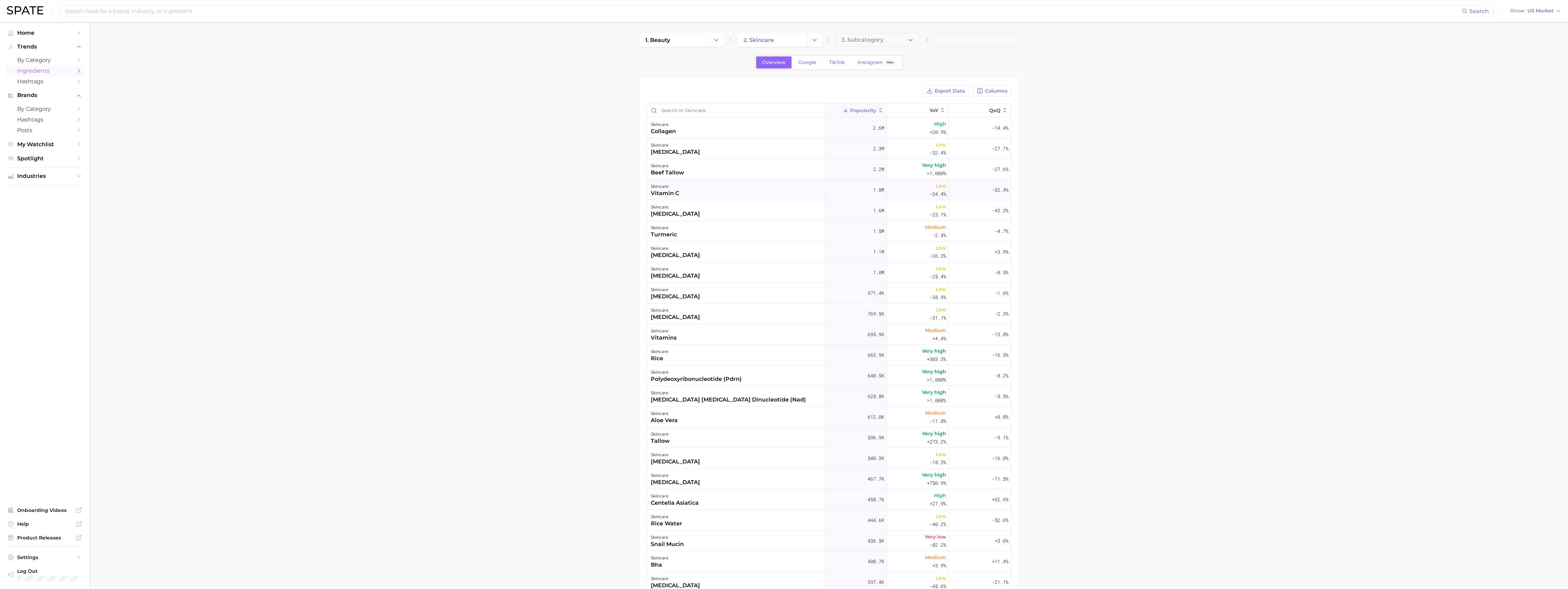
click at [486, 192] on div "skincare vitamin c" at bounding box center [735, 190] width 178 height 21
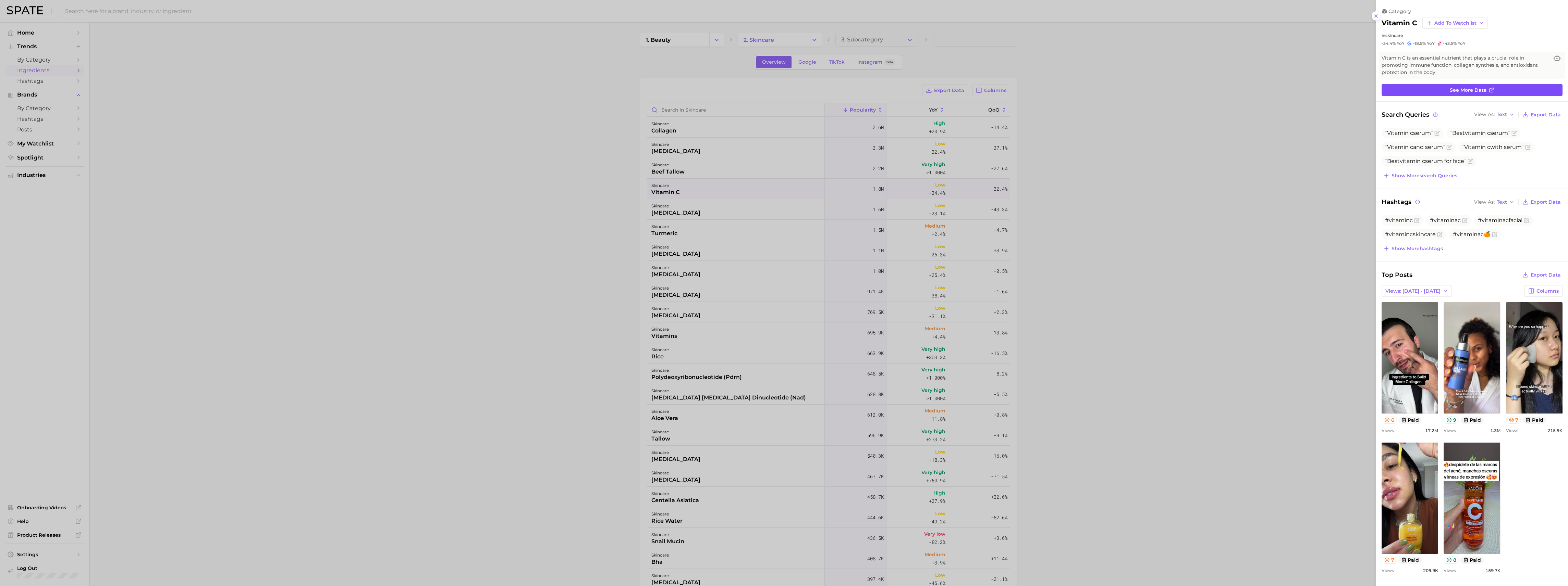
click at [484, 93] on link "See more data" at bounding box center [1472, 89] width 181 height 12
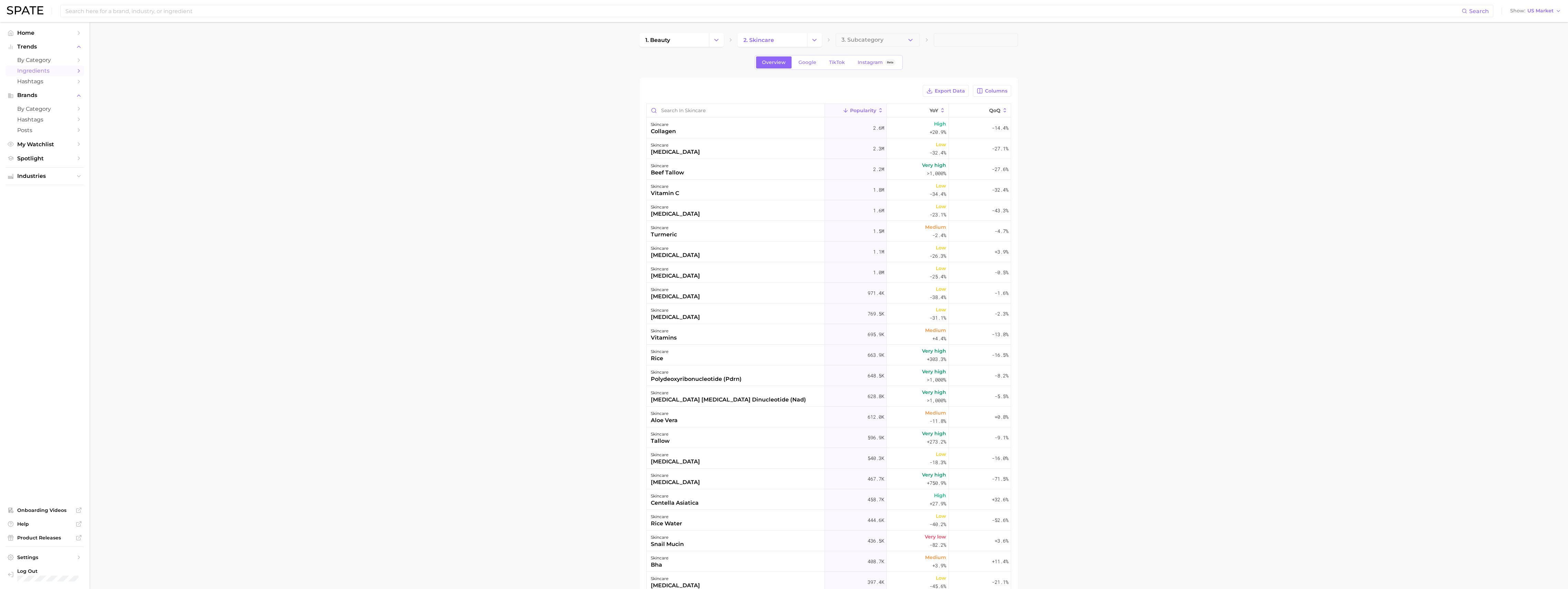
drag, startPoint x: 679, startPoint y: 33, endPoint x: 408, endPoint y: 252, distance: 348.4
click at [408, 216] on main "1. beauty 2. skincare 3. Subcategory Overview Google TikTok Instagram Beta Expo…" at bounding box center [829, 378] width 1478 height 712
click at [486, 87] on button "Export Data" at bounding box center [945, 91] width 46 height 12
click at [486, 46] on span at bounding box center [976, 39] width 84 height 14
click at [486, 35] on button "Change Category" at bounding box center [716, 39] width 15 height 14
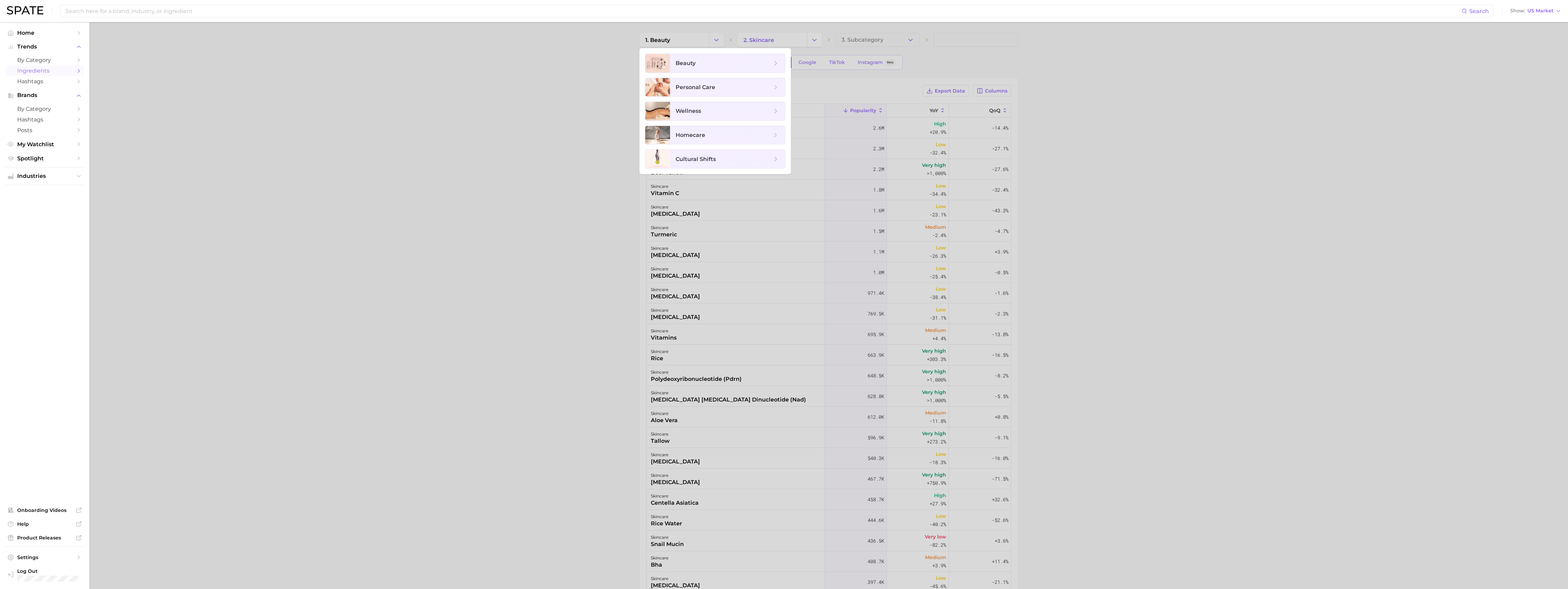
click at [486, 35] on div at bounding box center [784, 294] width 1568 height 589
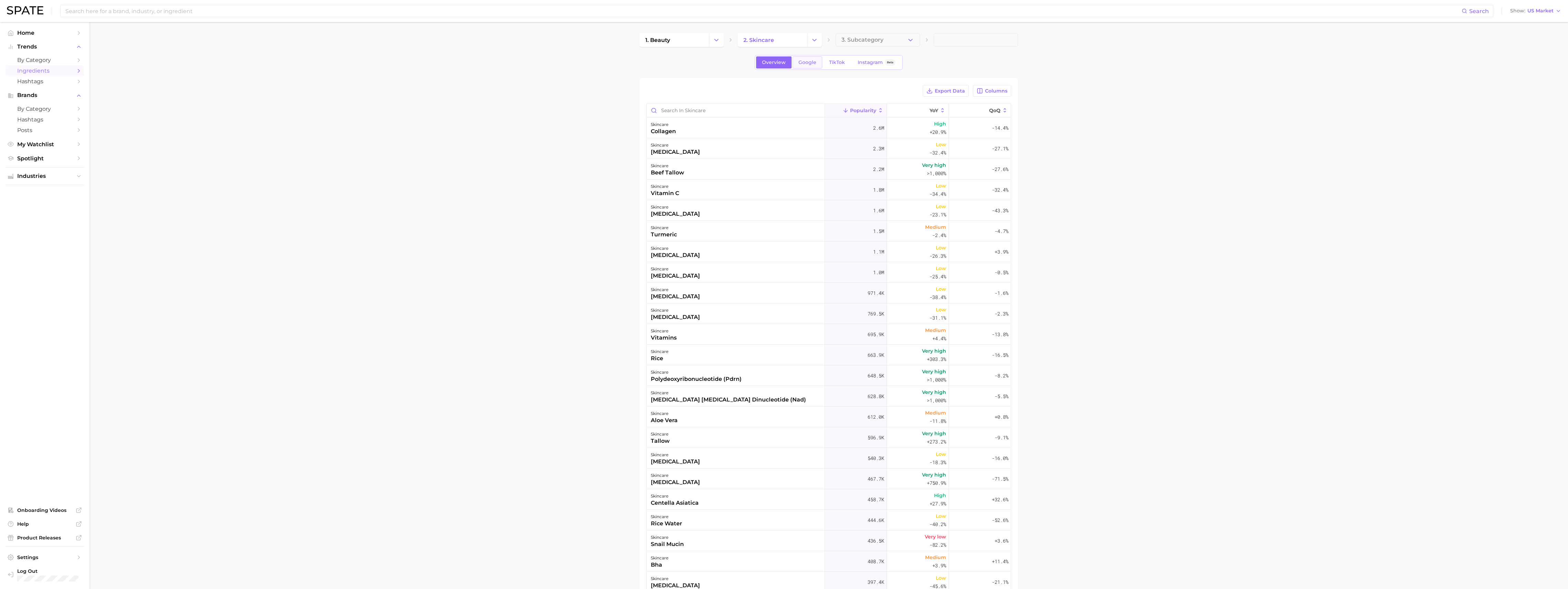
click at [486, 60] on span "Google" at bounding box center [808, 62] width 18 height 6
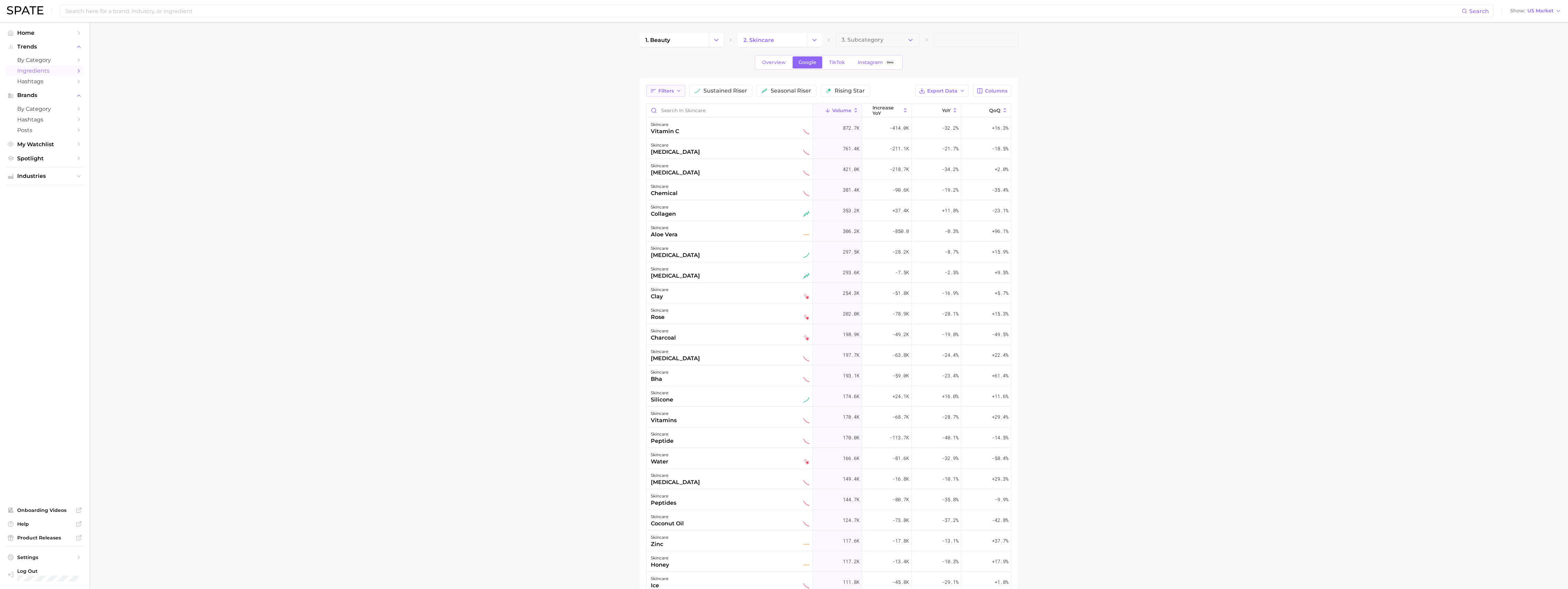
click at [486, 91] on button "Filters" at bounding box center [666, 91] width 39 height 12
click at [486, 90] on button "Filters" at bounding box center [666, 91] width 39 height 12
click at [486, 90] on span "sustained riser" at bounding box center [725, 91] width 44 height 6
click at [486, 91] on button "sustained riser" at bounding box center [728, 91] width 72 height 12
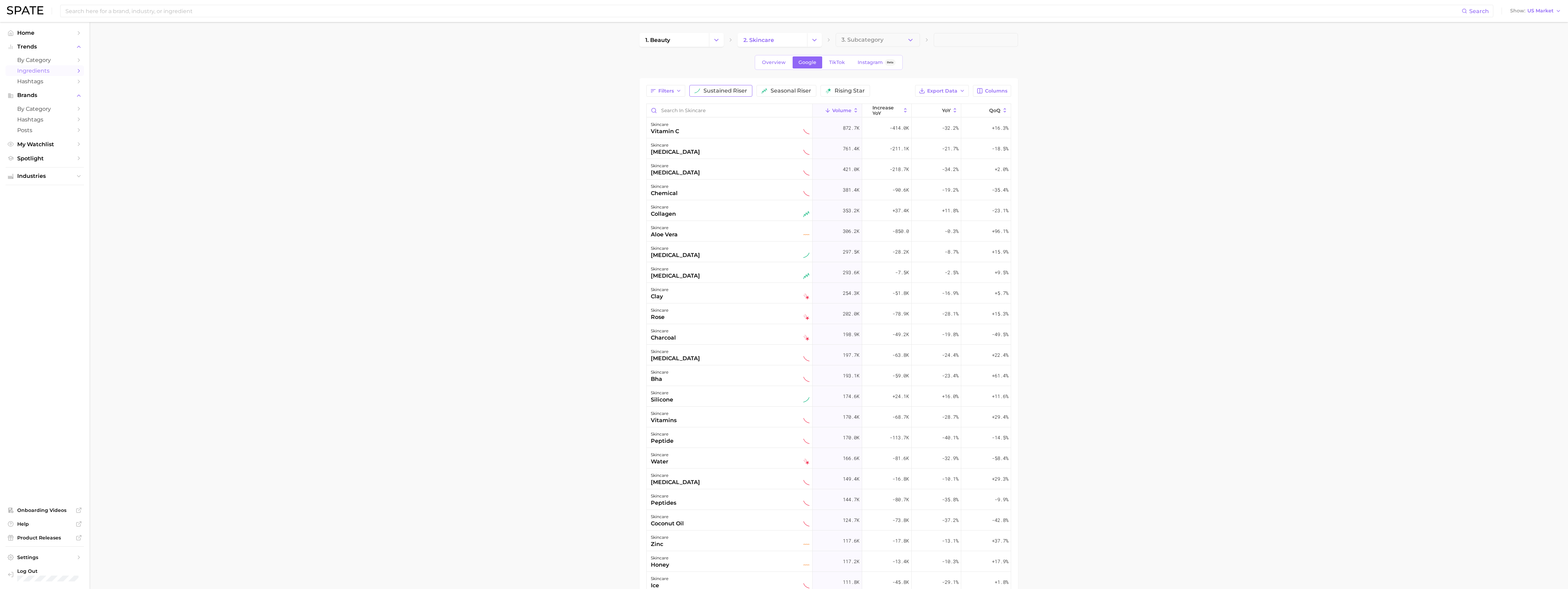
click at [486, 88] on span "sustained riser" at bounding box center [725, 91] width 44 height 6
click at [486, 88] on span "sustained riser" at bounding box center [729, 91] width 44 height 6
click at [486, 89] on button "Filters" at bounding box center [666, 91] width 39 height 12
click at [486, 92] on span "seasonal riser" at bounding box center [790, 91] width 40 height 6
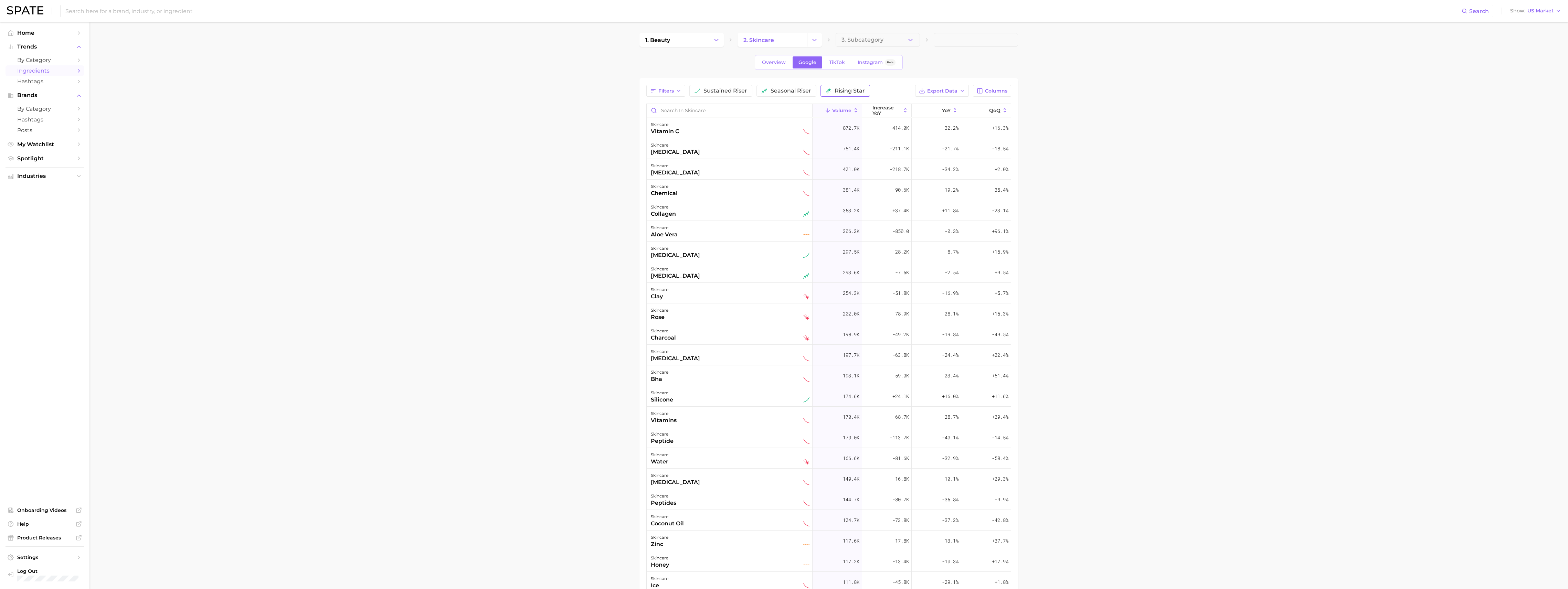
click at [486, 89] on span "rising star" at bounding box center [849, 91] width 30 height 6
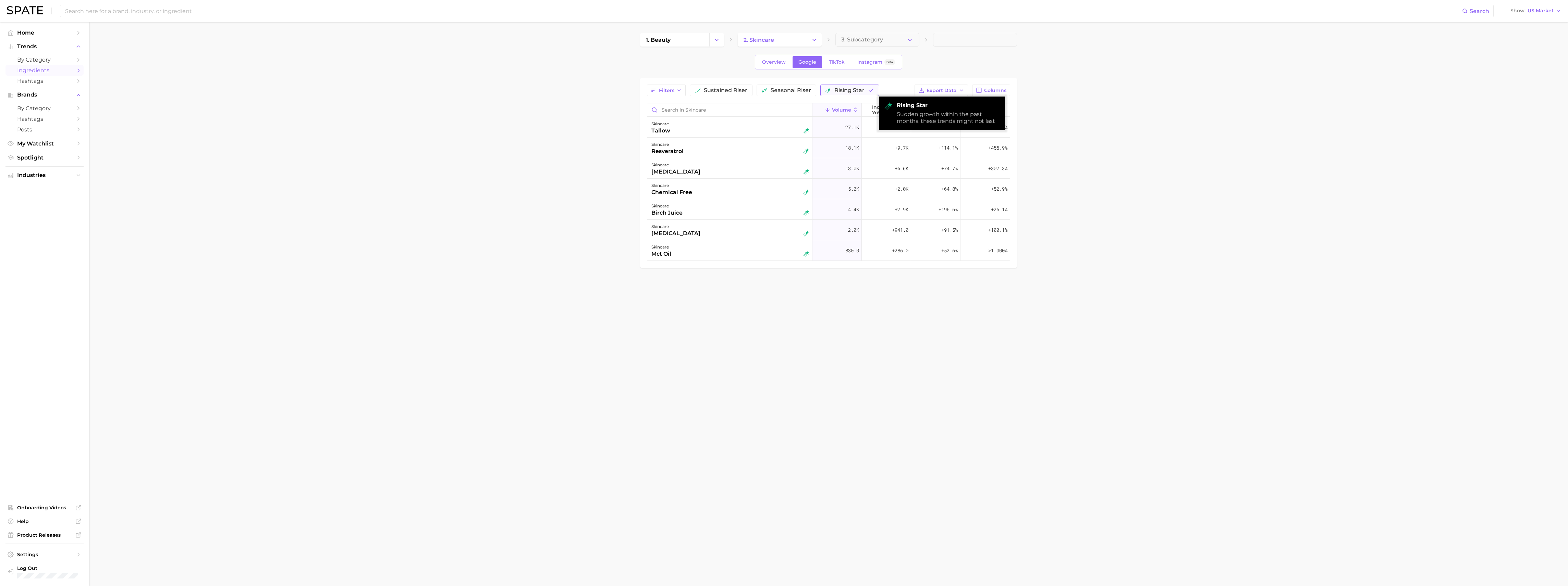
click at [484, 88] on span "rising star" at bounding box center [849, 90] width 30 height 5
